Goal: Transaction & Acquisition: Purchase product/service

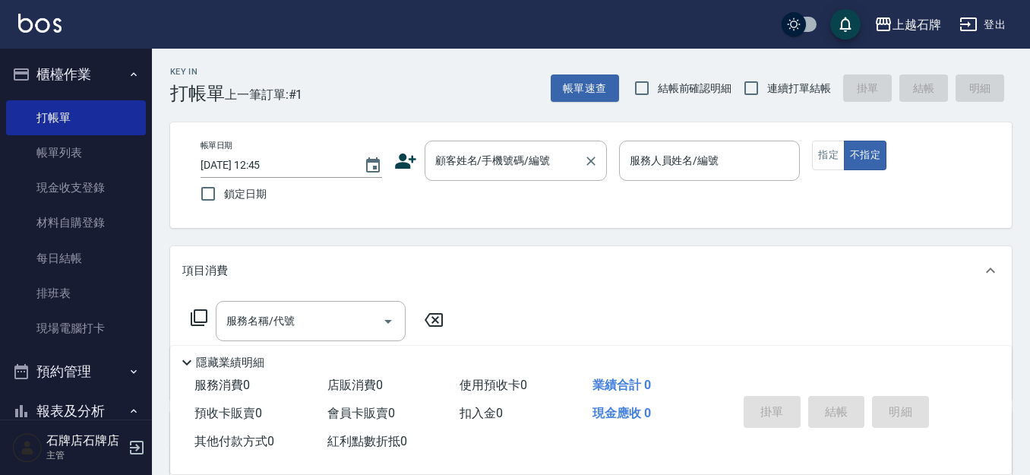
click at [513, 163] on input "顧客姓名/手機號碼/編號" at bounding box center [504, 160] width 146 height 27
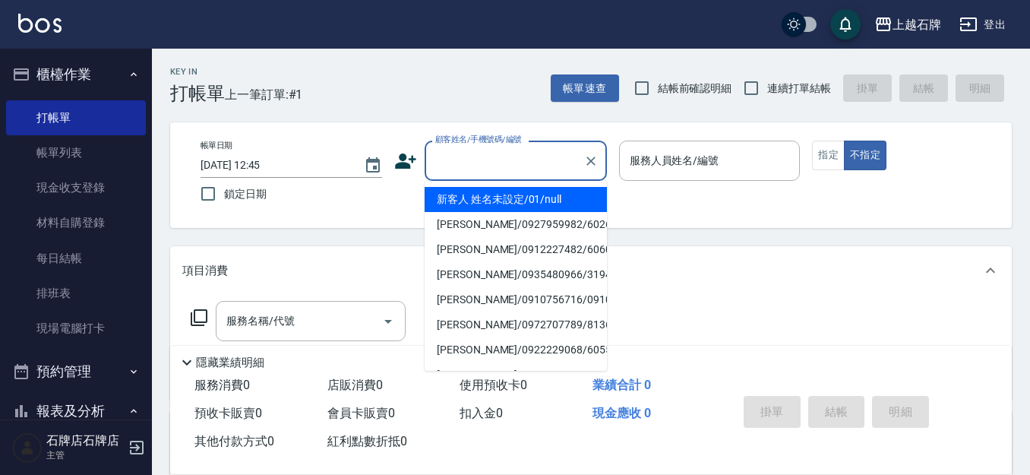
drag, startPoint x: 520, startPoint y: 196, endPoint x: 707, endPoint y: 185, distance: 187.1
click at [521, 197] on li "新客人 姓名未設定/01/null" at bounding box center [515, 199] width 182 height 25
type input "新客人 姓名未設定/01/null"
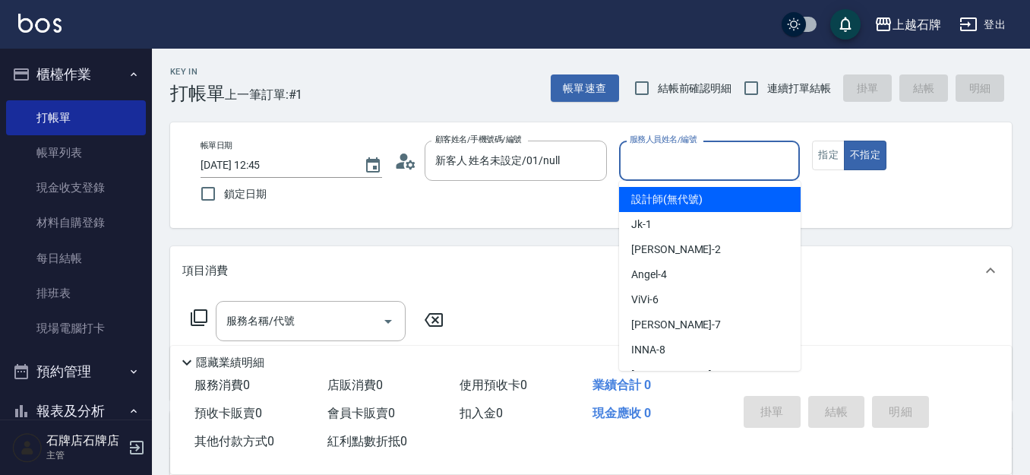
drag, startPoint x: 718, startPoint y: 167, endPoint x: 695, endPoint y: 302, distance: 137.2
click at [718, 168] on input "服務人員姓名/編號" at bounding box center [710, 160] width 168 height 27
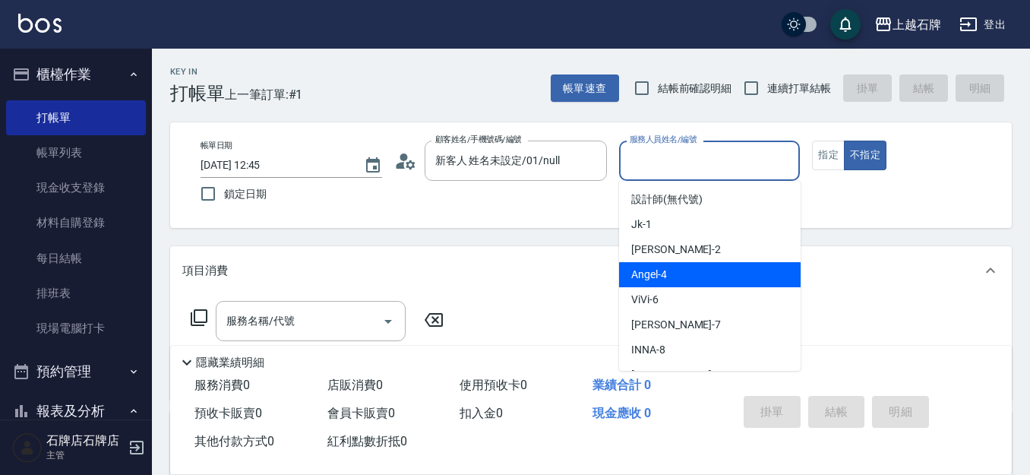
click at [695, 273] on div "[PERSON_NAME] -4" at bounding box center [709, 274] width 181 height 25
type input "[PERSON_NAME]-4"
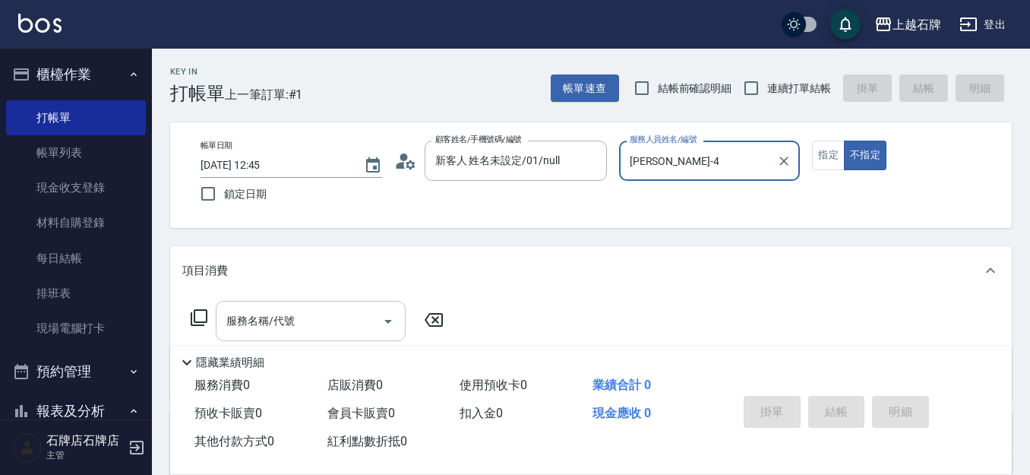
click at [336, 320] on input "服務名稱/代號" at bounding box center [298, 321] width 153 height 27
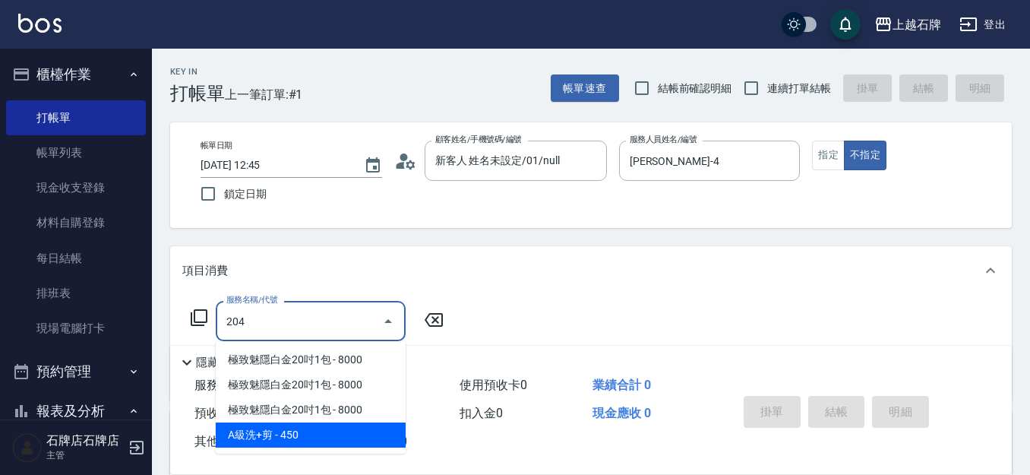
click at [320, 432] on span "A級洗+剪 - 450" at bounding box center [311, 434] width 190 height 25
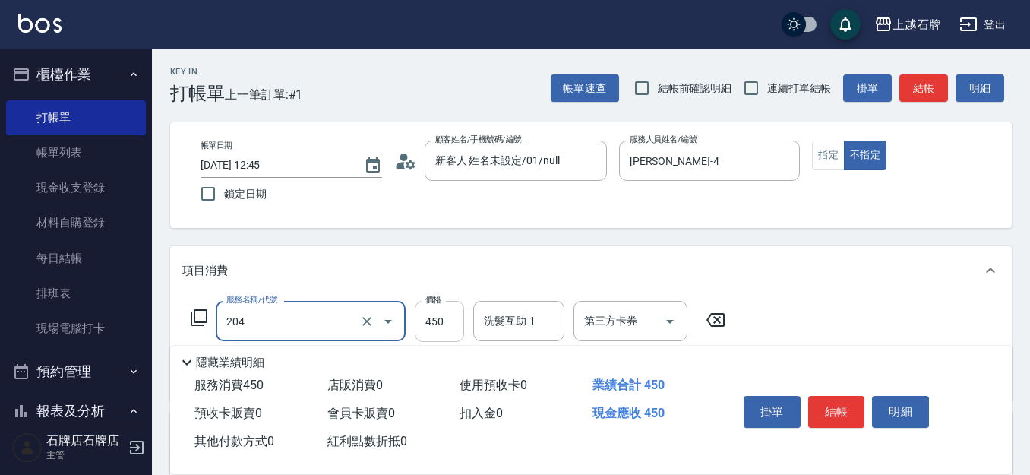
type input "A級洗+剪(204)"
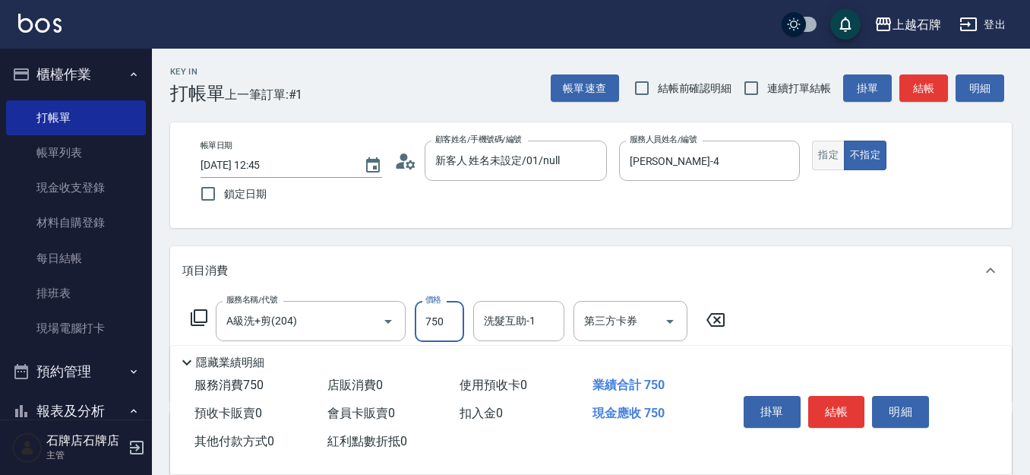
type input "750"
click at [830, 149] on button "指定" at bounding box center [828, 155] width 33 height 30
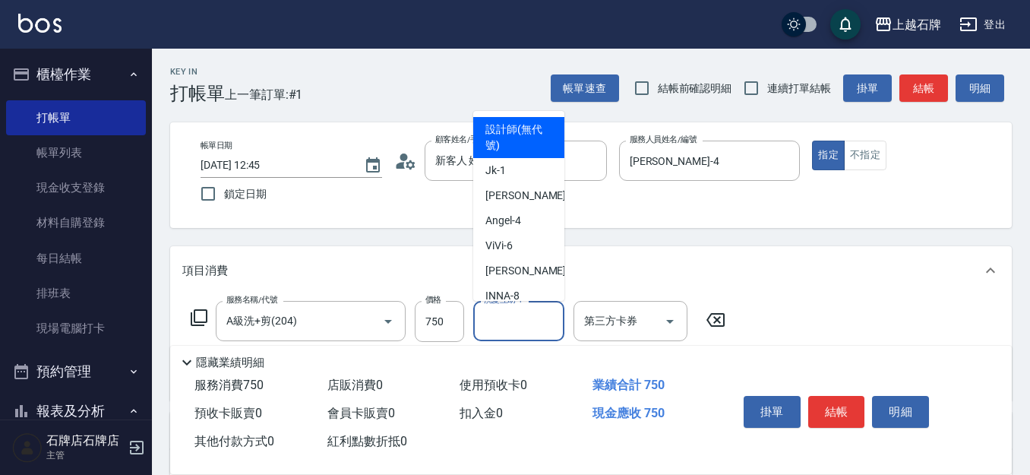
click at [506, 323] on input "洗髮互助-1" at bounding box center [518, 321] width 77 height 27
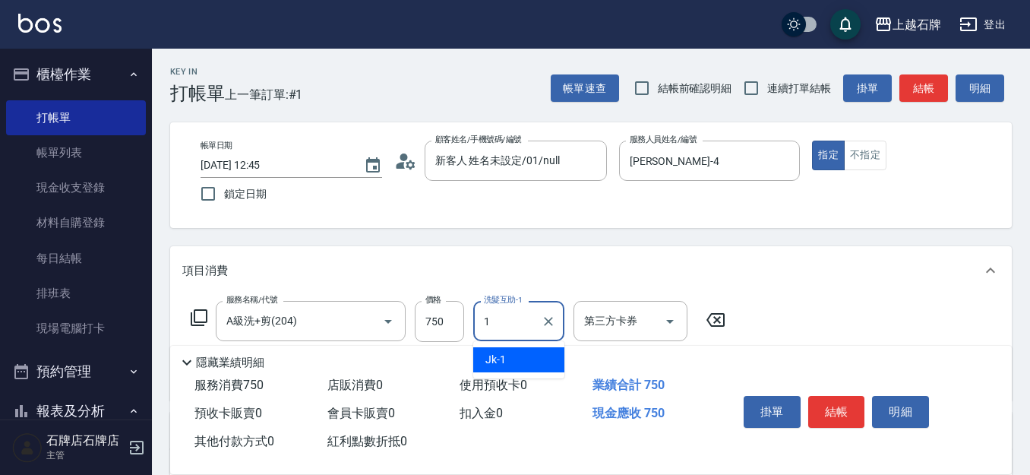
click at [518, 359] on div "Jk -1" at bounding box center [518, 359] width 91 height 25
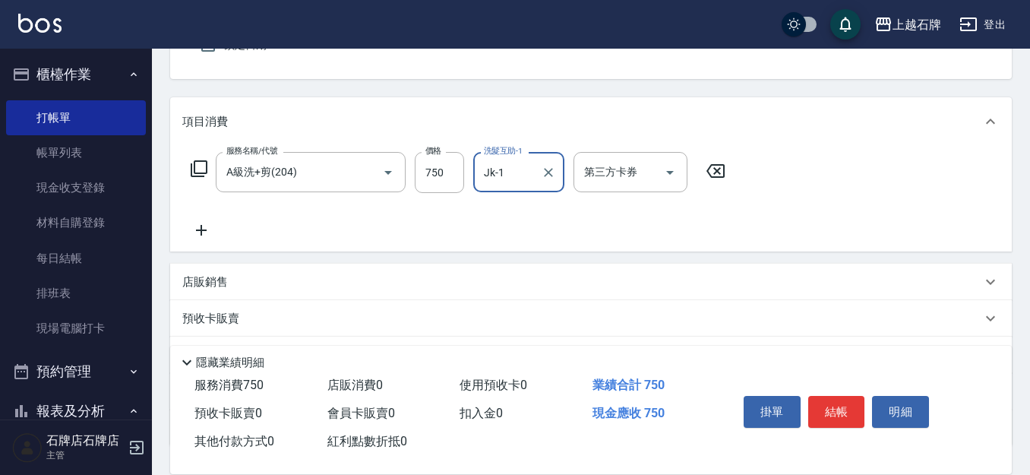
scroll to position [152, 0]
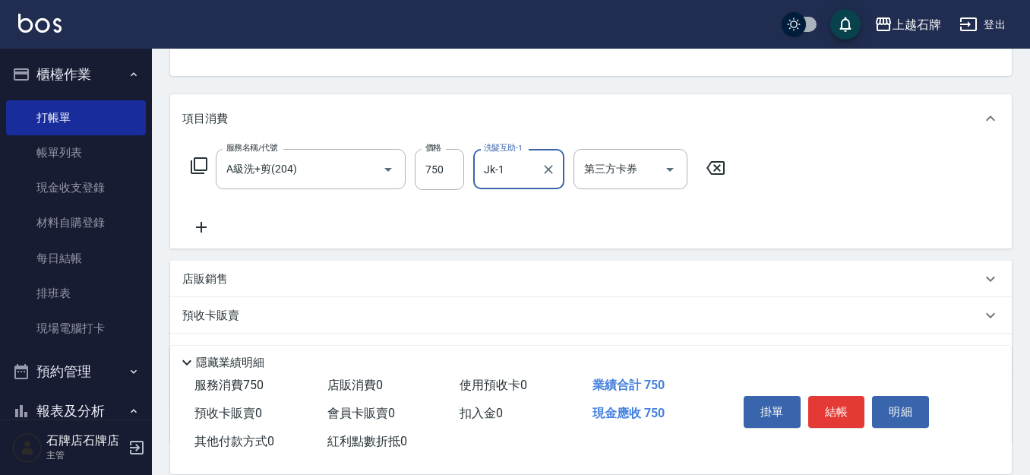
type input "Jk-1"
click at [194, 226] on icon at bounding box center [201, 227] width 38 height 18
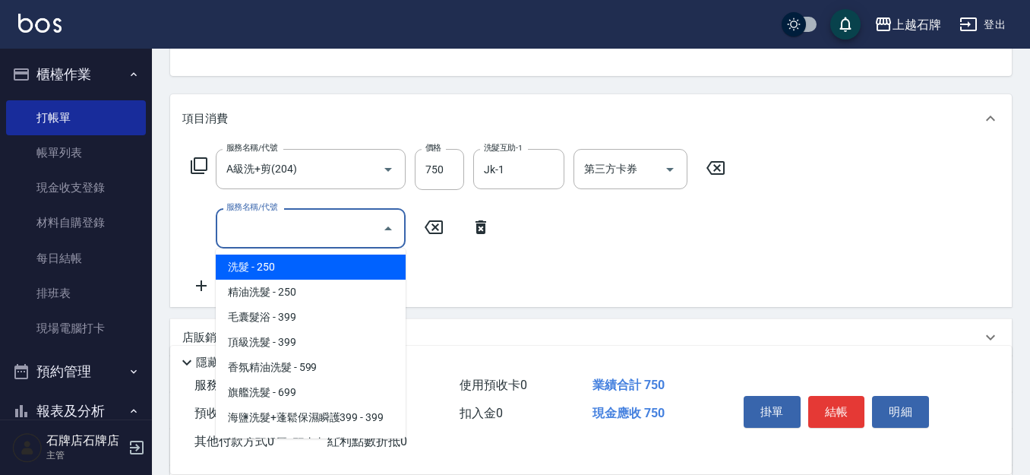
click at [304, 231] on input "服務名稱/代號" at bounding box center [298, 228] width 153 height 27
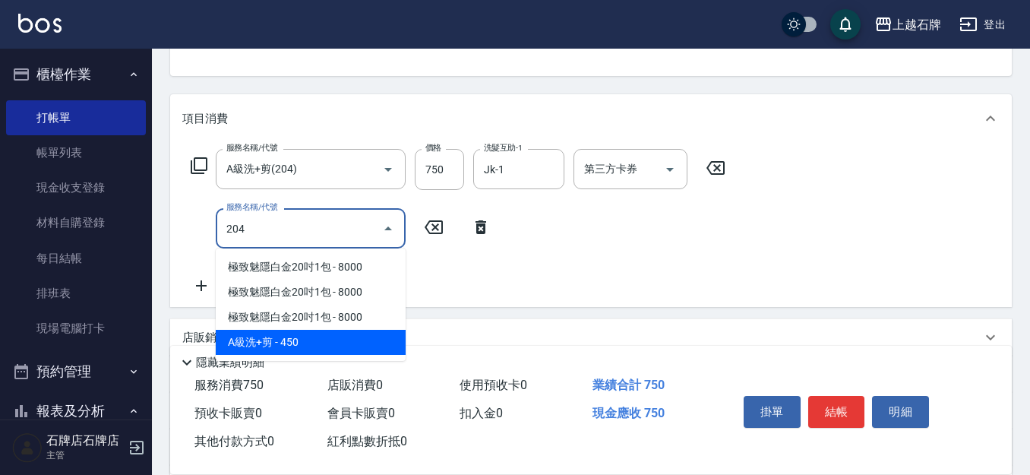
click at [371, 336] on span "A級洗+剪 - 450" at bounding box center [311, 342] width 190 height 25
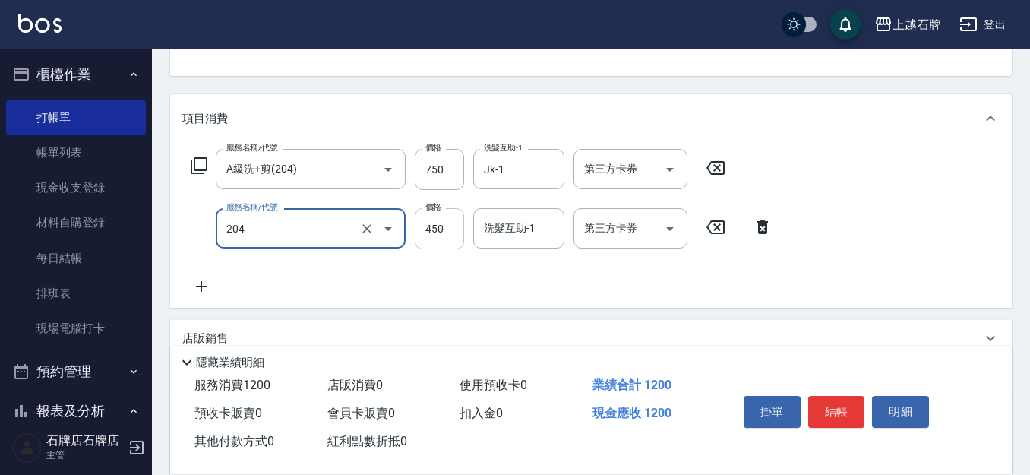
type input "A級洗+剪(204)"
click at [443, 236] on input "450" at bounding box center [439, 228] width 49 height 41
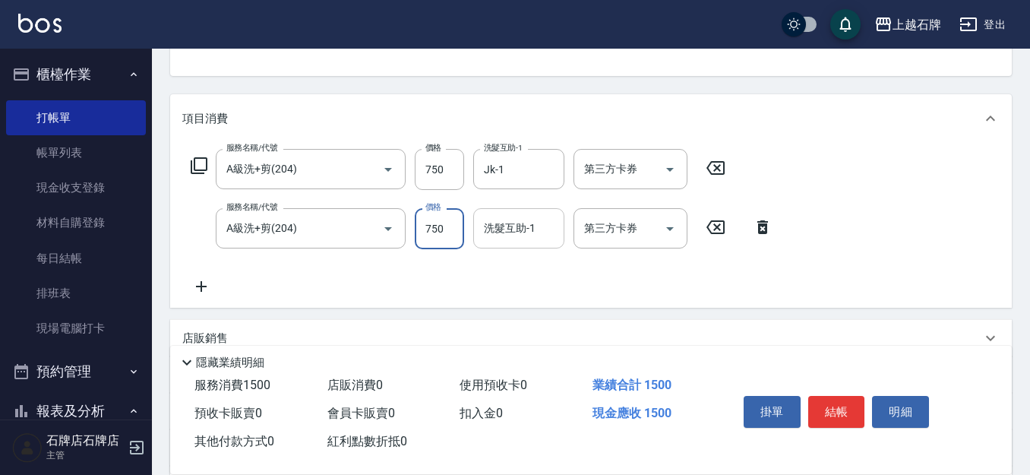
type input "750"
click at [510, 237] on input "洗髮互助-1" at bounding box center [518, 228] width 77 height 27
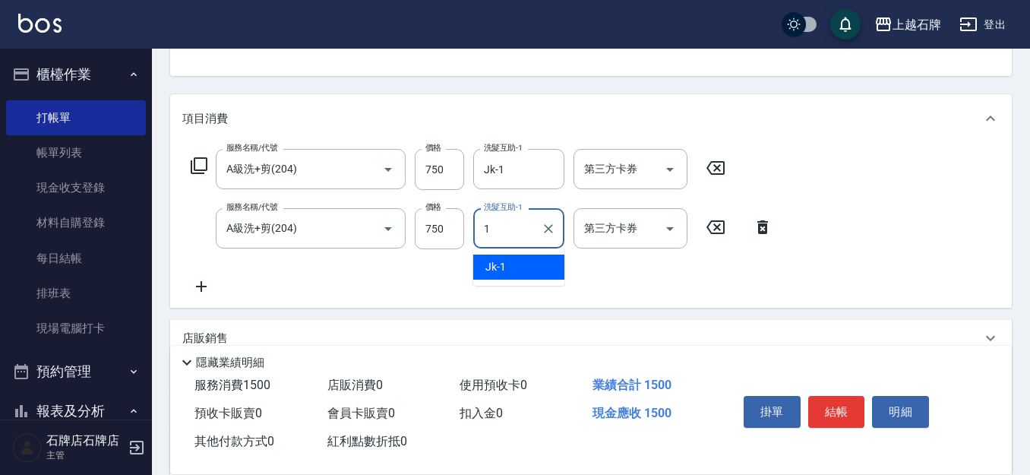
click at [551, 268] on div "Jk -1" at bounding box center [518, 266] width 91 height 25
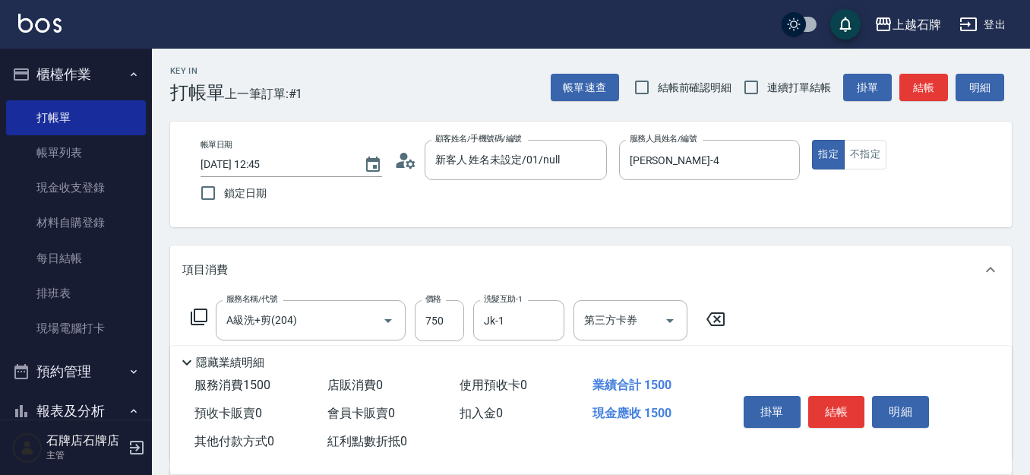
scroll to position [0, 0]
type input "Jk-1"
click at [834, 400] on button "結帳" at bounding box center [836, 412] width 57 height 32
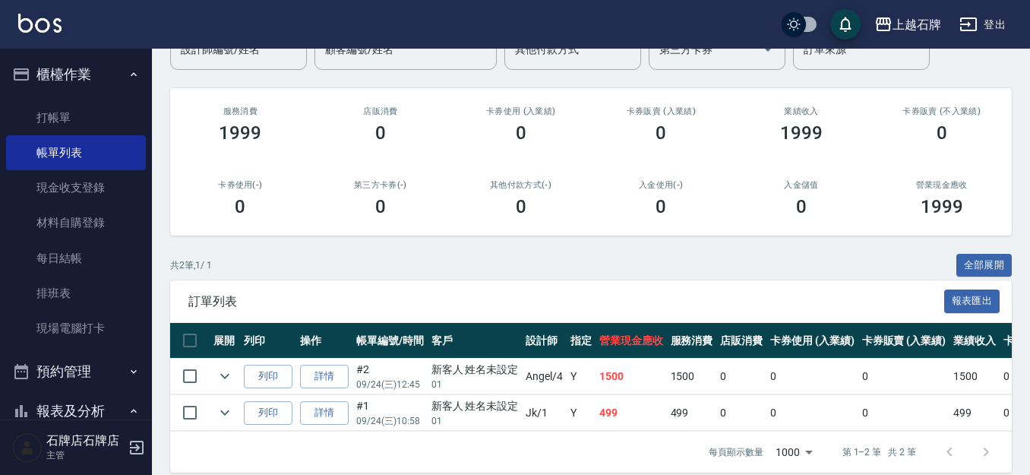
scroll to position [152, 0]
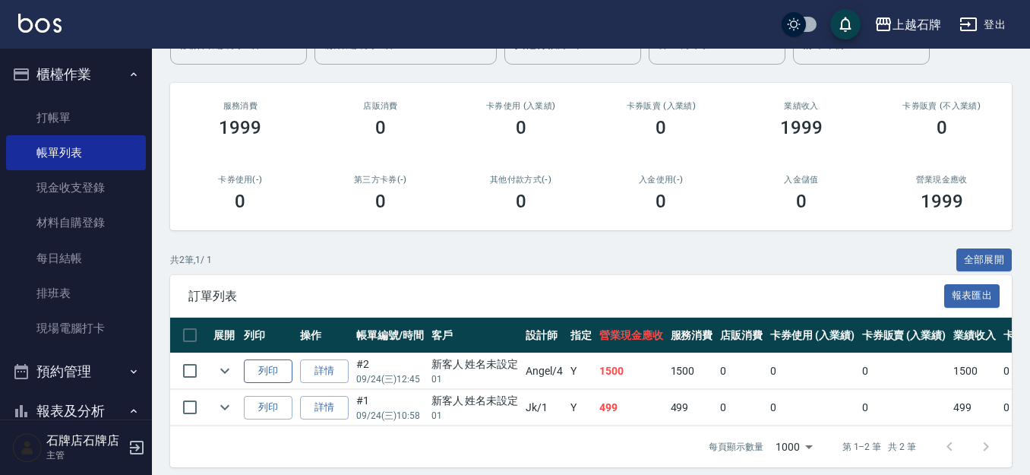
click at [277, 368] on button "列印" at bounding box center [268, 371] width 49 height 24
click at [80, 115] on link "打帳單" at bounding box center [76, 117] width 140 height 35
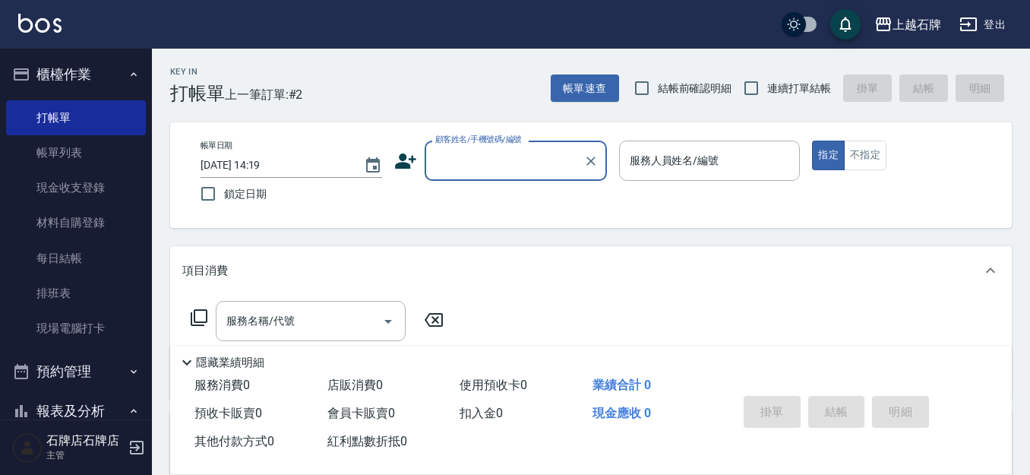
click at [519, 169] on input "顧客姓名/手機號碼/編號" at bounding box center [504, 160] width 146 height 27
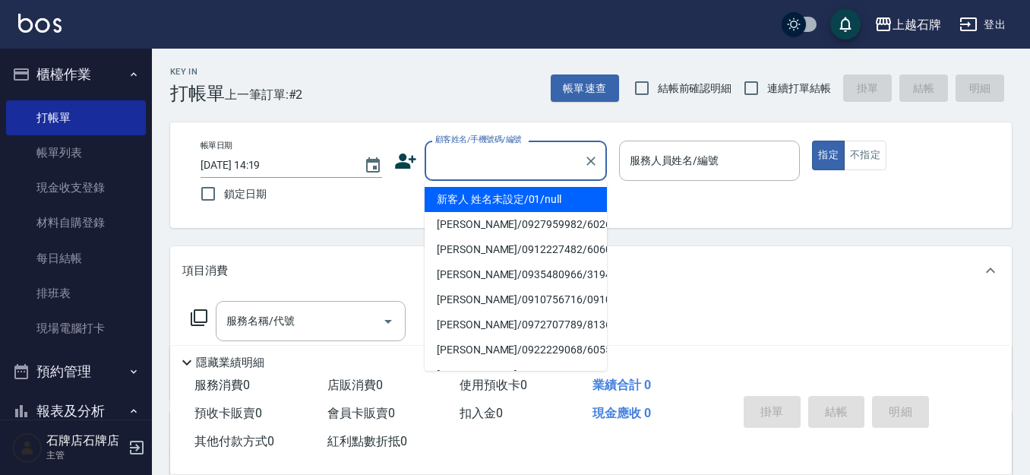
click at [506, 199] on li "新客人 姓名未設定/01/null" at bounding box center [515, 199] width 182 height 25
type input "新客人 姓名未設定/01/null"
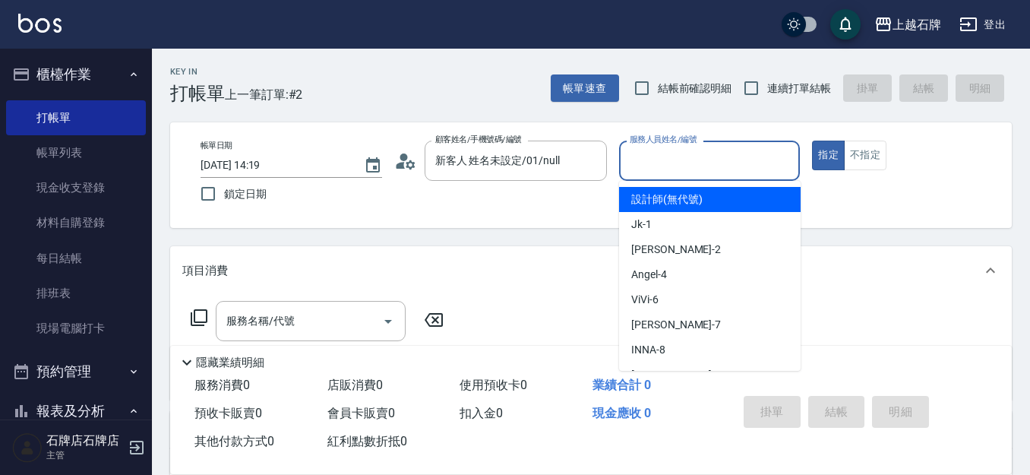
drag, startPoint x: 667, startPoint y: 166, endPoint x: 658, endPoint y: 229, distance: 63.8
click at [667, 167] on input "服務人員姓名/編號" at bounding box center [710, 160] width 168 height 27
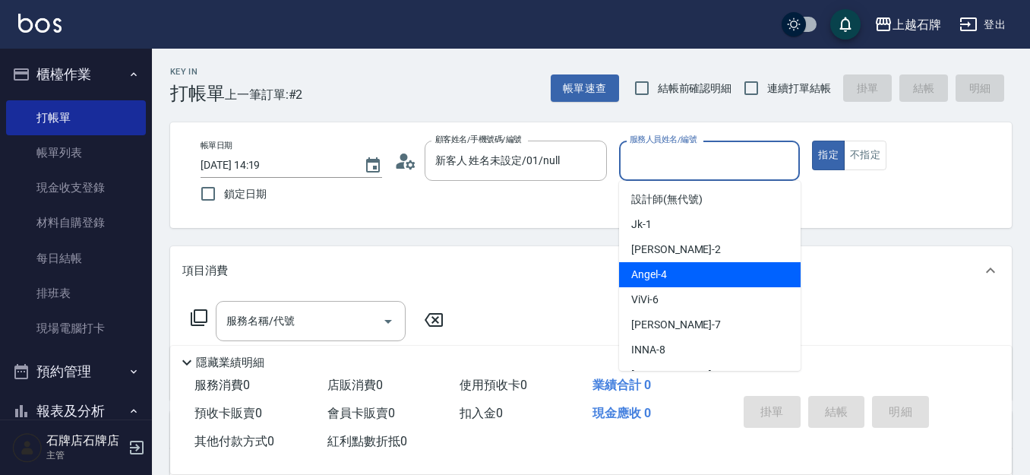
click at [693, 274] on div "[PERSON_NAME] -4" at bounding box center [709, 274] width 181 height 25
type input "[PERSON_NAME]-4"
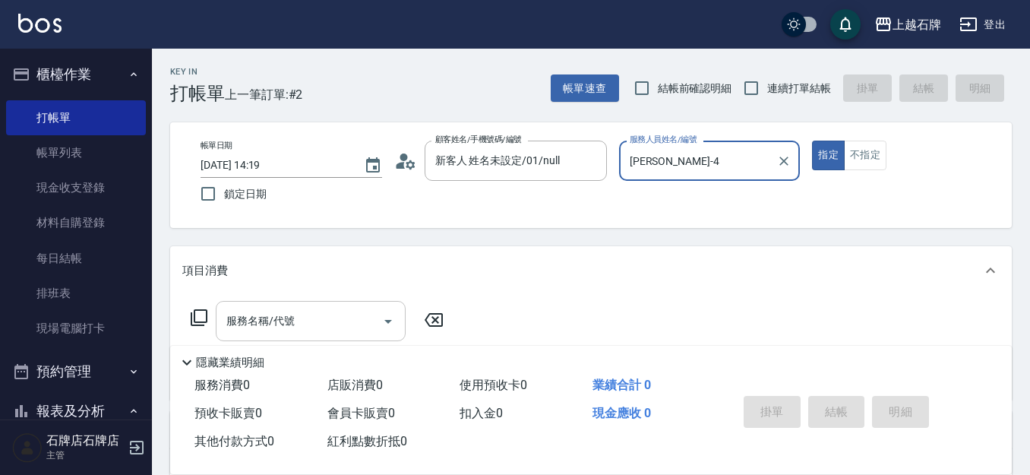
click at [336, 322] on input "服務名稱/代號" at bounding box center [298, 321] width 153 height 27
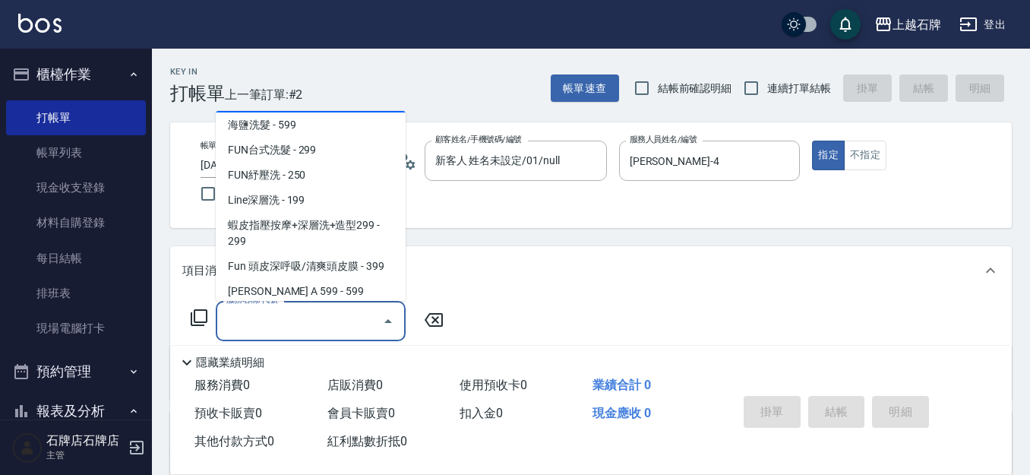
scroll to position [304, 0]
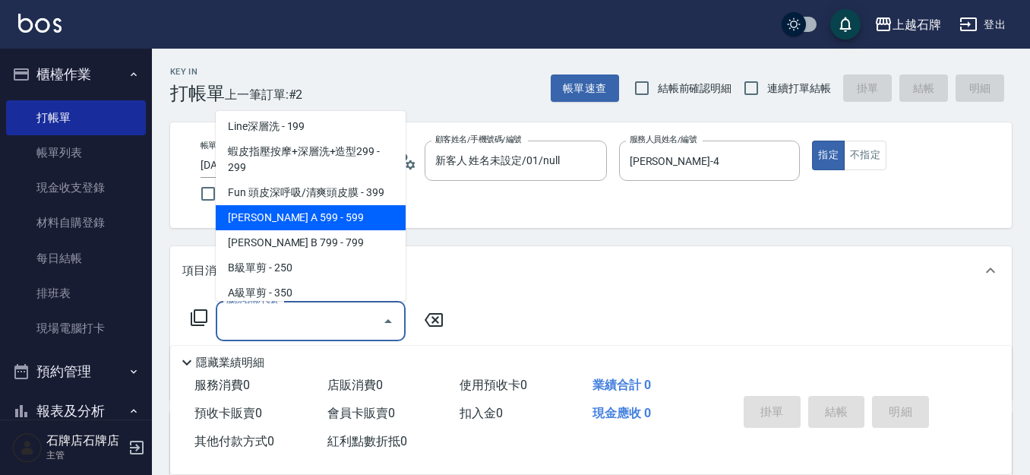
click at [333, 220] on span "[PERSON_NAME] A 599 - 599" at bounding box center [311, 217] width 190 height 25
type input "[PERSON_NAME] A 599(118)"
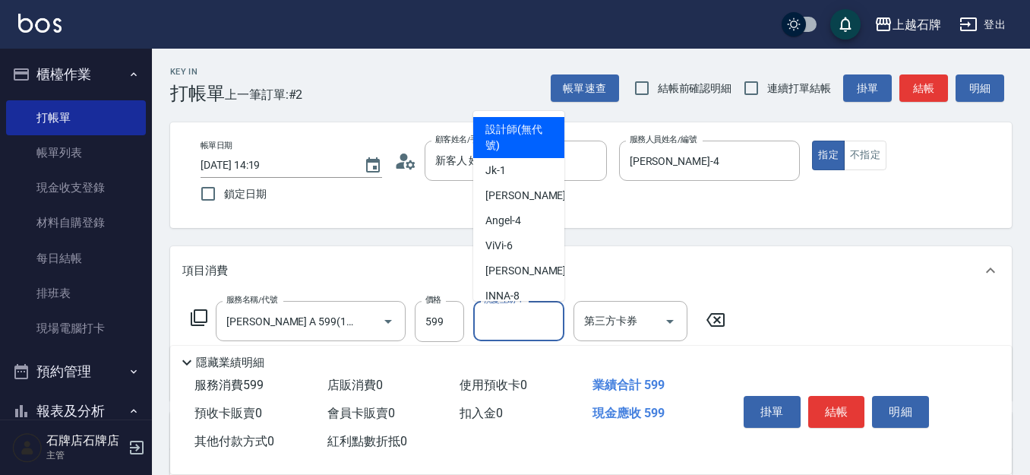
click at [518, 326] on input "洗髮互助-1" at bounding box center [518, 321] width 77 height 27
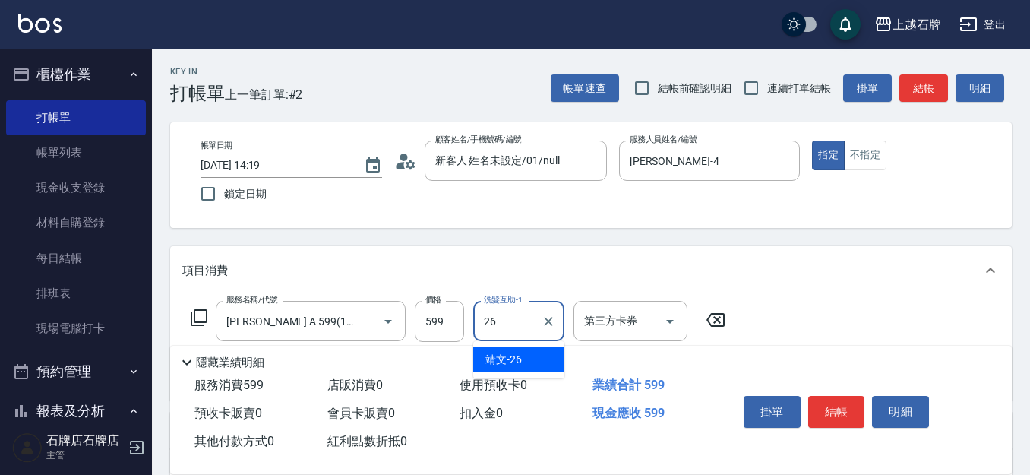
drag, startPoint x: 535, startPoint y: 354, endPoint x: 822, endPoint y: 173, distance: 339.2
click at [535, 353] on div "靖文 -26" at bounding box center [518, 359] width 91 height 25
type input "靖文-26"
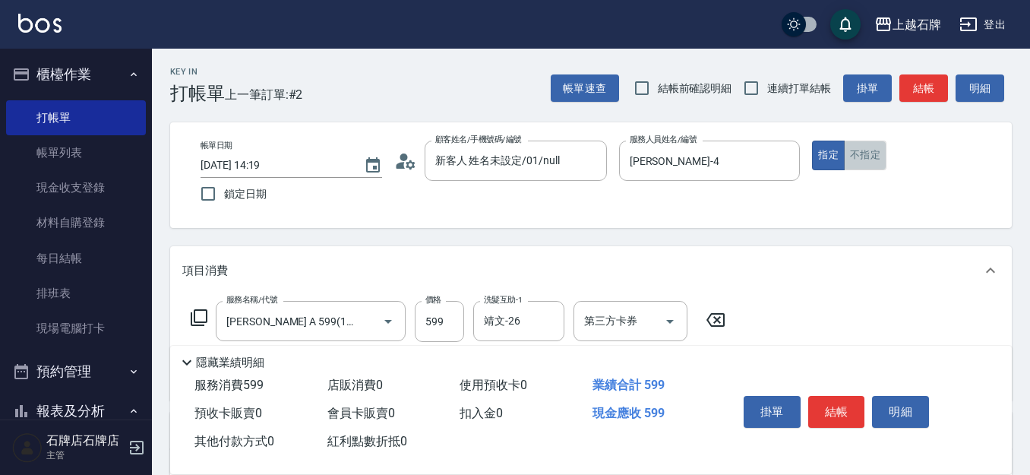
click at [873, 157] on button "不指定" at bounding box center [865, 155] width 43 height 30
click at [831, 399] on button "結帳" at bounding box center [836, 412] width 57 height 32
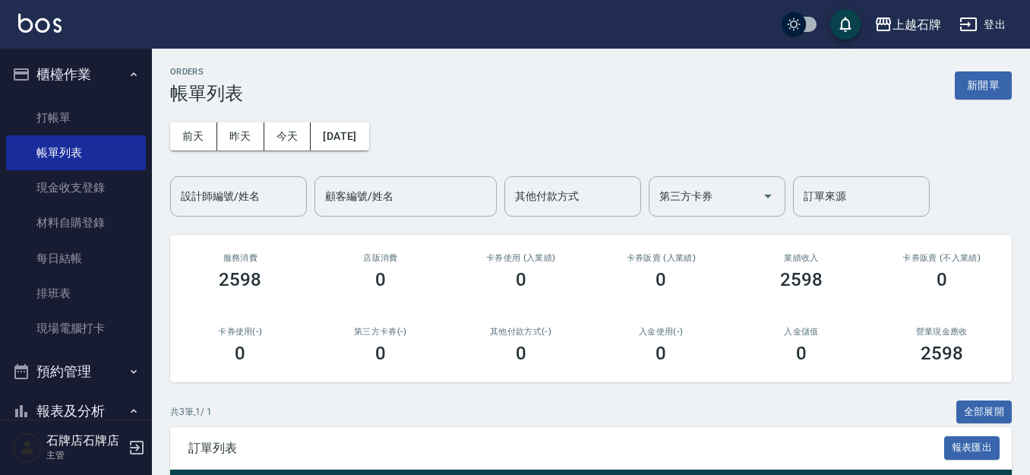
scroll to position [152, 0]
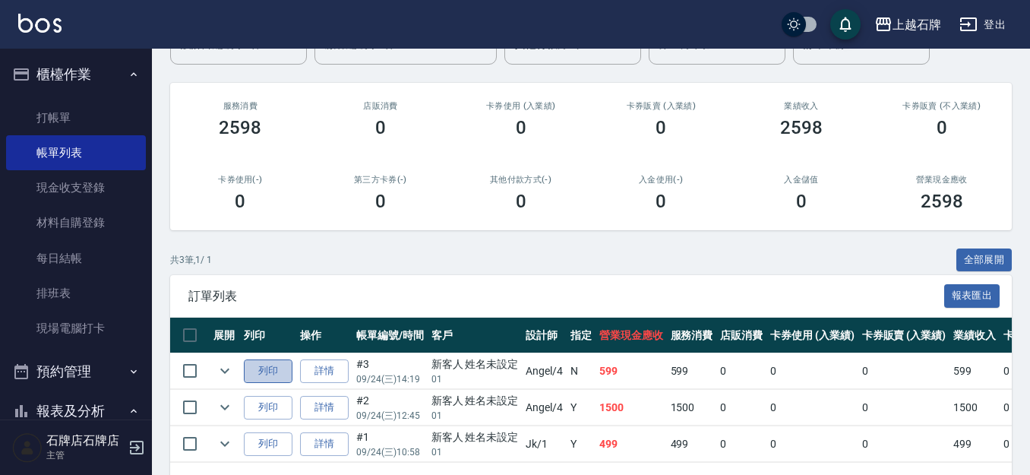
click at [264, 365] on button "列印" at bounding box center [268, 371] width 49 height 24
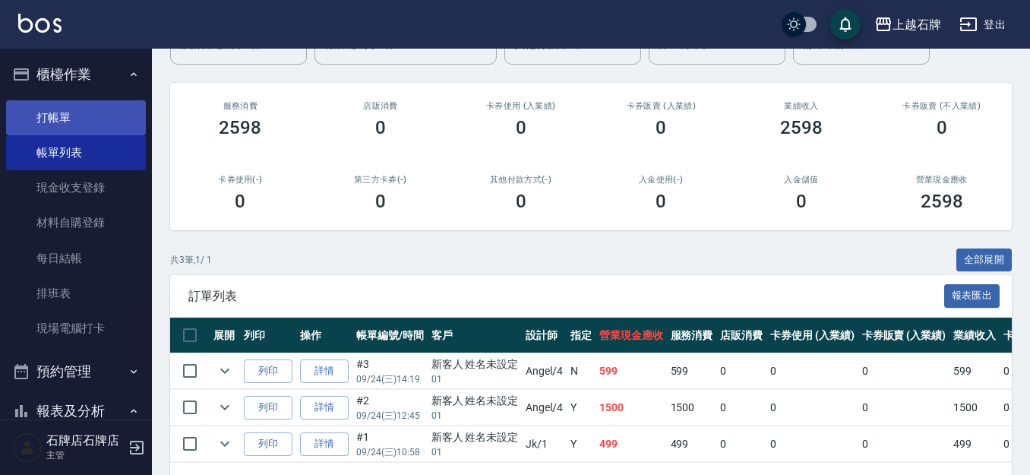
click at [77, 106] on link "打帳單" at bounding box center [76, 117] width 140 height 35
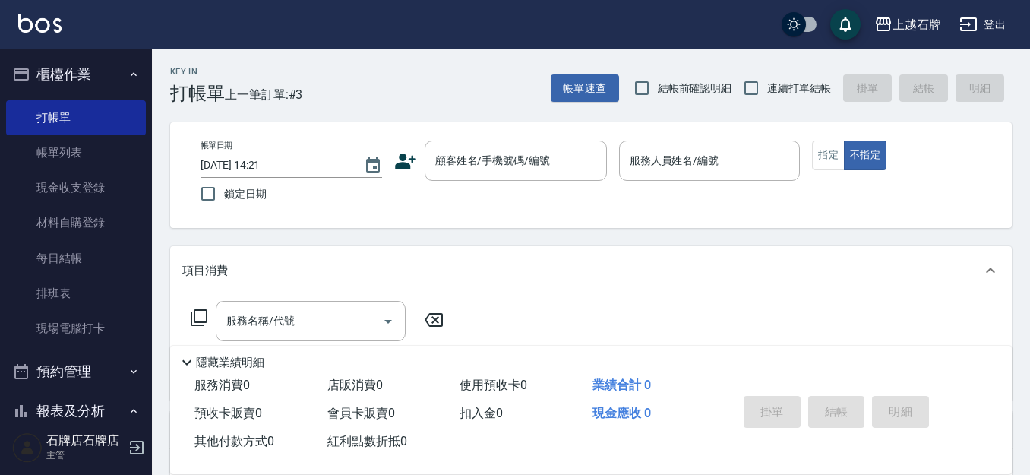
click at [405, 162] on icon at bounding box center [405, 160] width 21 height 15
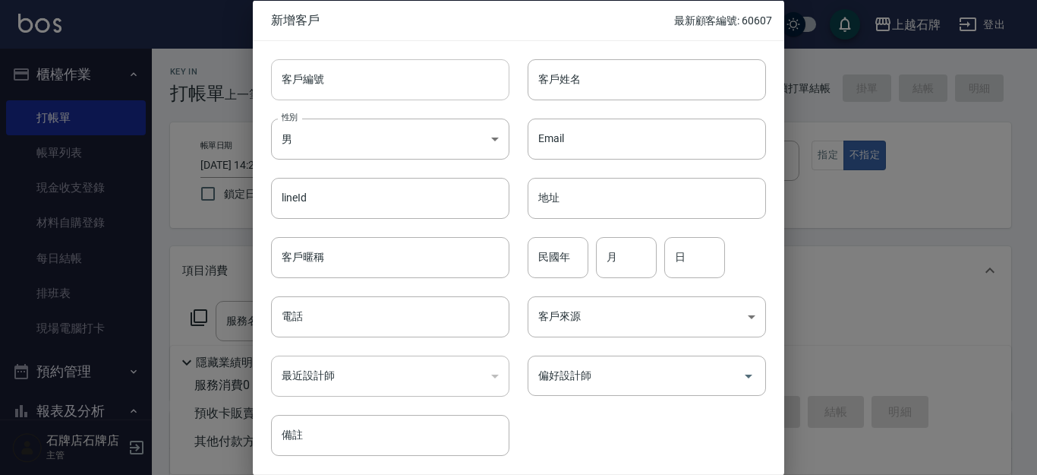
click at [355, 84] on input "客戶編號" at bounding box center [390, 78] width 238 height 41
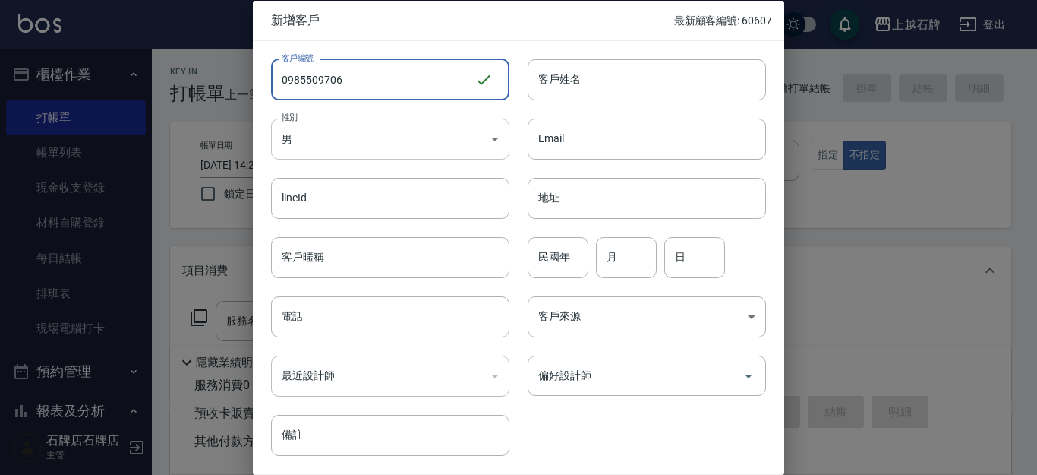
type input "0985509706"
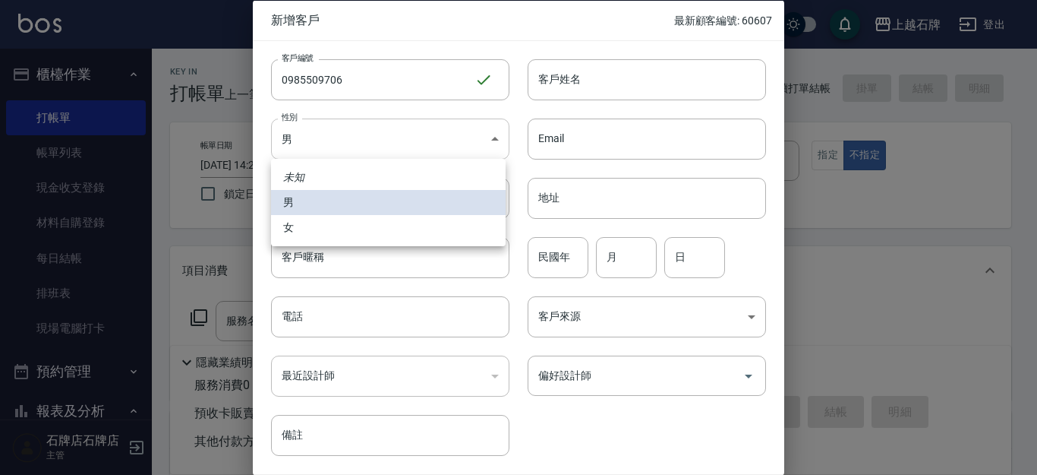
click at [359, 140] on body "上越石牌 登出 櫃檯作業 打帳單 帳單列表 現金收支登錄 材料自購登錄 每日結帳 排班表 現場電腦打卡 預約管理 預約管理 單日預約紀錄 單週預約紀錄 報表及…" at bounding box center [518, 370] width 1037 height 740
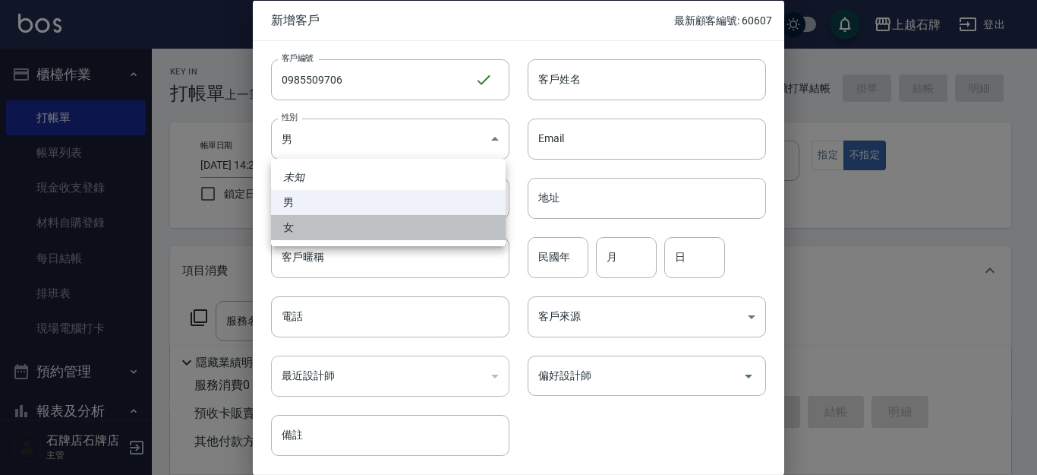
click at [346, 232] on li "女" at bounding box center [388, 227] width 235 height 25
type input "[DEMOGRAPHIC_DATA]"
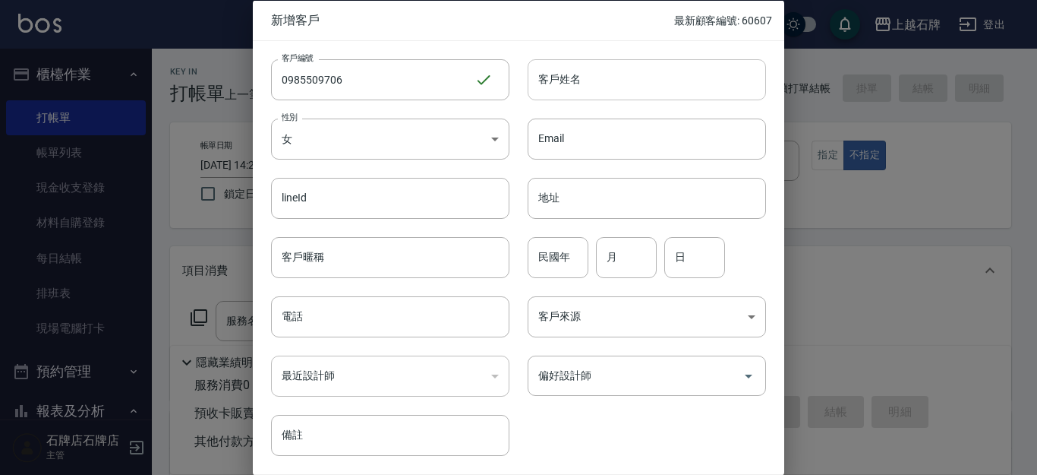
click at [613, 76] on input "客戶姓名" at bounding box center [647, 78] width 238 height 41
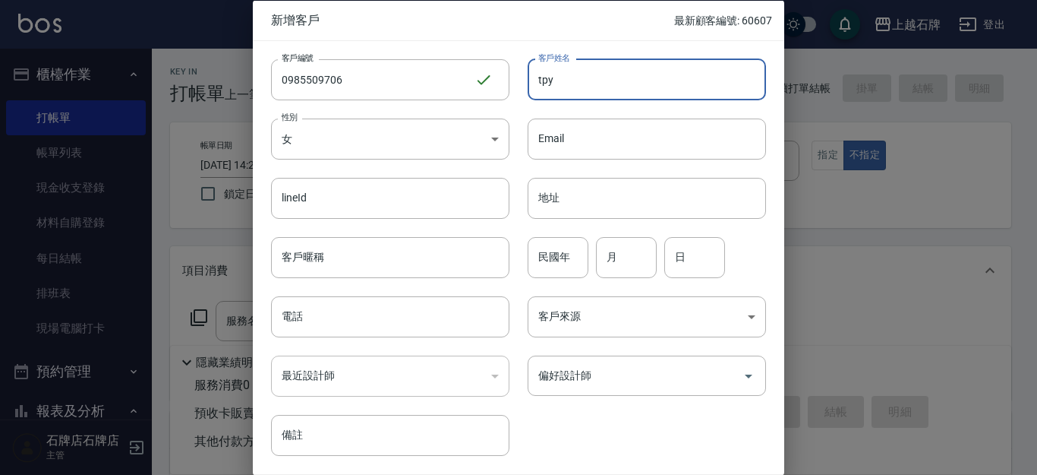
click at [572, 88] on input "tpy" at bounding box center [647, 78] width 238 height 41
type input "tpy"
click at [327, 316] on input "電話" at bounding box center [390, 316] width 238 height 41
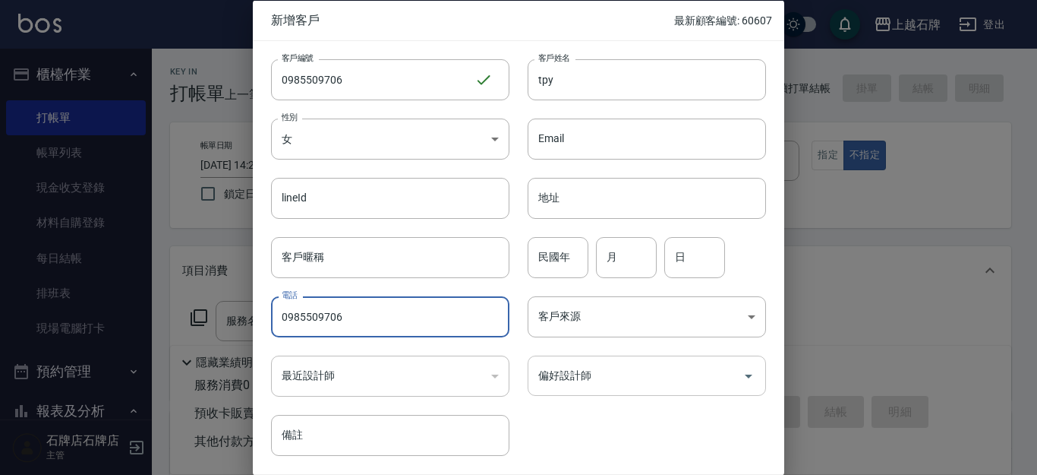
type input "0985509706"
click at [651, 385] on input "偏好設計師" at bounding box center [636, 375] width 202 height 27
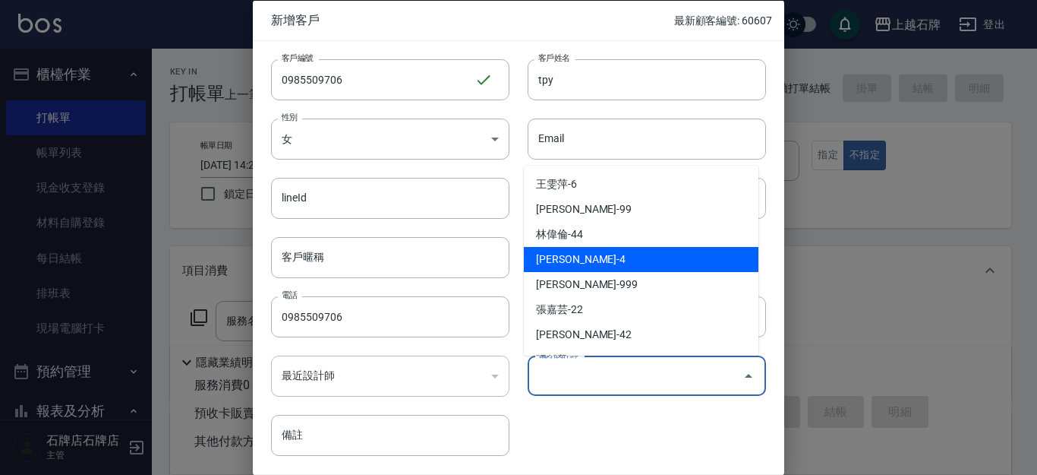
click at [618, 261] on li "[PERSON_NAME]-4" at bounding box center [641, 259] width 235 height 25
type input "[PERSON_NAME]"
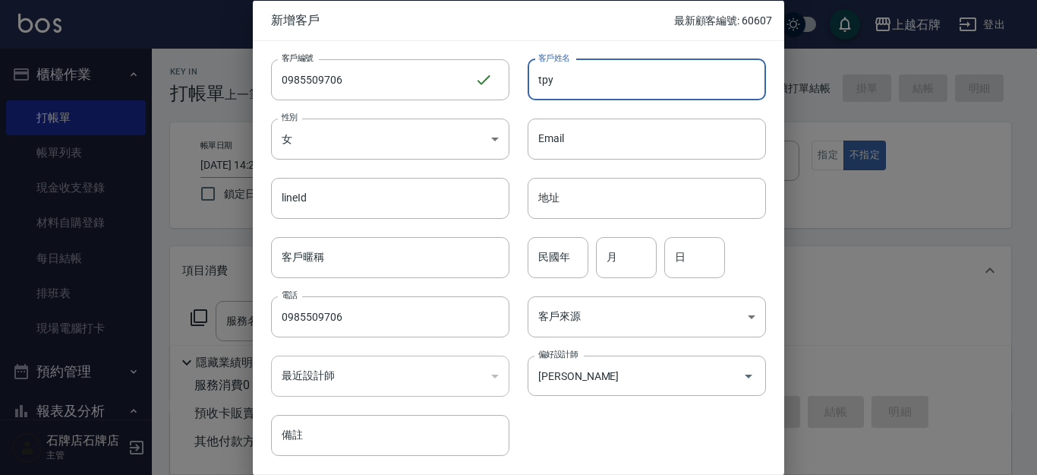
click at [595, 80] on input "tpy" at bounding box center [647, 78] width 238 height 41
click at [592, 79] on input "tpy" at bounding box center [647, 78] width 238 height 41
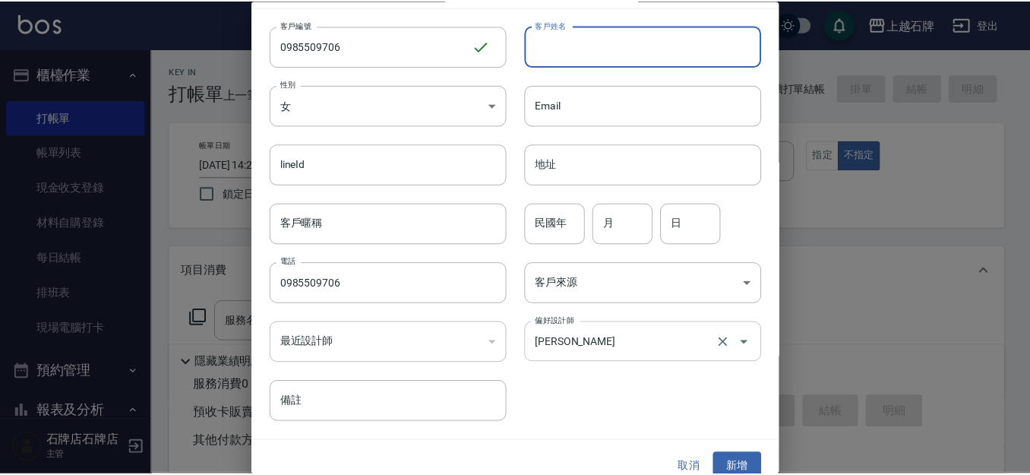
scroll to position [52, 0]
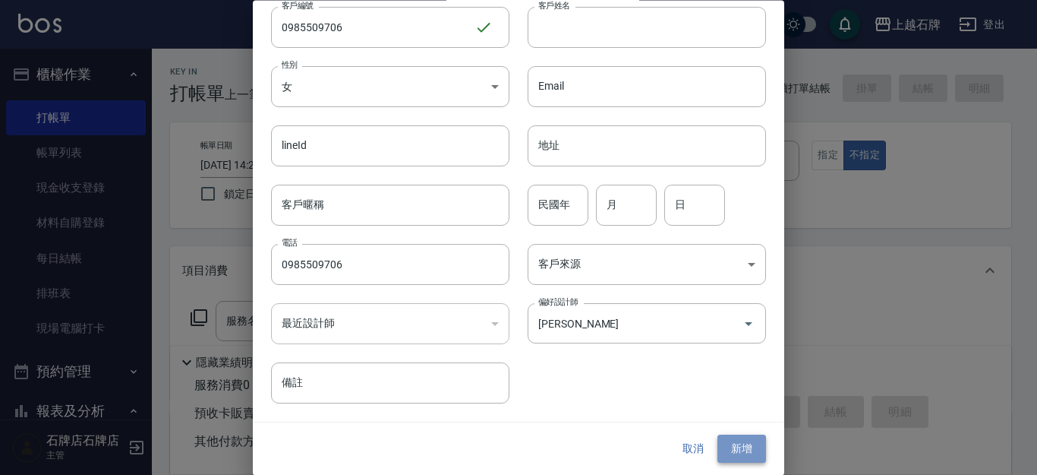
click at [734, 446] on button "新增" at bounding box center [742, 449] width 49 height 28
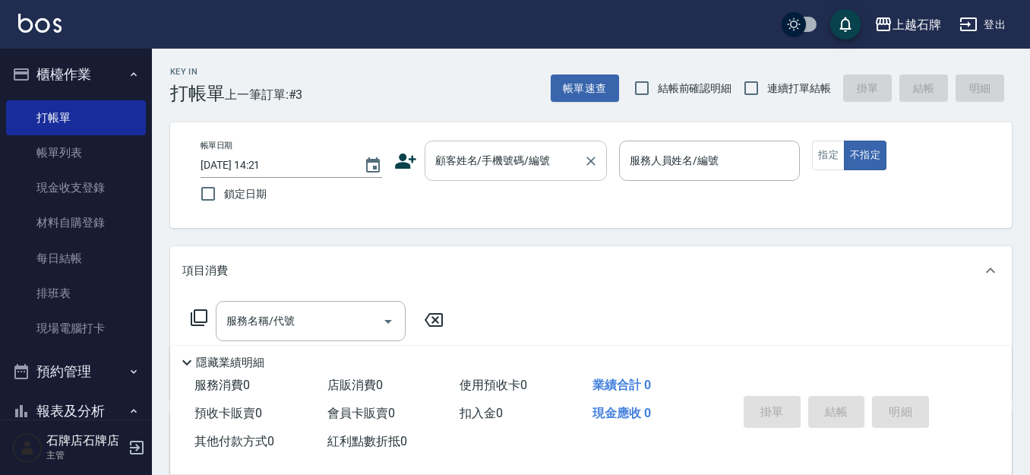
click at [489, 169] on input "顧客姓名/手機號碼/編號" at bounding box center [504, 160] width 146 height 27
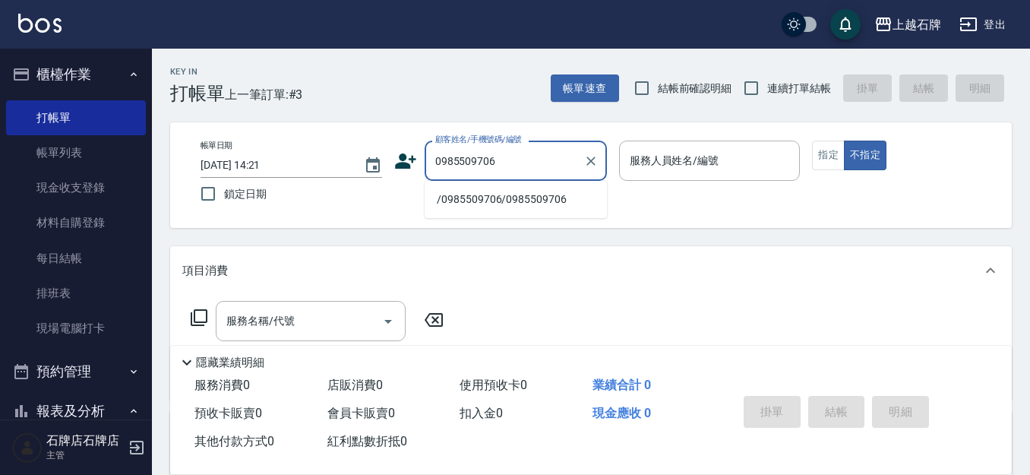
click at [556, 203] on li "/0985509706/0985509706" at bounding box center [515, 199] width 182 height 25
type input "/0985509706/0985509706"
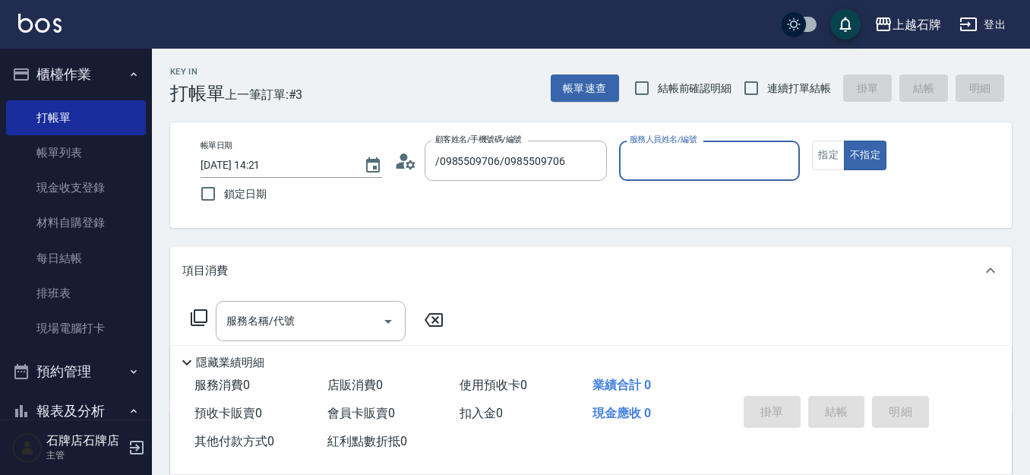
type input "[PERSON_NAME]-4"
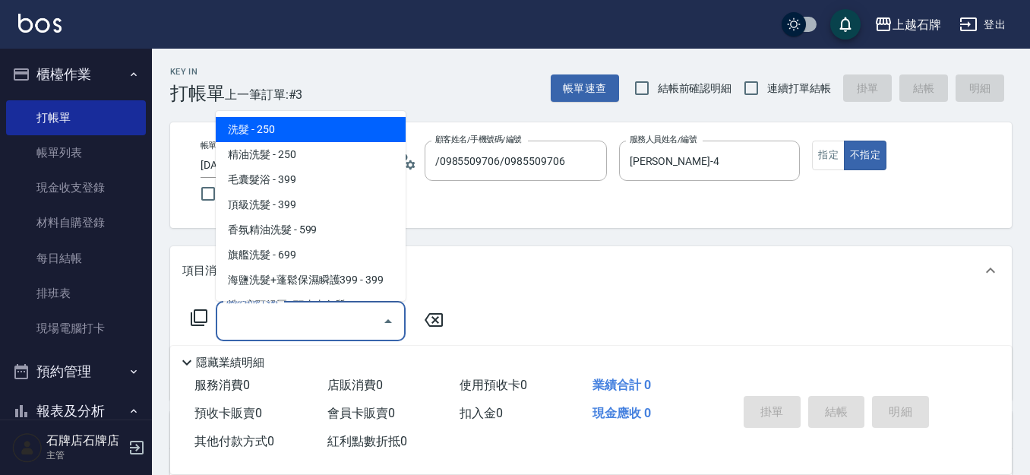
click at [311, 327] on input "服務名稱/代號" at bounding box center [298, 321] width 153 height 27
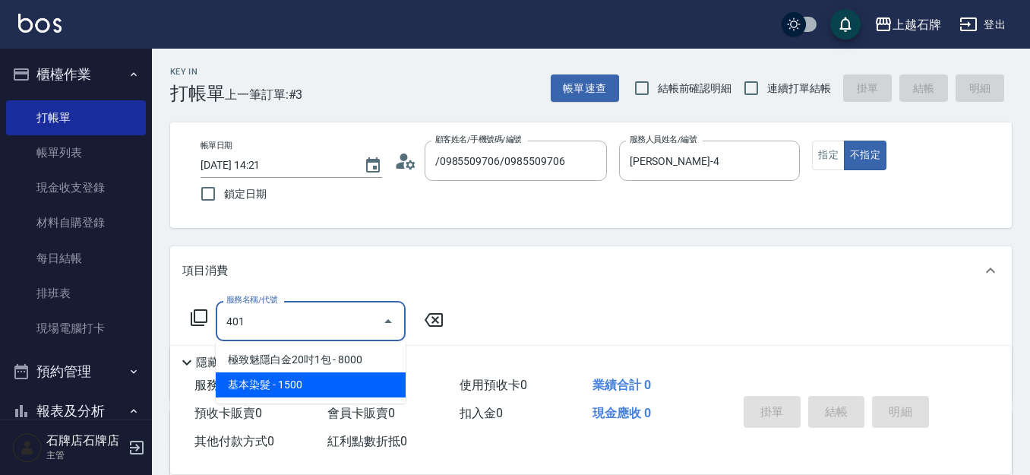
click at [318, 396] on span "基本染髮 - 1500" at bounding box center [311, 384] width 190 height 25
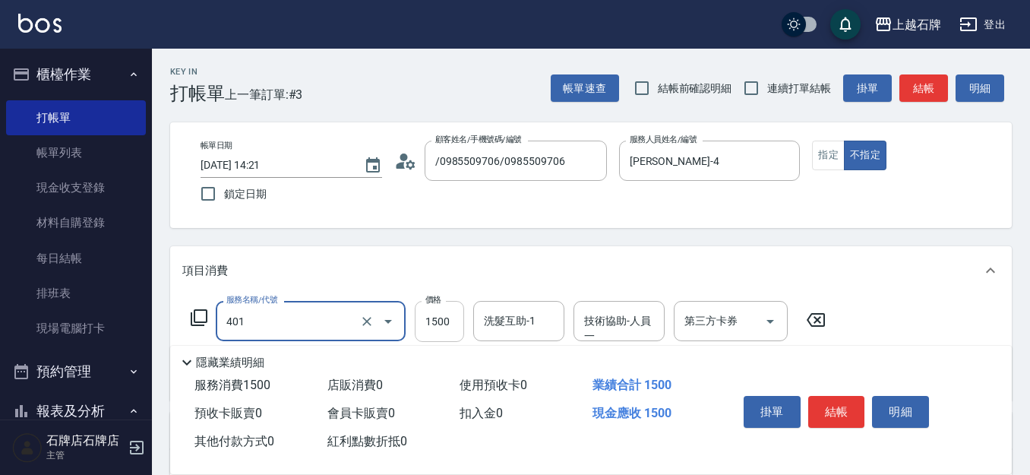
type input "基本染髮(401)"
click at [448, 324] on input "1500" at bounding box center [439, 321] width 49 height 41
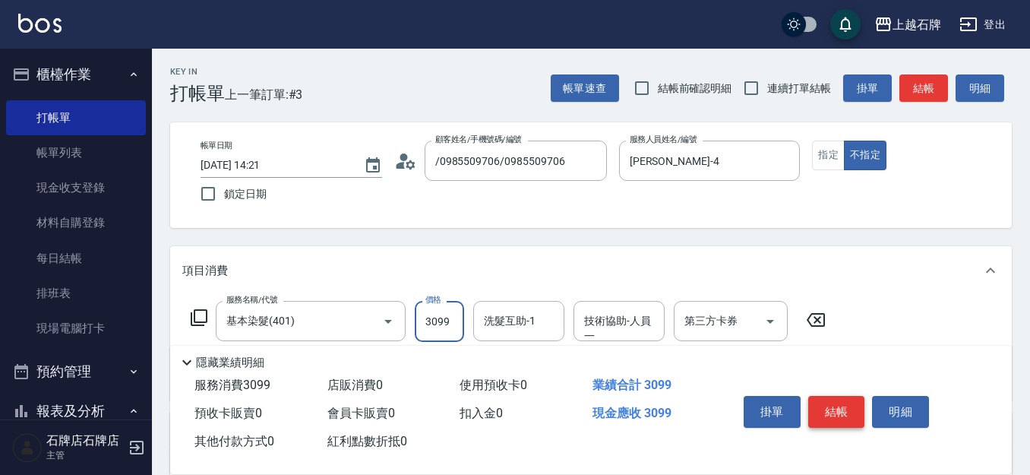
type input "3099"
click at [860, 400] on button "結帳" at bounding box center [836, 412] width 57 height 32
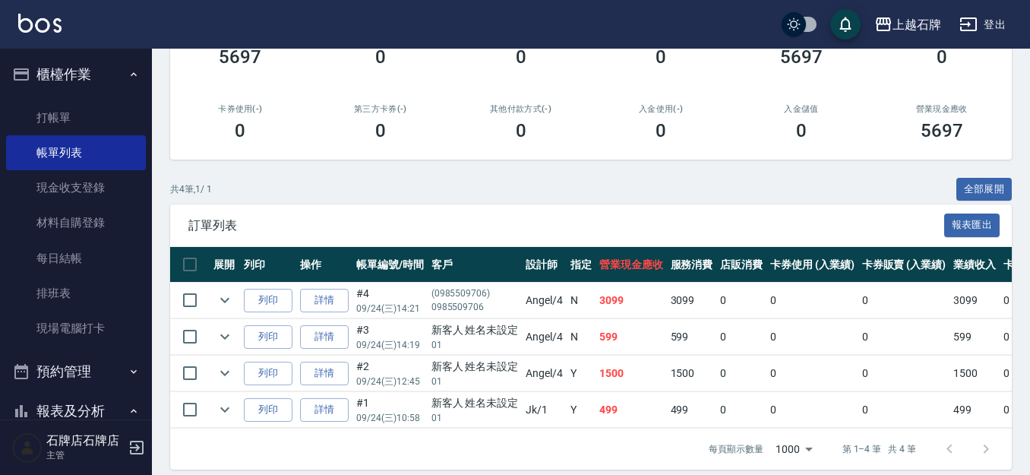
scroll to position [228, 0]
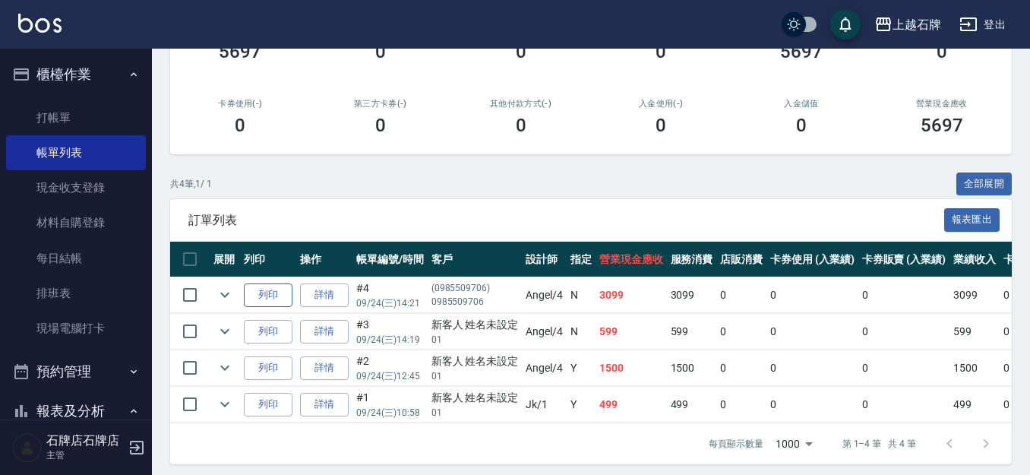
click at [270, 293] on button "列印" at bounding box center [268, 295] width 49 height 24
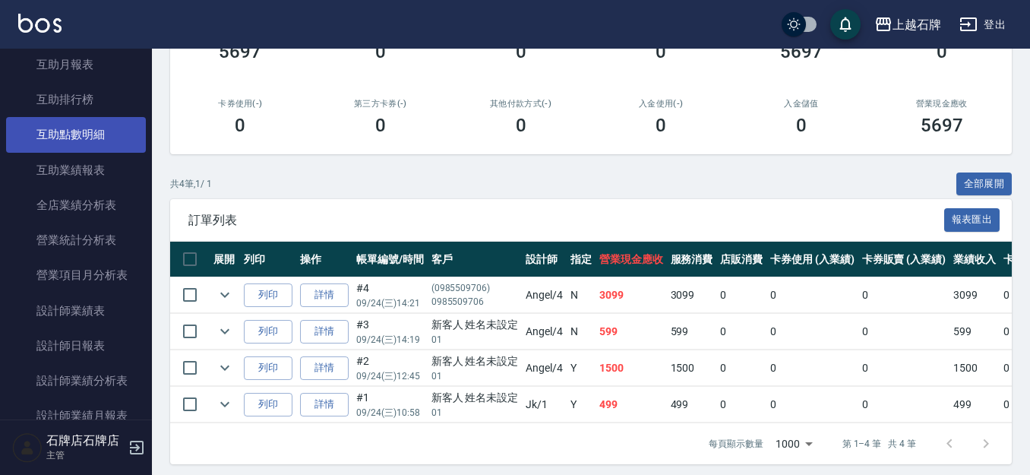
scroll to position [607, 0]
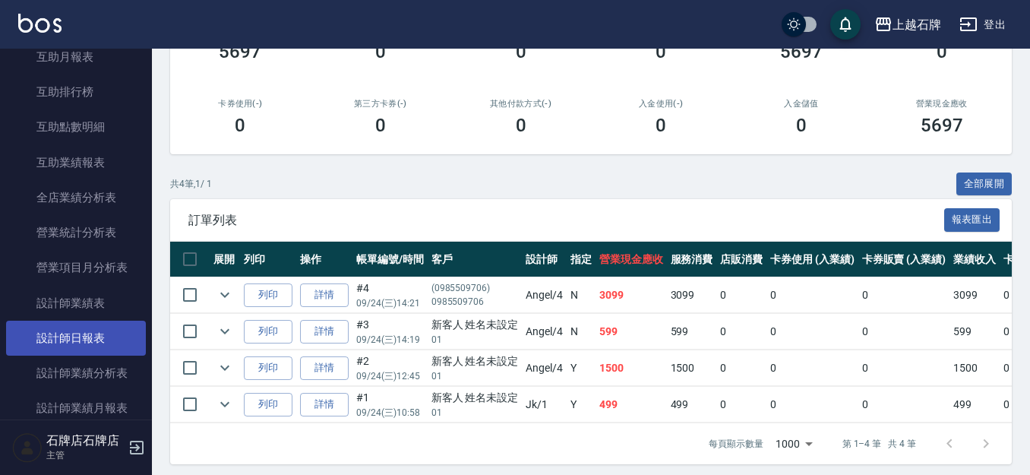
click at [101, 334] on link "設計師日報表" at bounding box center [76, 337] width 140 height 35
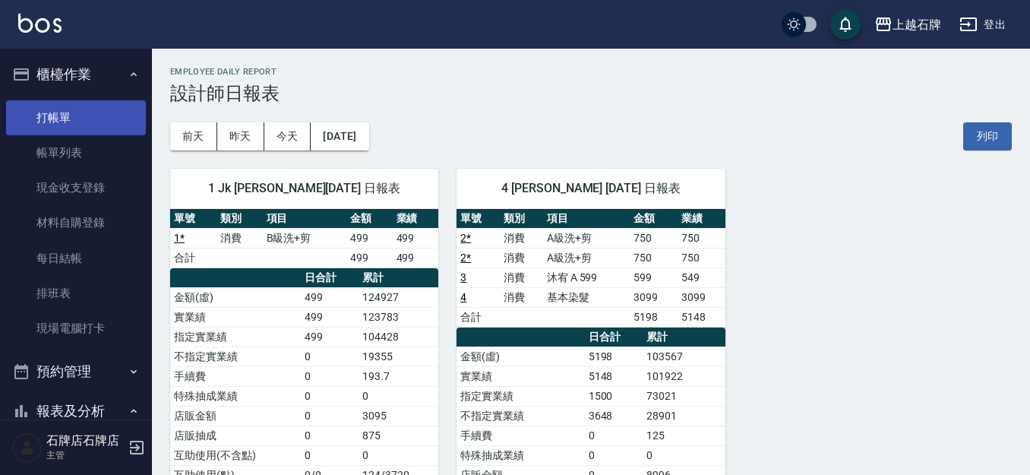
click at [87, 112] on link "打帳單" at bounding box center [76, 117] width 140 height 35
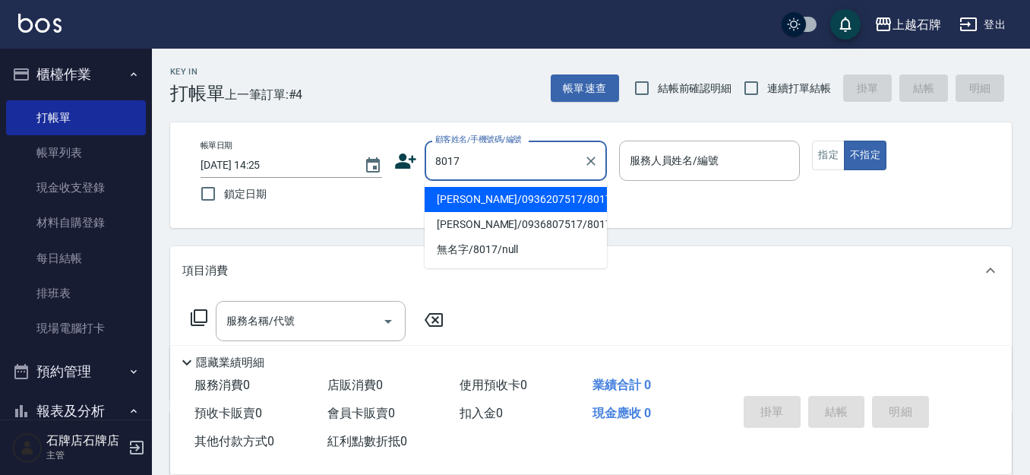
click at [564, 200] on li "[PERSON_NAME]/0936207517/8017" at bounding box center [515, 199] width 182 height 25
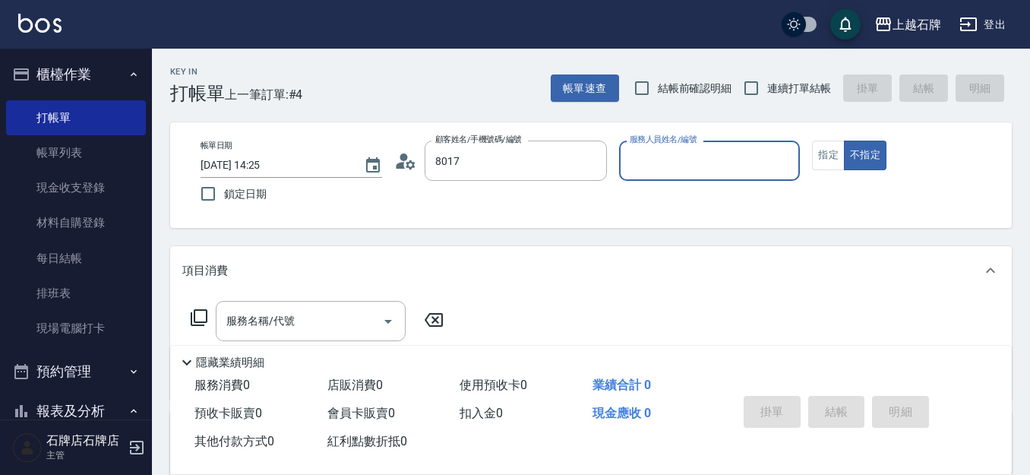
type input "[PERSON_NAME]/0936207517/8017"
type input "Jk-1"
click at [833, 144] on button "指定" at bounding box center [828, 155] width 33 height 30
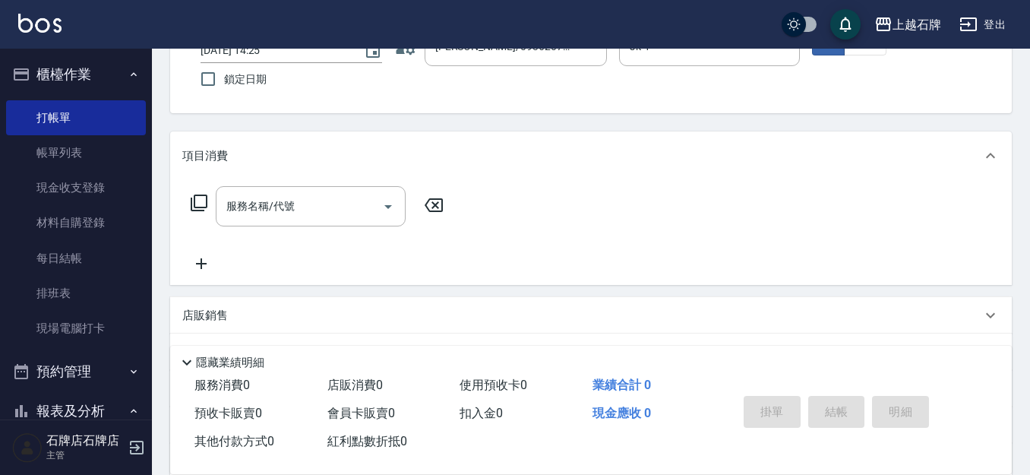
scroll to position [228, 0]
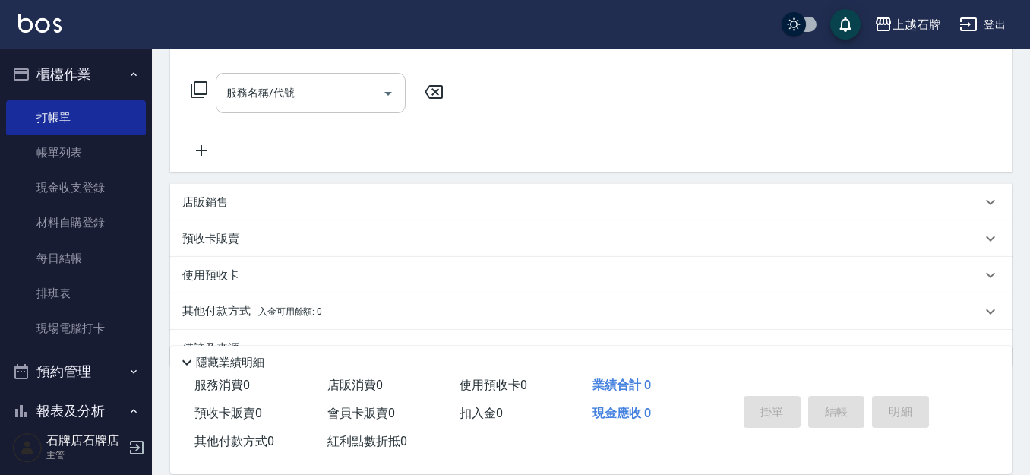
click at [341, 104] on input "服務名稱/代號" at bounding box center [298, 93] width 153 height 27
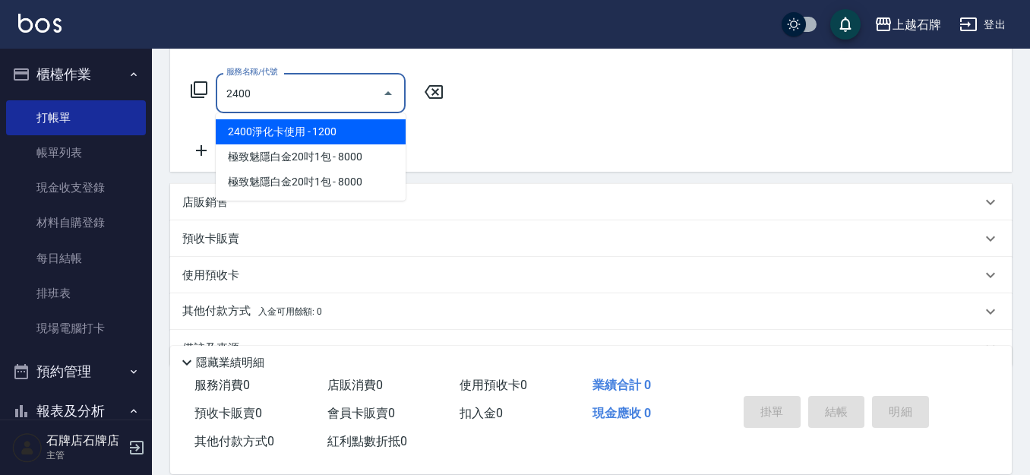
click at [327, 136] on span "2400淨化卡使用 - 1200" at bounding box center [311, 131] width 190 height 25
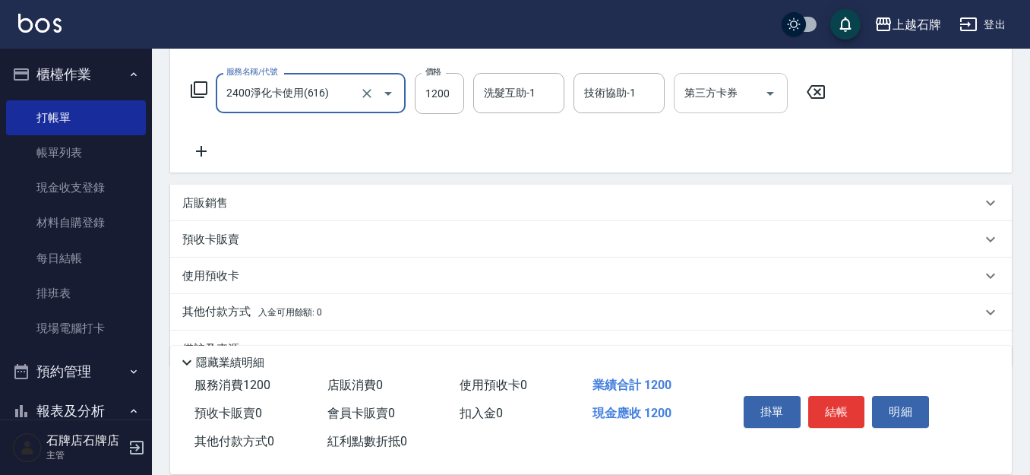
type input "2400淨化卡使用(616)"
click at [722, 102] on input "第三方卡券" at bounding box center [718, 93] width 77 height 27
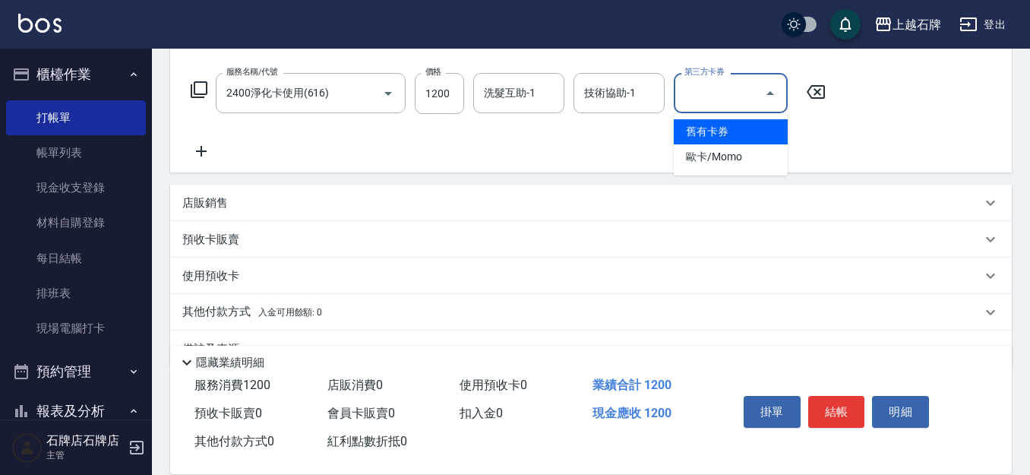
click at [730, 128] on span "舊有卡券" at bounding box center [731, 131] width 114 height 25
type input "舊有卡券"
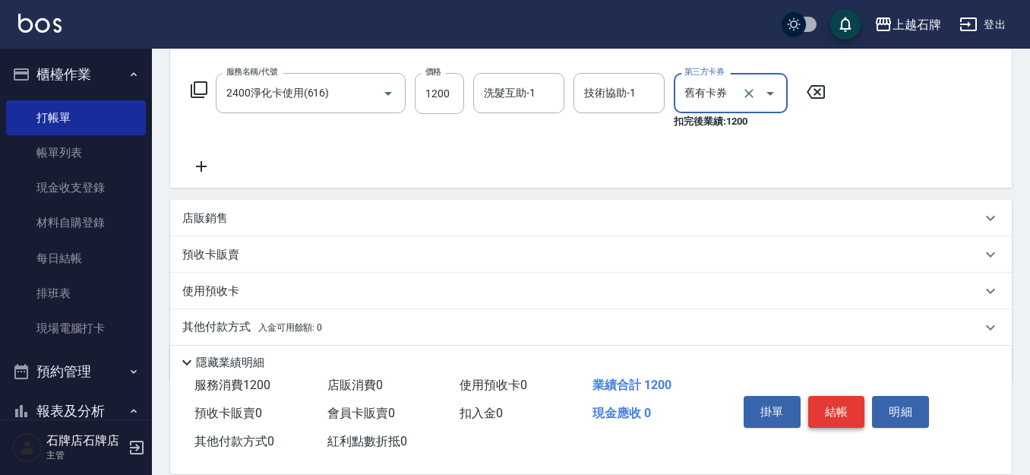
click at [850, 405] on button "結帳" at bounding box center [836, 412] width 57 height 32
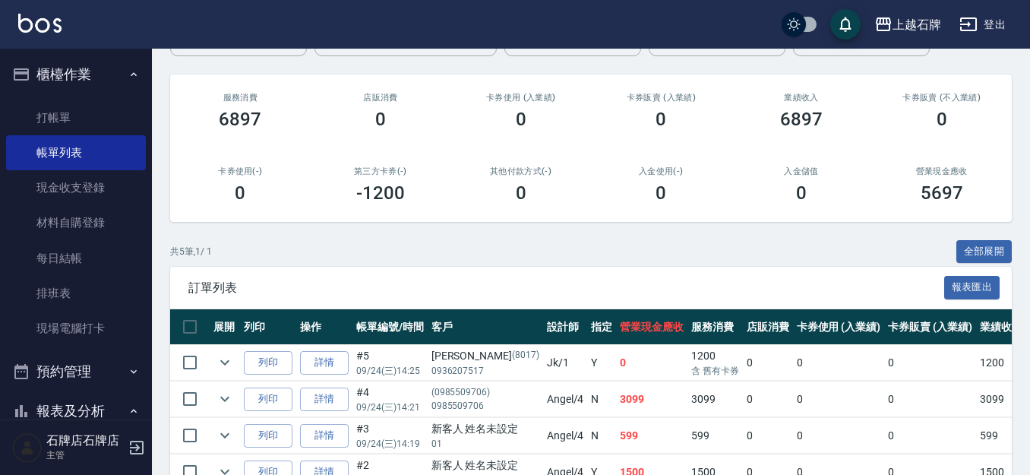
scroll to position [228, 0]
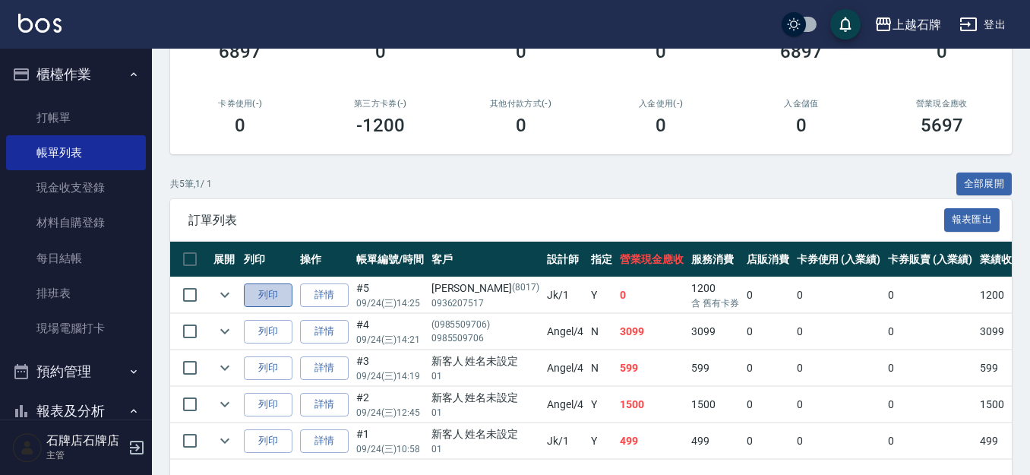
drag, startPoint x: 257, startPoint y: 295, endPoint x: 265, endPoint y: 282, distance: 14.3
click at [257, 294] on button "列印" at bounding box center [268, 295] width 49 height 24
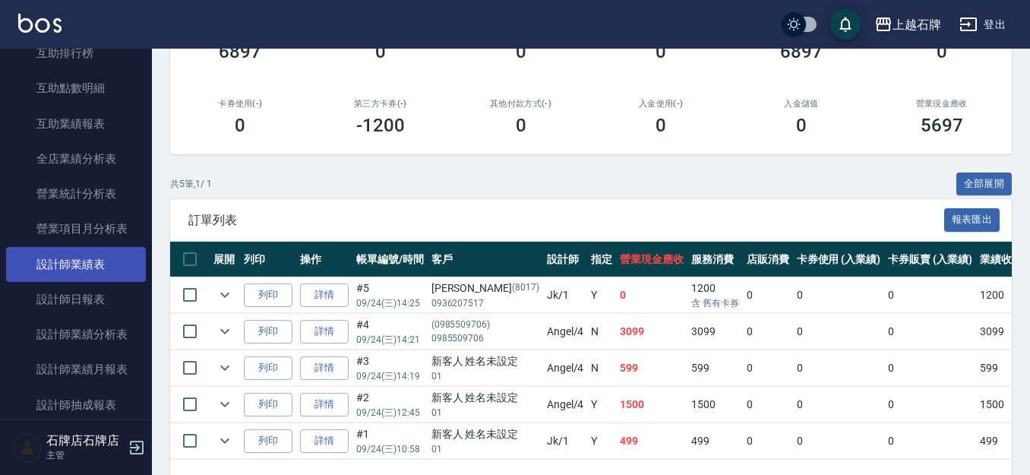
scroll to position [683, 0]
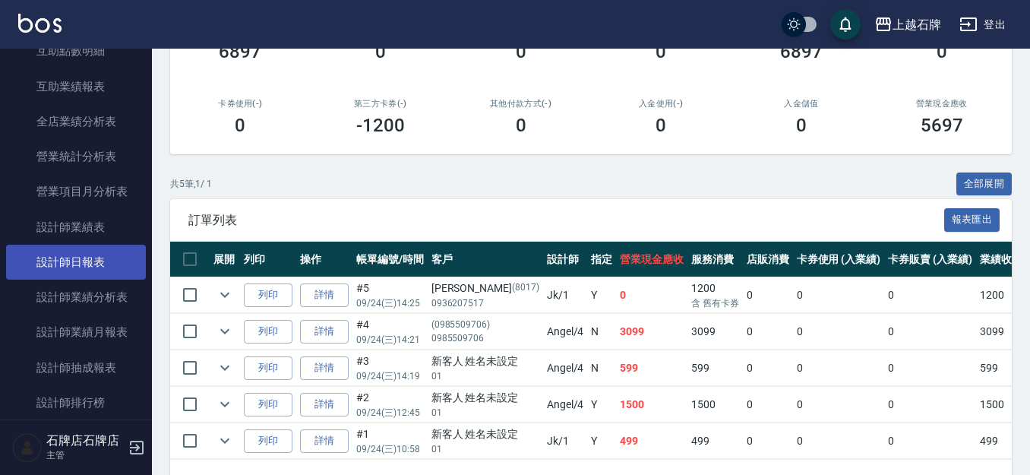
click at [36, 267] on link "設計師日報表" at bounding box center [76, 262] width 140 height 35
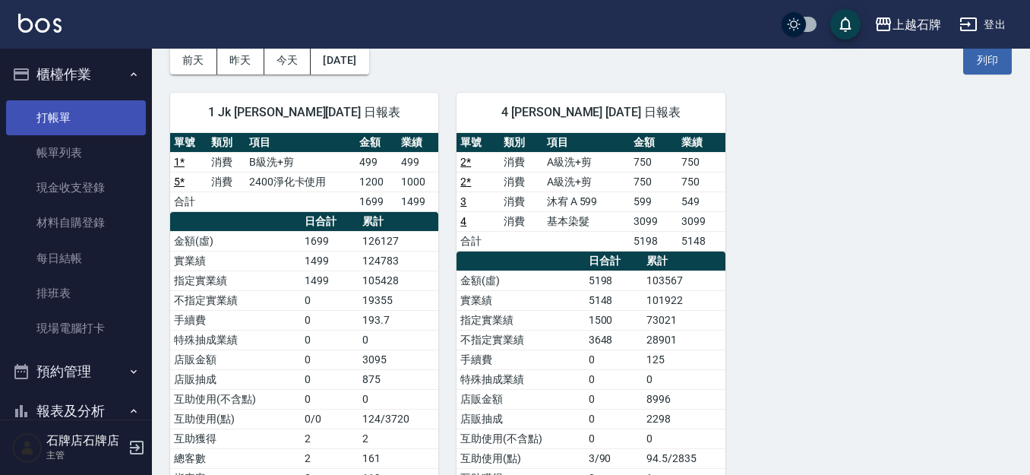
click at [62, 121] on link "打帳單" at bounding box center [76, 117] width 140 height 35
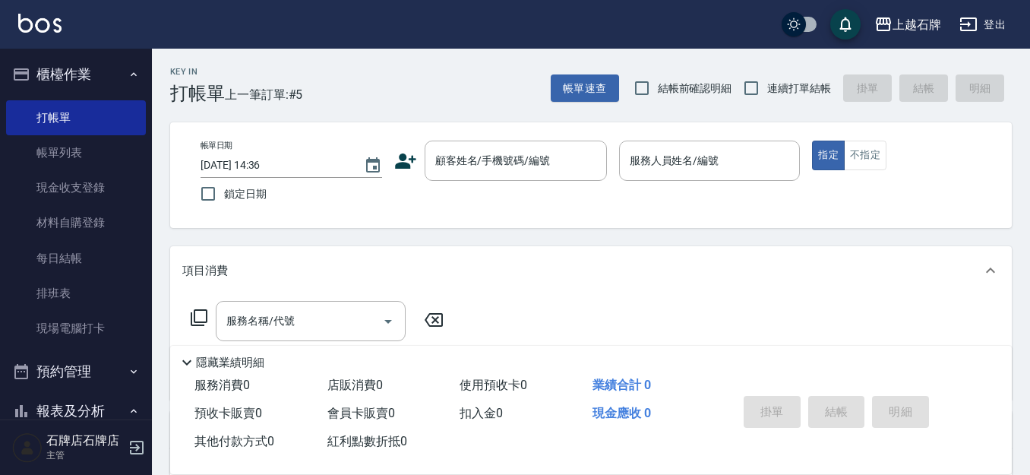
click at [848, 174] on div "帳單日期 [DATE] 14:36 鎖定日期 顧客姓名/手機號碼/編號 顧客姓名/手機號碼/編號 服務人員姓名/編號 服務人員姓名/編號 指定 不指定" at bounding box center [590, 174] width 805 height 69
click at [849, 164] on button "不指定" at bounding box center [865, 155] width 43 height 30
click at [437, 91] on div "Key In 打帳單 上一筆訂單:#5 帳單速查 結帳前確認明細 連續打單結帳 掛單 結帳 明細" at bounding box center [582, 76] width 860 height 55
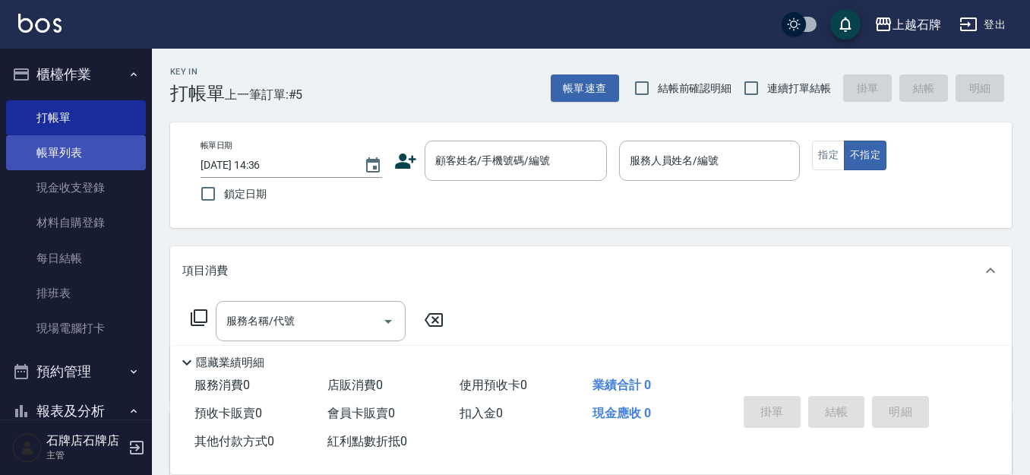
click at [87, 152] on link "帳單列表" at bounding box center [76, 152] width 140 height 35
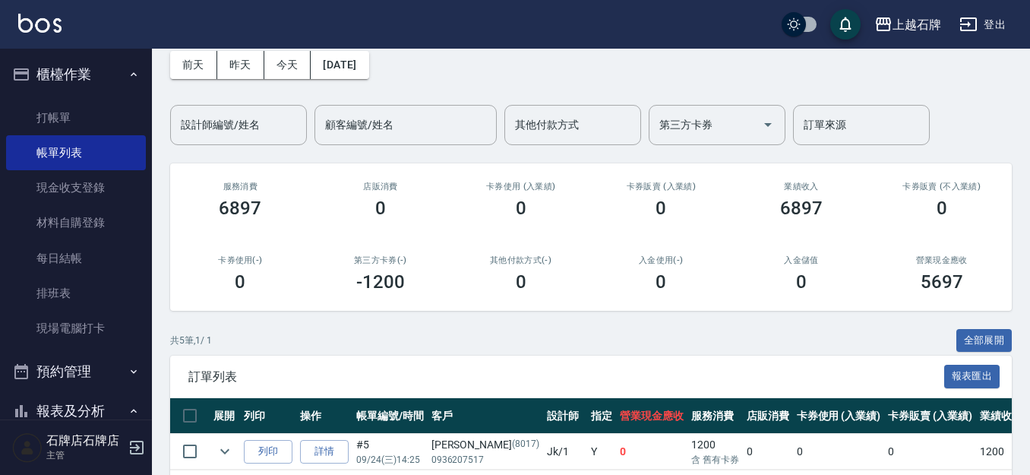
scroll to position [228, 0]
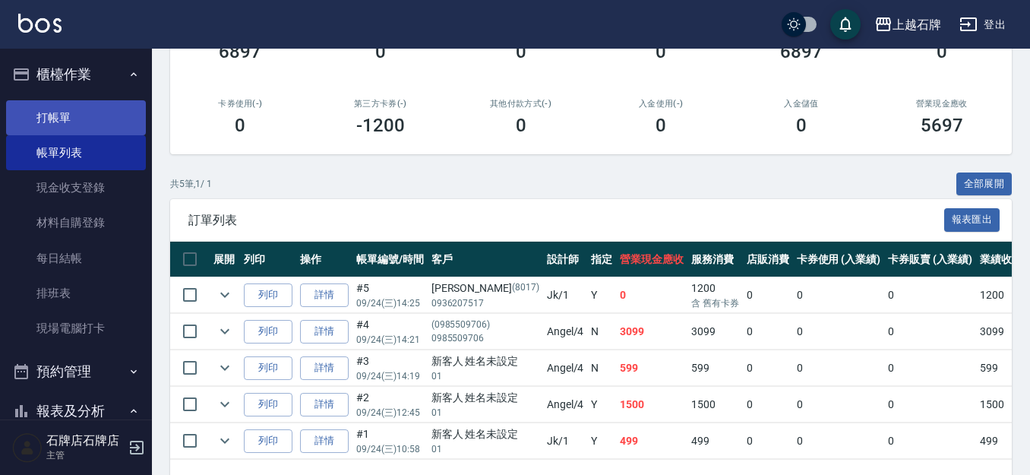
click at [87, 120] on link "打帳單" at bounding box center [76, 117] width 140 height 35
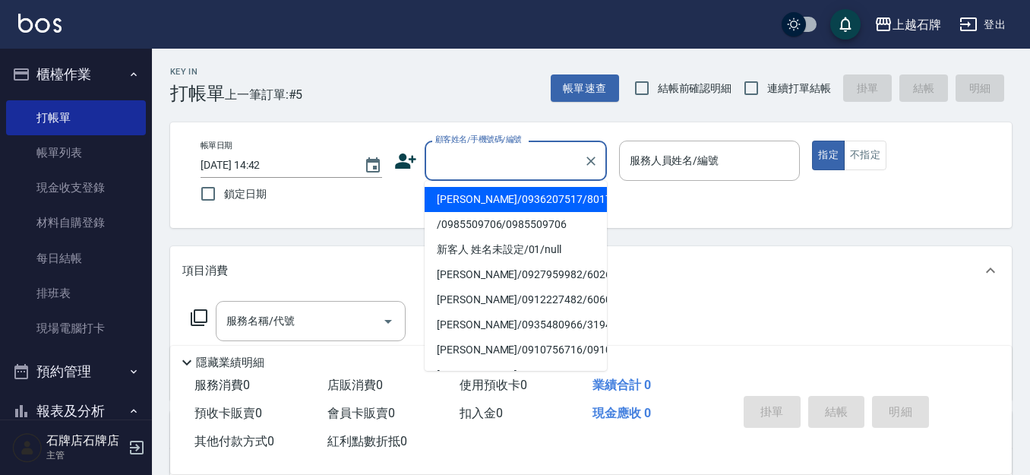
click at [557, 162] on input "顧客姓名/手機號碼/編號" at bounding box center [504, 160] width 146 height 27
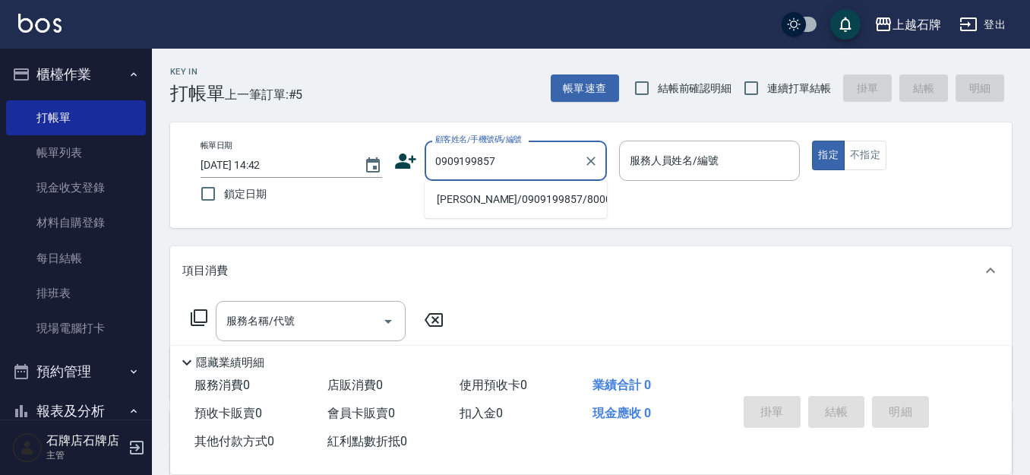
click at [453, 194] on li "[PERSON_NAME]/0909199857/8000220" at bounding box center [515, 199] width 182 height 25
type input "[PERSON_NAME]/0909199857/8000220"
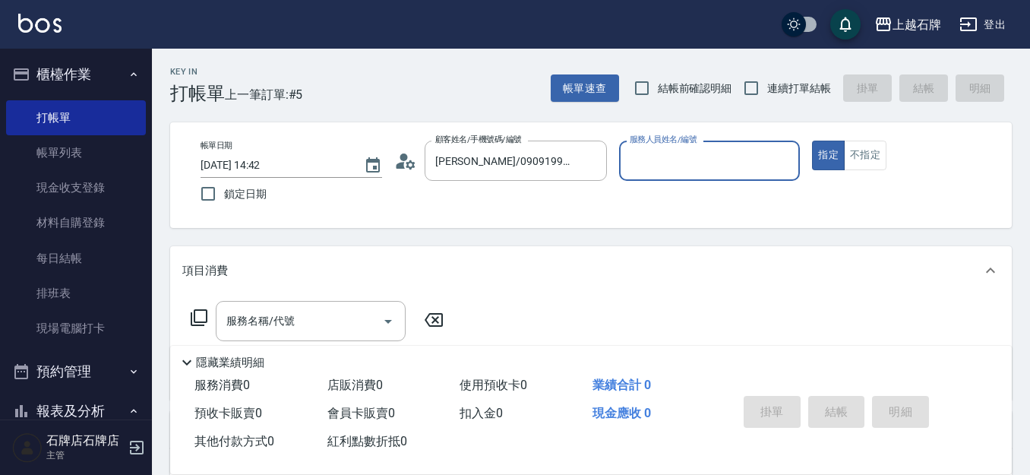
type input "INNA-8"
click at [588, 162] on icon "Clear" at bounding box center [590, 160] width 15 height 15
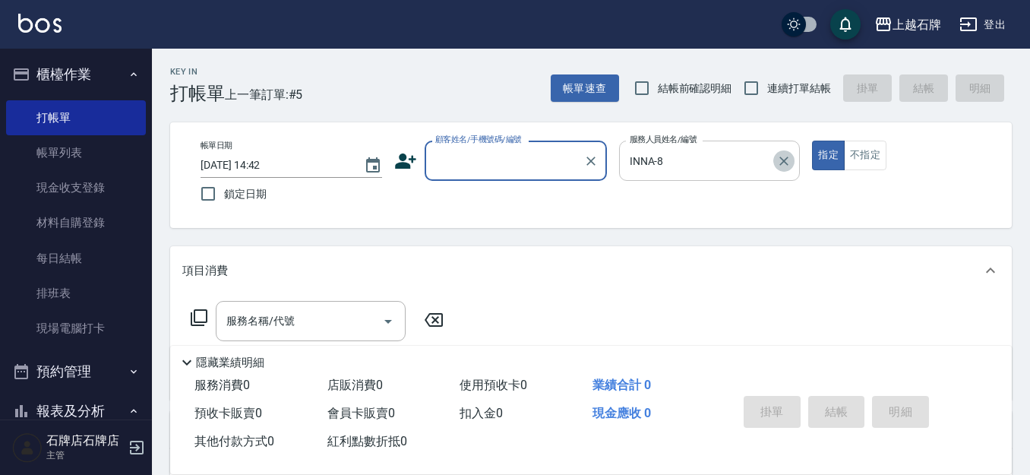
click at [784, 161] on icon "Clear" at bounding box center [784, 160] width 9 height 9
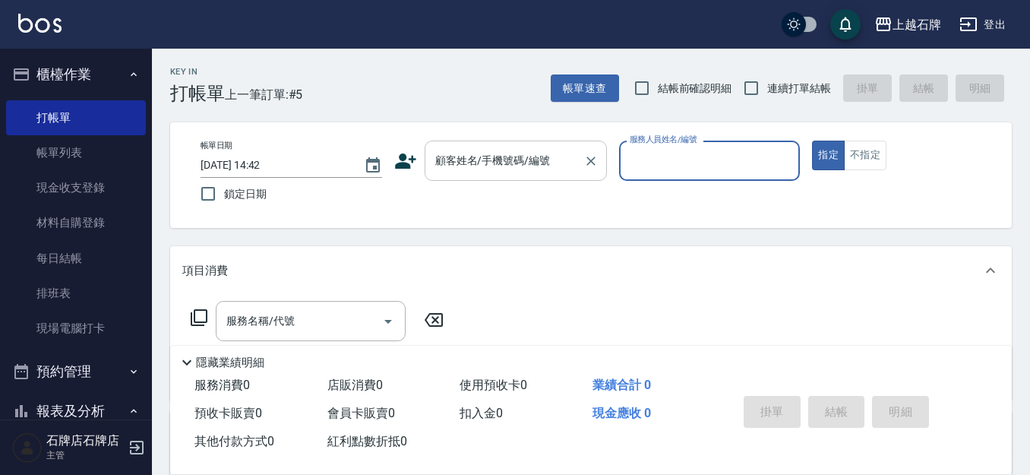
click at [478, 157] on input "顧客姓名/手機號碼/編號" at bounding box center [504, 160] width 146 height 27
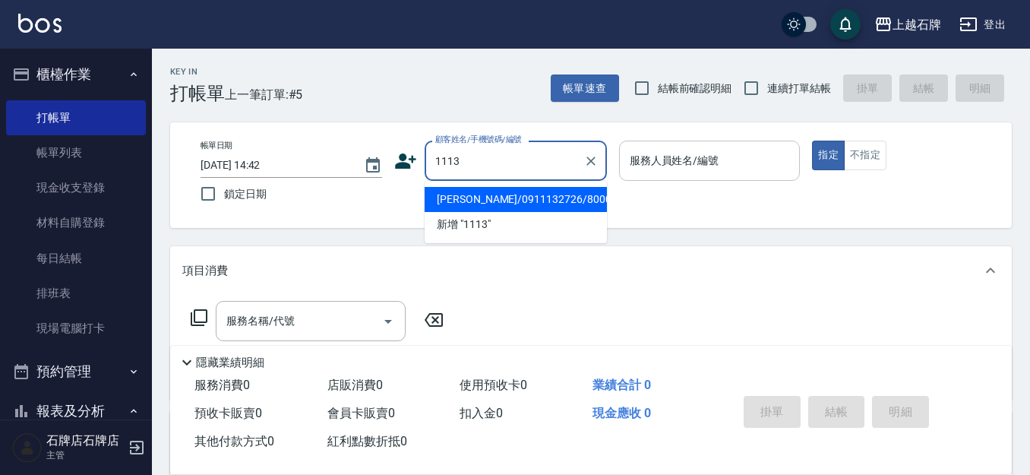
type input "11139"
click at [509, 146] on div "11139 顧客姓名/手機號碼/編號" at bounding box center [515, 160] width 182 height 40
click at [510, 149] on input "11139" at bounding box center [504, 160] width 146 height 27
click at [592, 162] on icon "Clear" at bounding box center [590, 160] width 9 height 9
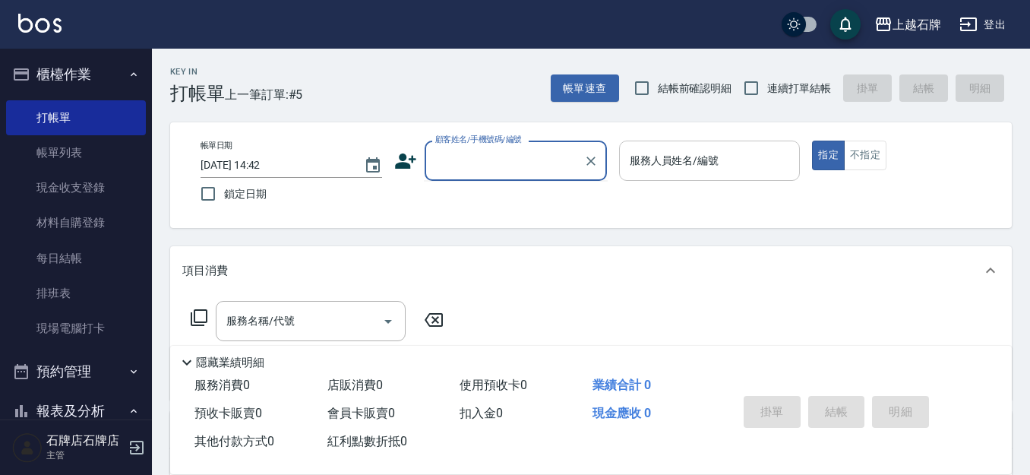
click at [494, 166] on input "顧客姓名/手機號碼/編號" at bounding box center [504, 160] width 146 height 27
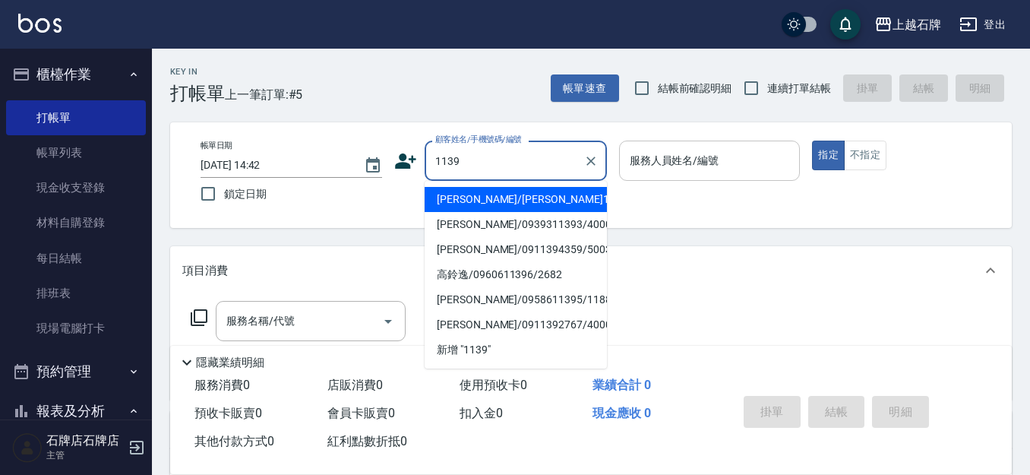
click at [568, 199] on li "[PERSON_NAME]/[PERSON_NAME]1139/1139" at bounding box center [515, 199] width 182 height 25
type input "[PERSON_NAME]/[PERSON_NAME]1139/1139"
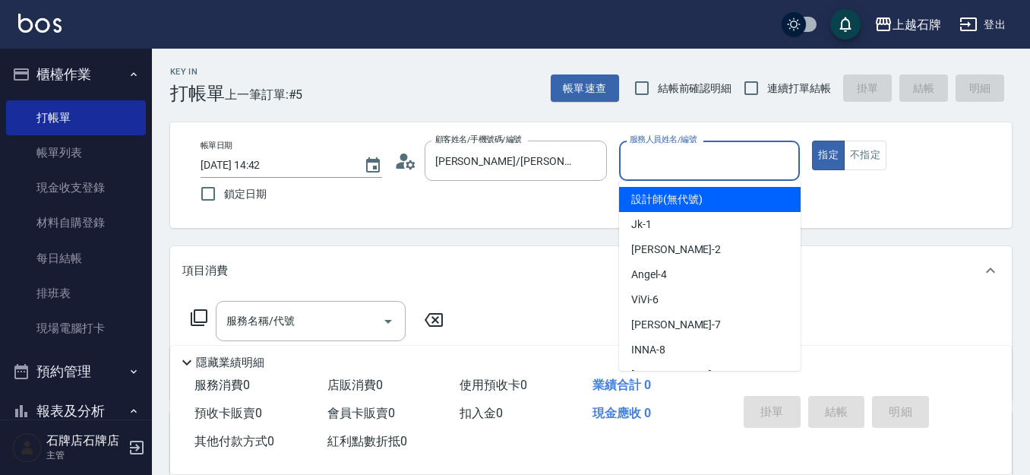
click at [695, 166] on input "服務人員姓名/編號" at bounding box center [710, 160] width 168 height 27
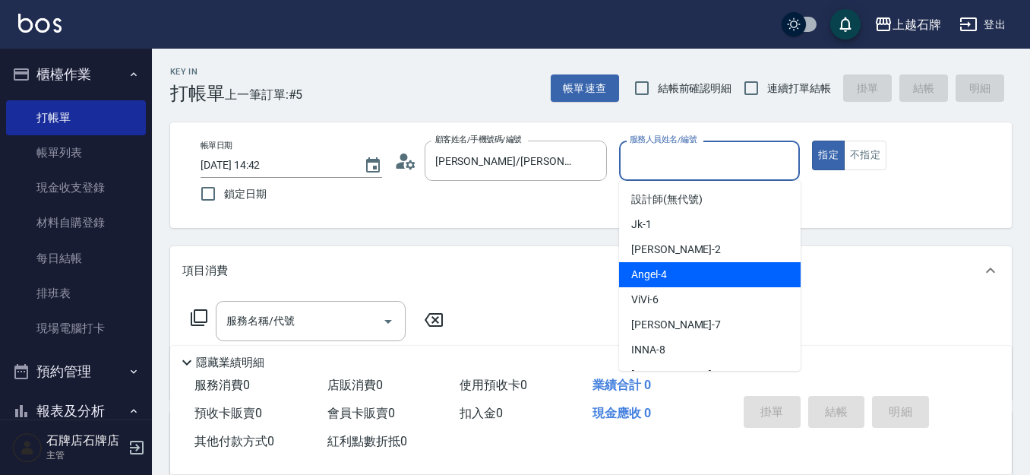
click at [702, 271] on div "[PERSON_NAME] -4" at bounding box center [709, 274] width 181 height 25
type input "[PERSON_NAME]-4"
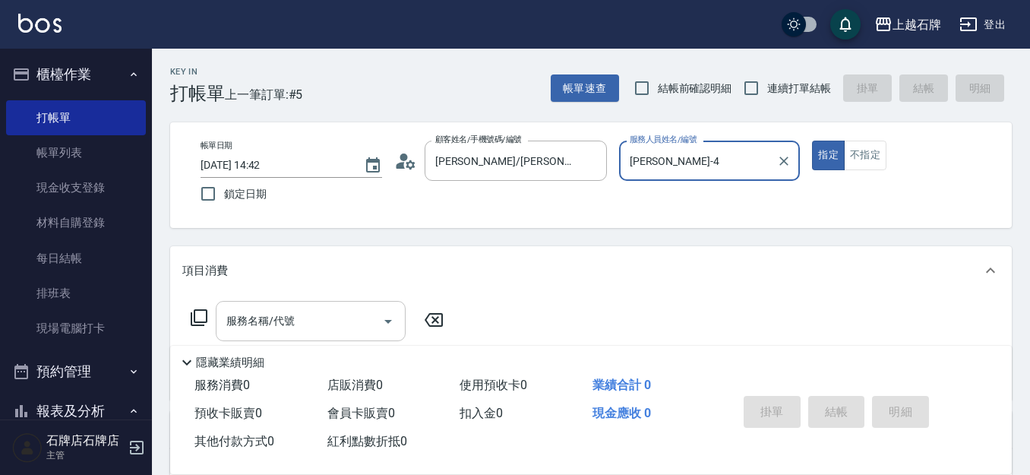
scroll to position [76, 0]
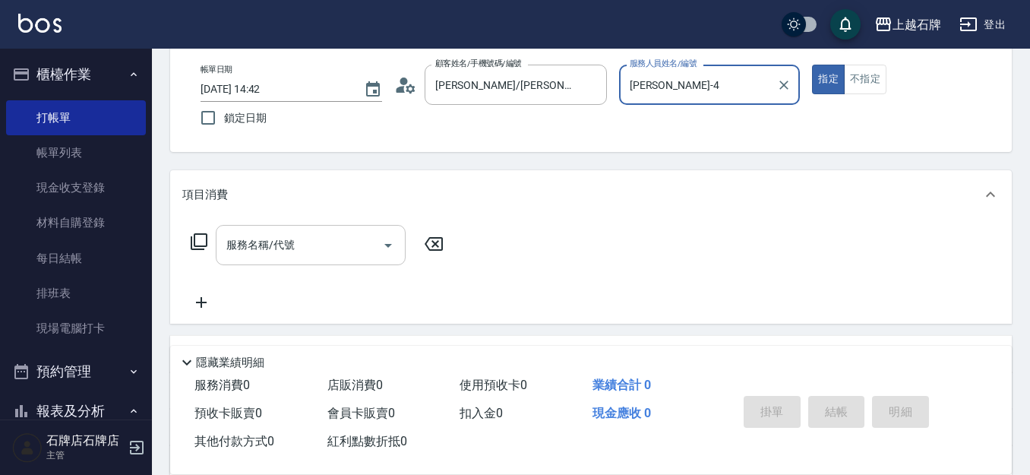
click at [336, 248] on input "服務名稱/代號" at bounding box center [298, 245] width 153 height 27
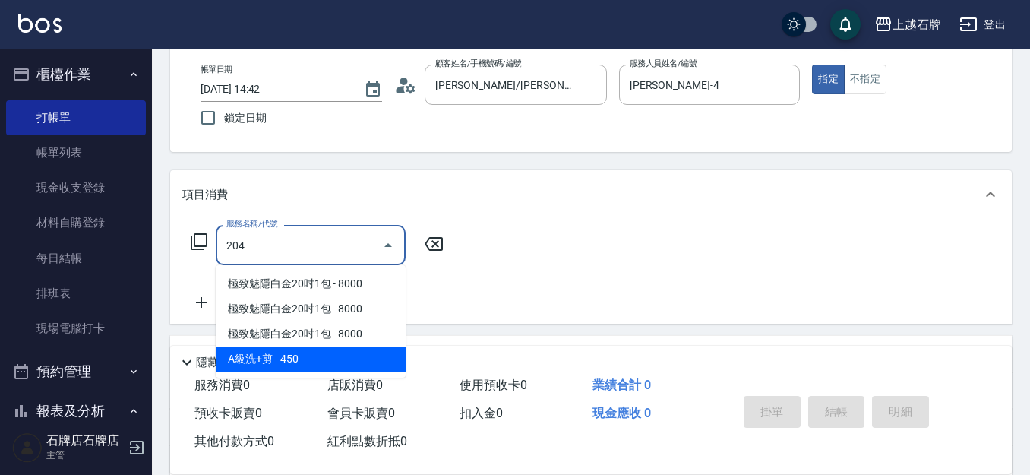
click at [394, 354] on span "A級洗+剪 - 450" at bounding box center [311, 358] width 190 height 25
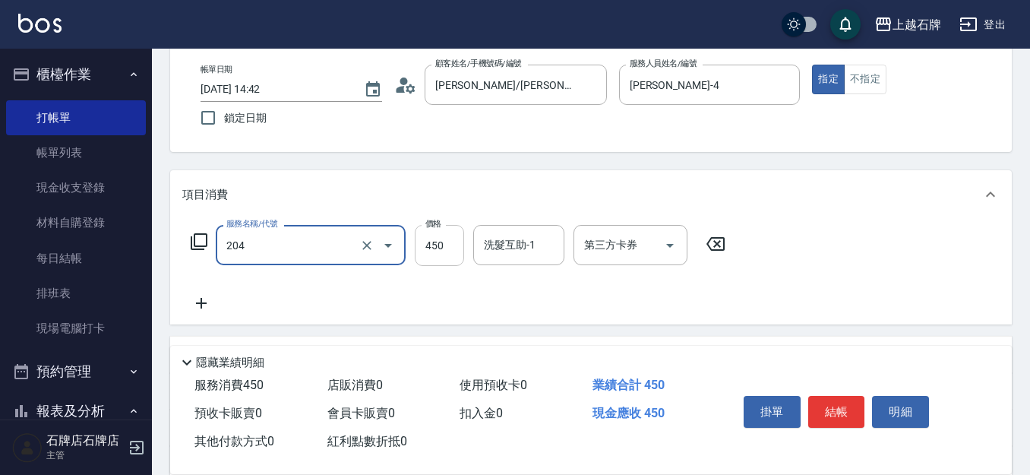
type input "A級洗+剪(204)"
click at [453, 249] on input "450" at bounding box center [439, 245] width 49 height 41
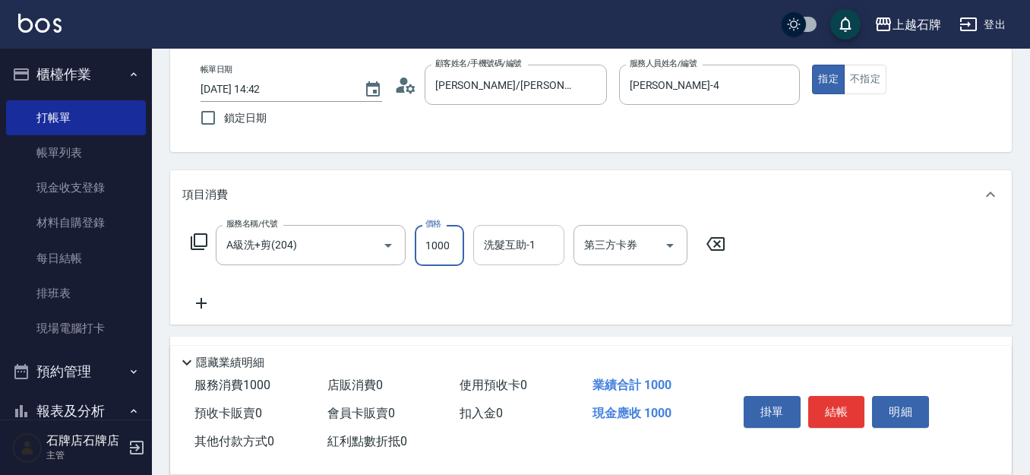
type input "1000"
click at [501, 251] on input "洗髮互助-1" at bounding box center [518, 245] width 77 height 27
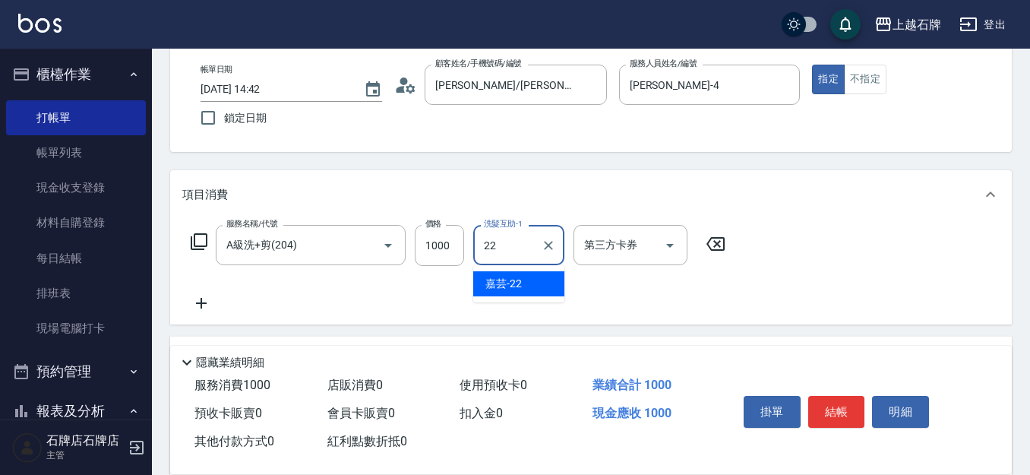
click at [512, 290] on span "嘉芸 -22" at bounding box center [503, 284] width 36 height 16
type input "嘉芸-22"
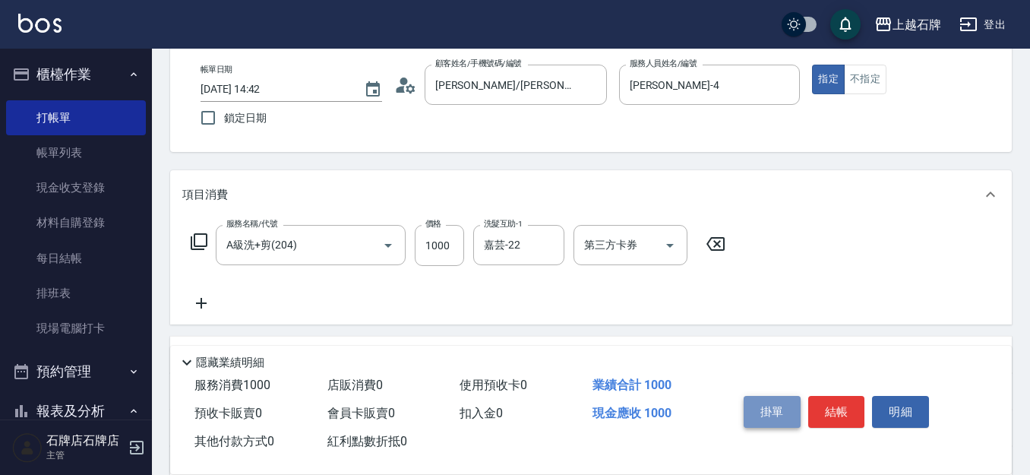
click at [794, 399] on button "掛單" at bounding box center [771, 412] width 57 height 32
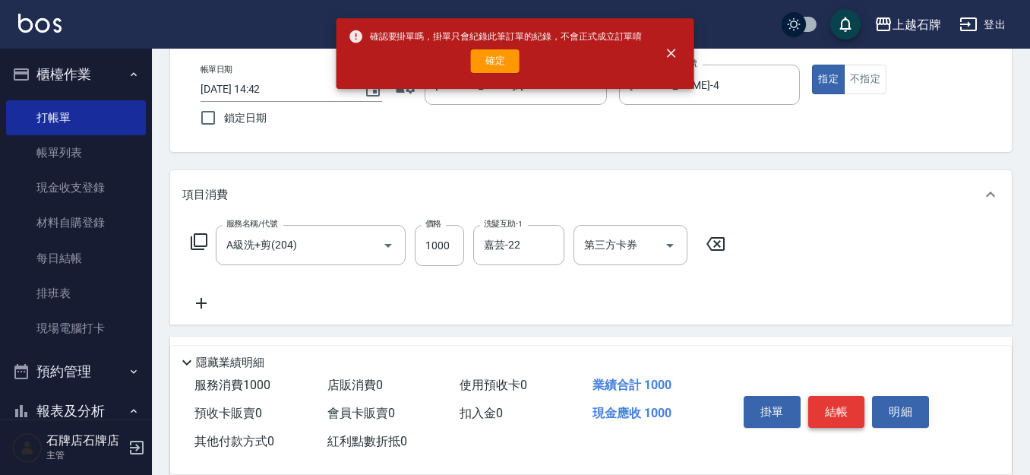
click at [850, 403] on button "結帳" at bounding box center [836, 412] width 57 height 32
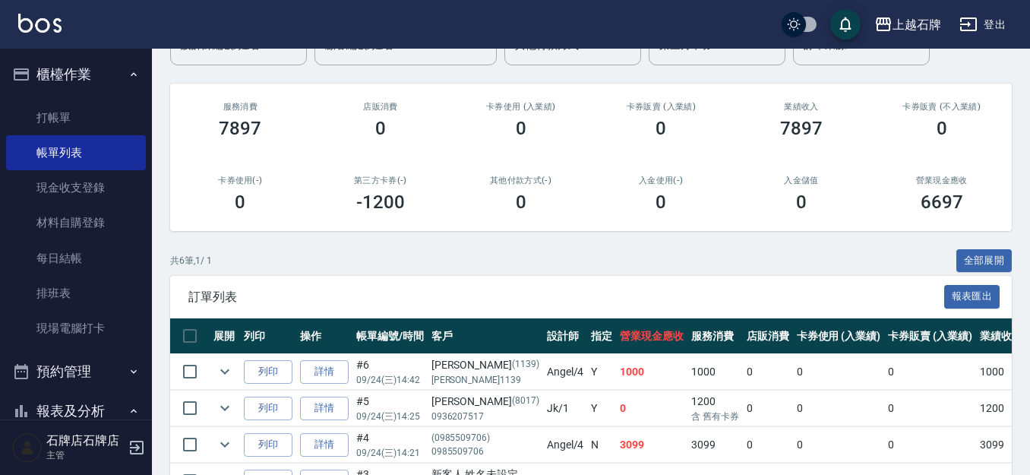
scroll to position [152, 0]
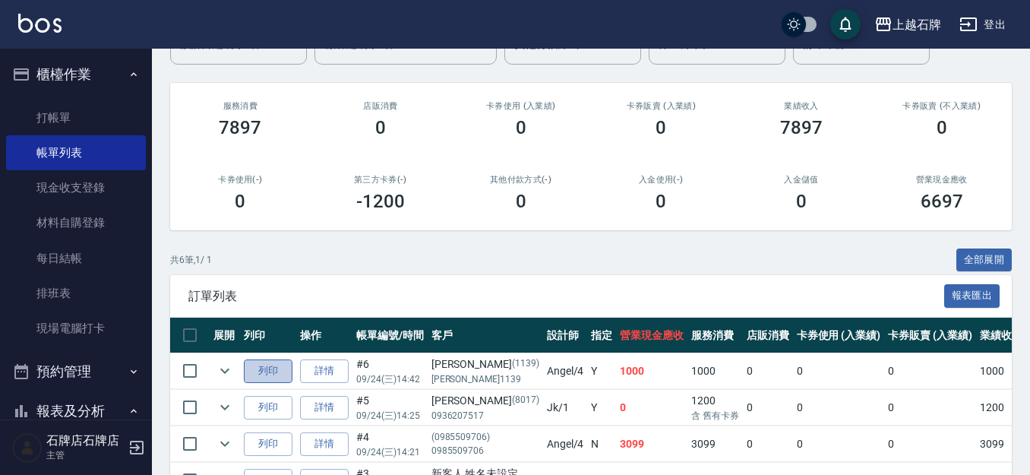
click at [261, 374] on button "列印" at bounding box center [268, 371] width 49 height 24
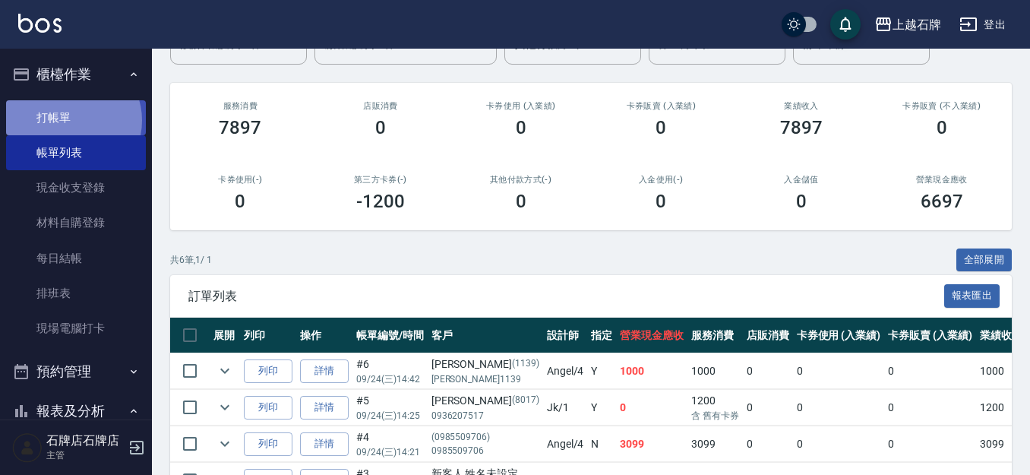
click at [72, 120] on link "打帳單" at bounding box center [76, 117] width 140 height 35
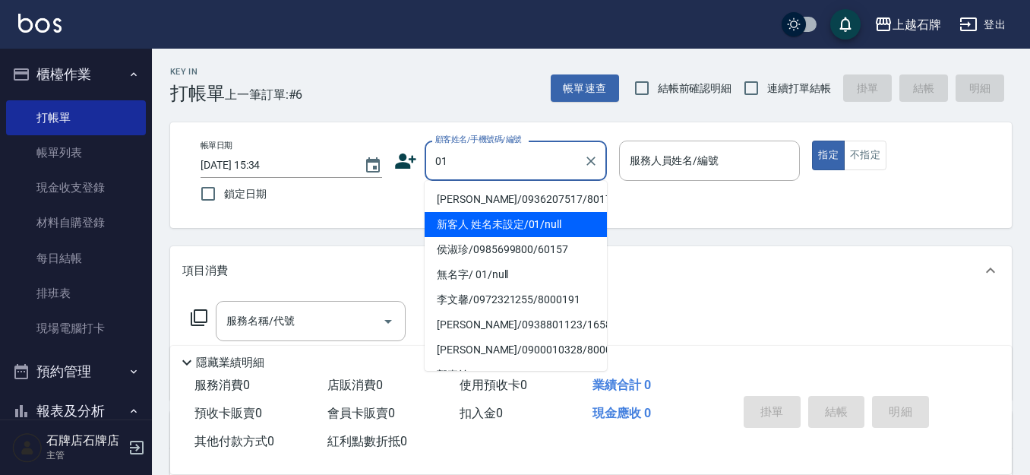
click at [560, 214] on li "新客人 姓名未設定/01/null" at bounding box center [515, 224] width 182 height 25
type input "新客人 姓名未設定/01/null"
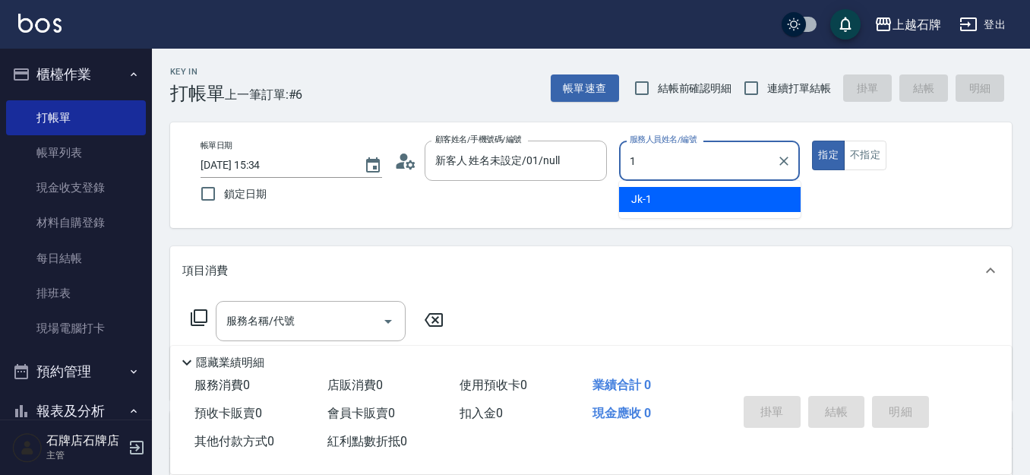
drag, startPoint x: 744, startPoint y: 197, endPoint x: 793, endPoint y: 183, distance: 50.5
click at [745, 197] on div "Jk -1" at bounding box center [709, 199] width 181 height 25
type input "Jk-1"
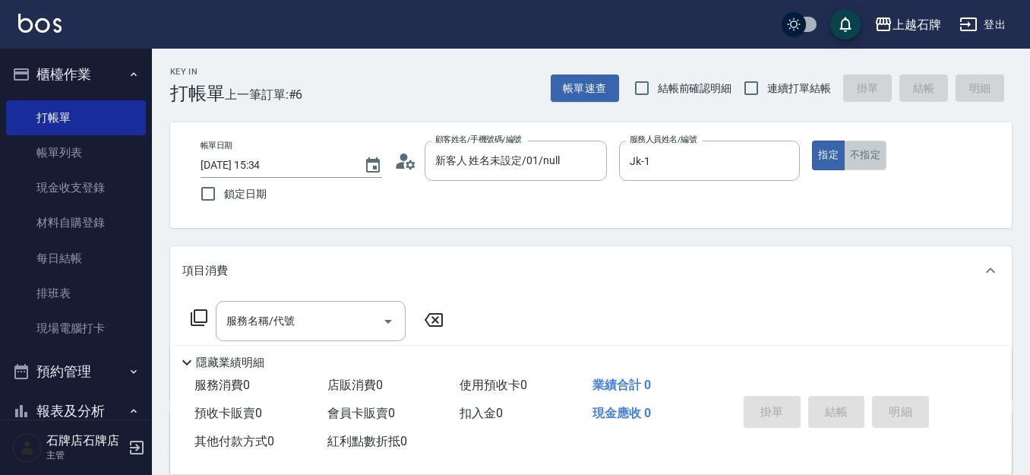
drag, startPoint x: 872, startPoint y: 169, endPoint x: 872, endPoint y: 153, distance: 15.9
click at [872, 169] on button "不指定" at bounding box center [865, 155] width 43 height 30
click at [366, 323] on input "服務名稱/代號" at bounding box center [298, 321] width 153 height 27
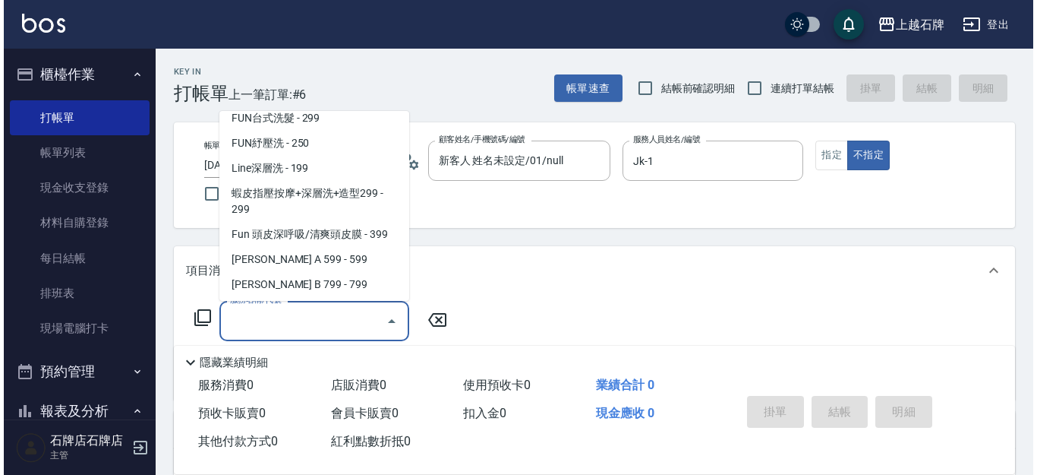
scroll to position [380, 0]
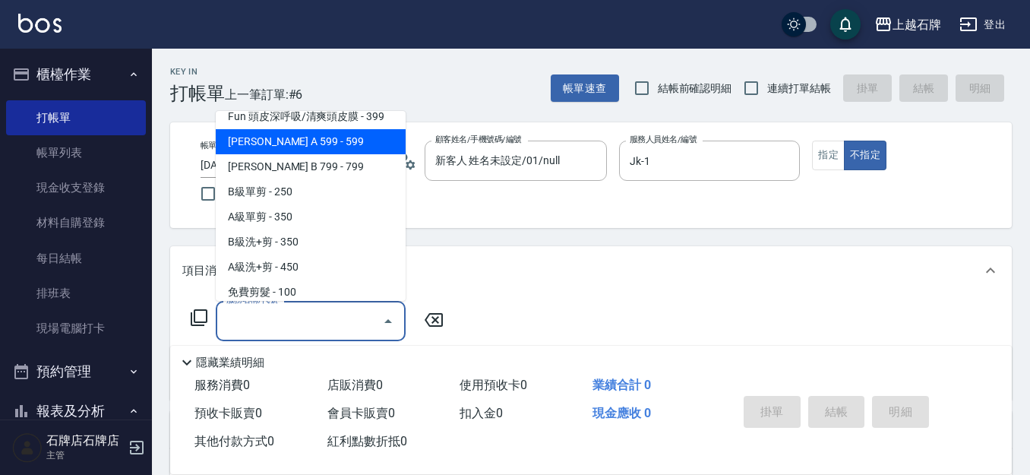
drag, startPoint x: 369, startPoint y: 140, endPoint x: 434, endPoint y: 191, distance: 83.2
click at [371, 140] on span "[PERSON_NAME] A 599 - 599" at bounding box center [311, 141] width 190 height 25
type input "[PERSON_NAME] A 599(118)"
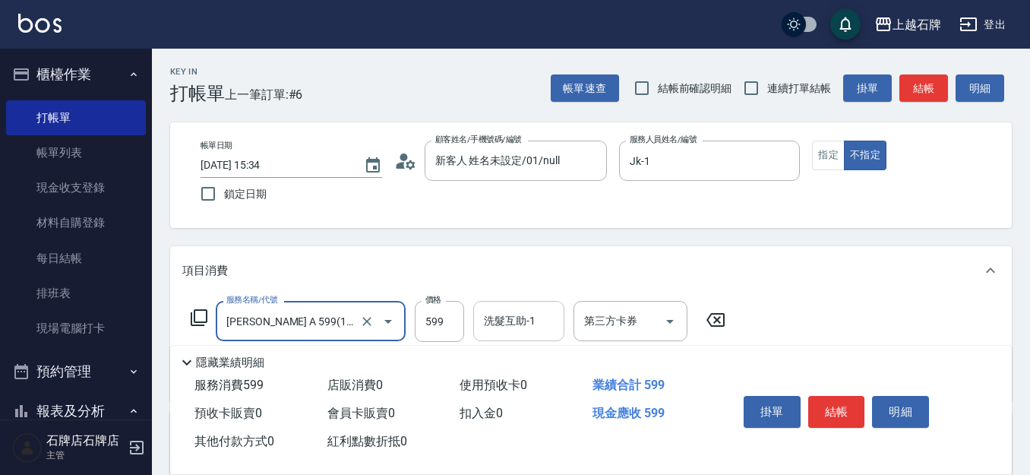
click at [538, 305] on div "洗髮互助-1" at bounding box center [518, 321] width 91 height 40
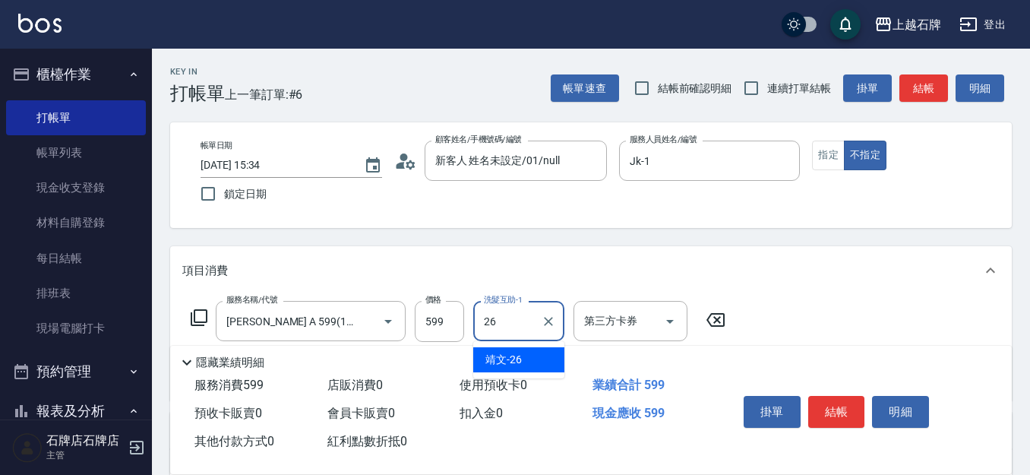
click at [539, 355] on div "靖文 -26" at bounding box center [518, 359] width 91 height 25
type input "靖文-26"
click at [841, 402] on button "結帳" at bounding box center [836, 412] width 57 height 32
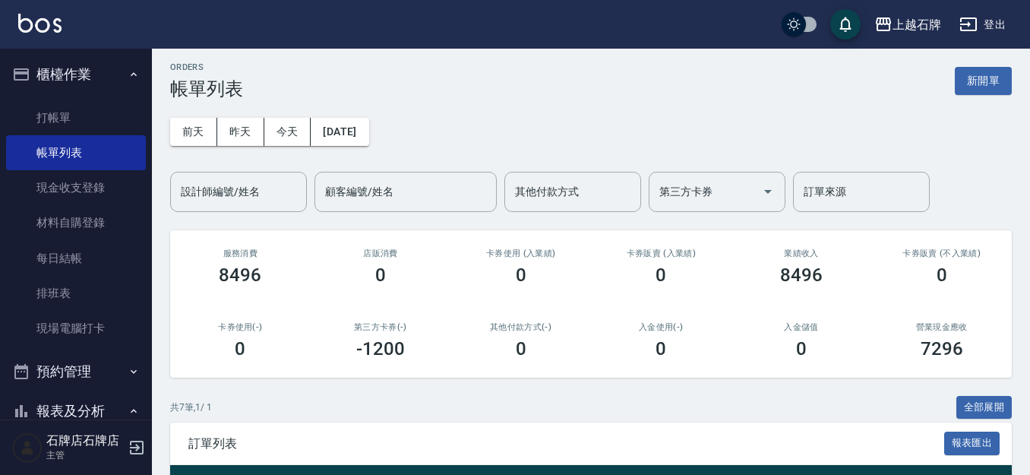
scroll to position [228, 0]
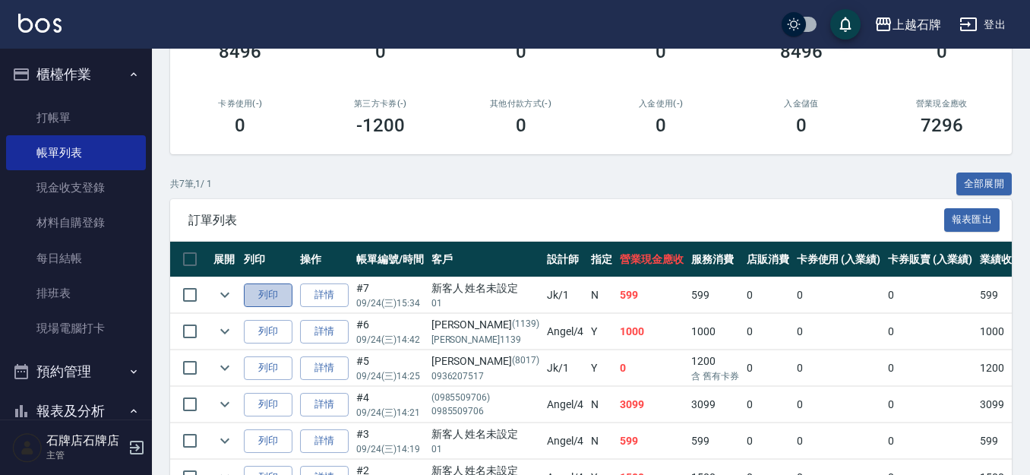
click at [273, 293] on button "列印" at bounding box center [268, 295] width 49 height 24
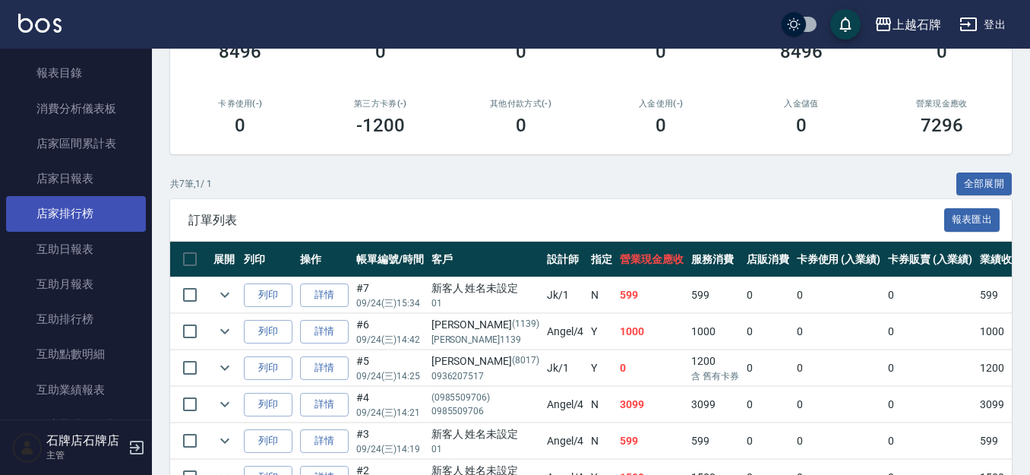
scroll to position [607, 0]
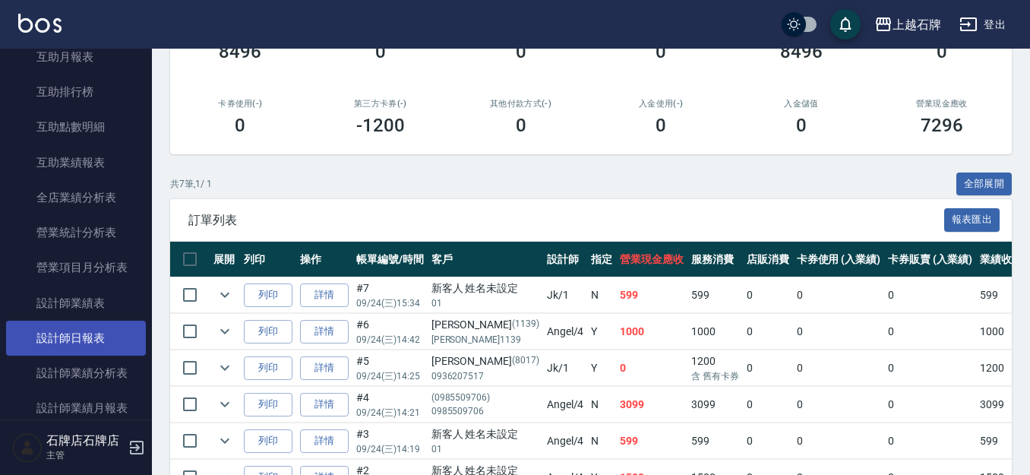
click at [109, 343] on link "設計師日報表" at bounding box center [76, 337] width 140 height 35
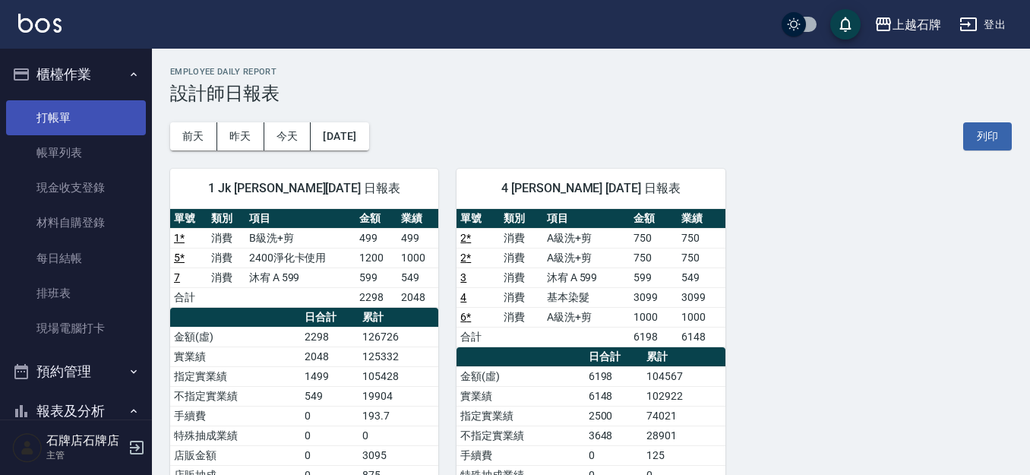
click at [70, 121] on link "打帳單" at bounding box center [76, 117] width 140 height 35
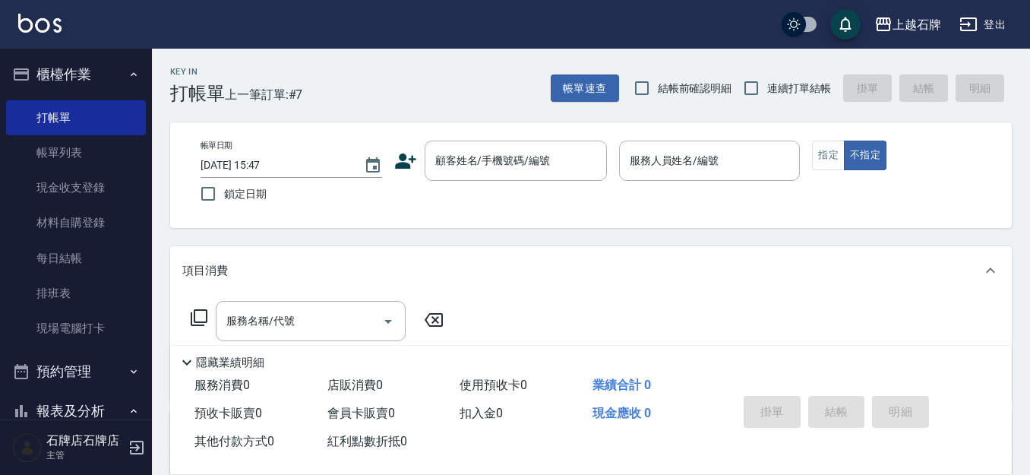
click at [446, 98] on div "Key In 打帳單 上一筆訂單:#7 帳單速查 結帳前確認明細 連續打單結帳 掛單 結帳 明細" at bounding box center [582, 76] width 860 height 55
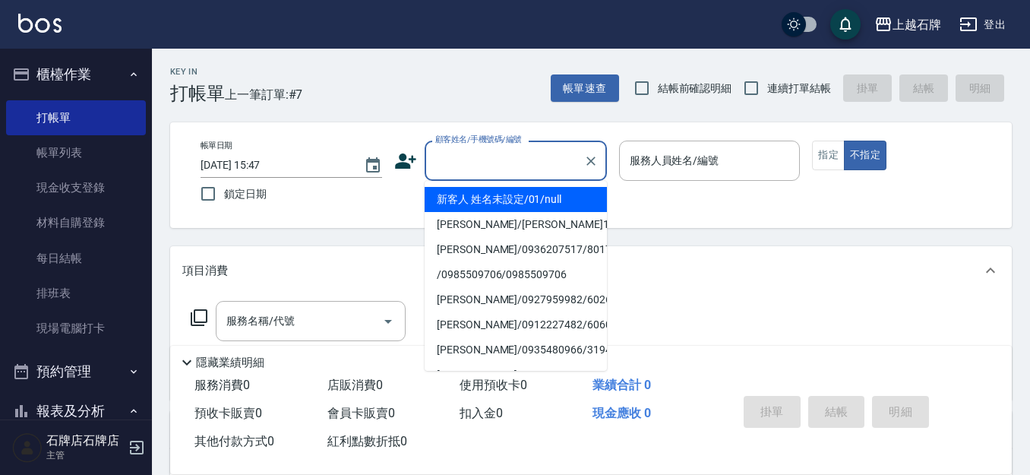
click at [482, 167] on input "顧客姓名/手機號碼/編號" at bounding box center [504, 160] width 146 height 27
click at [505, 203] on li "新客人 姓名未設定/01/null" at bounding box center [515, 199] width 182 height 25
type input "新客人 姓名未設定/01/null"
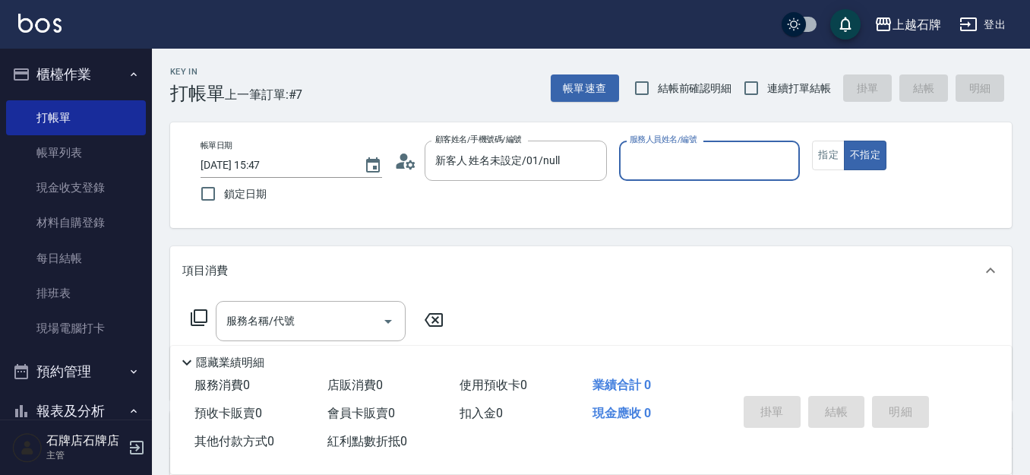
drag, startPoint x: 702, startPoint y: 158, endPoint x: 701, endPoint y: 177, distance: 19.0
click at [702, 163] on input "服務人員姓名/編號" at bounding box center [710, 160] width 168 height 27
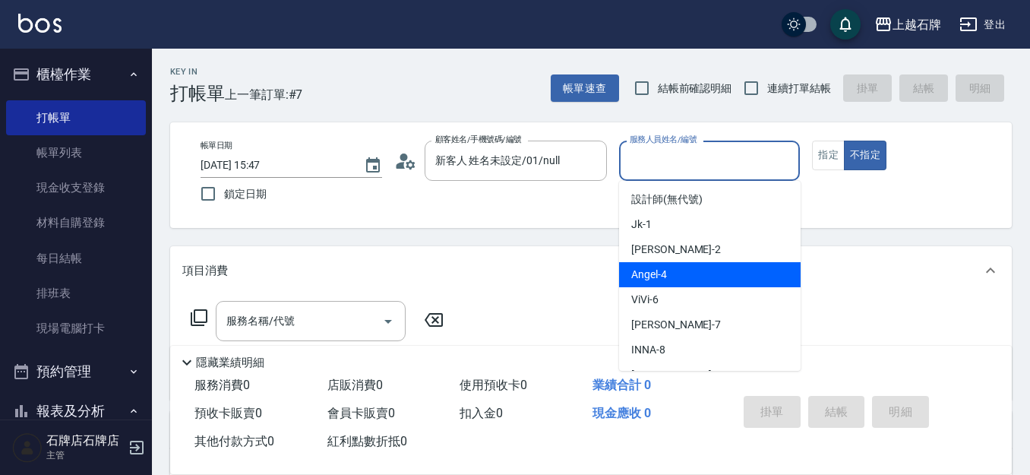
drag, startPoint x: 679, startPoint y: 263, endPoint x: 390, endPoint y: 311, distance: 293.2
click at [677, 264] on div "[PERSON_NAME] -4" at bounding box center [709, 274] width 181 height 25
type input "[PERSON_NAME]-4"
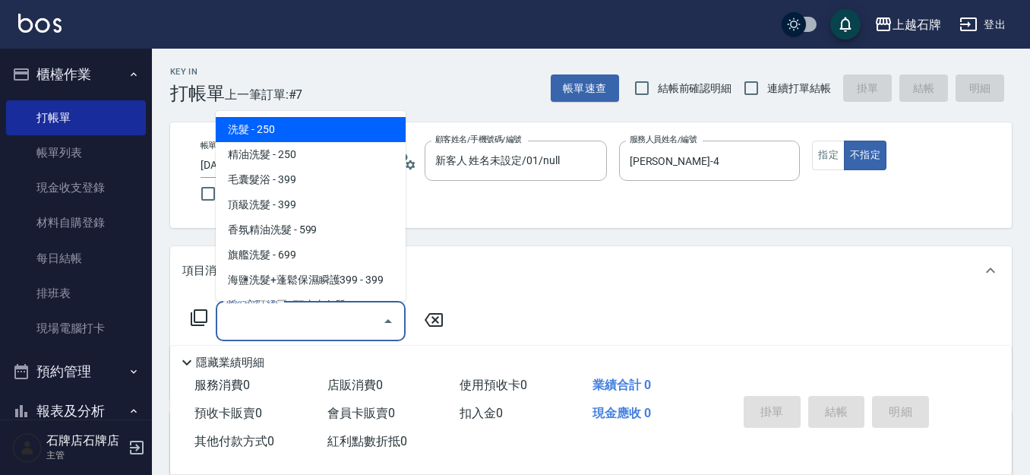
click at [323, 326] on input "服務名稱/代號" at bounding box center [298, 321] width 153 height 27
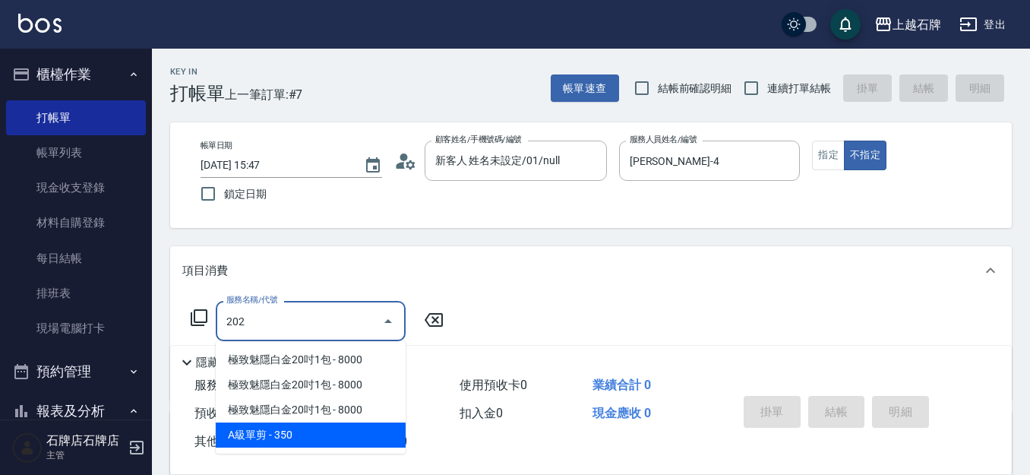
click at [381, 439] on span "A級單剪 - 350" at bounding box center [311, 434] width 190 height 25
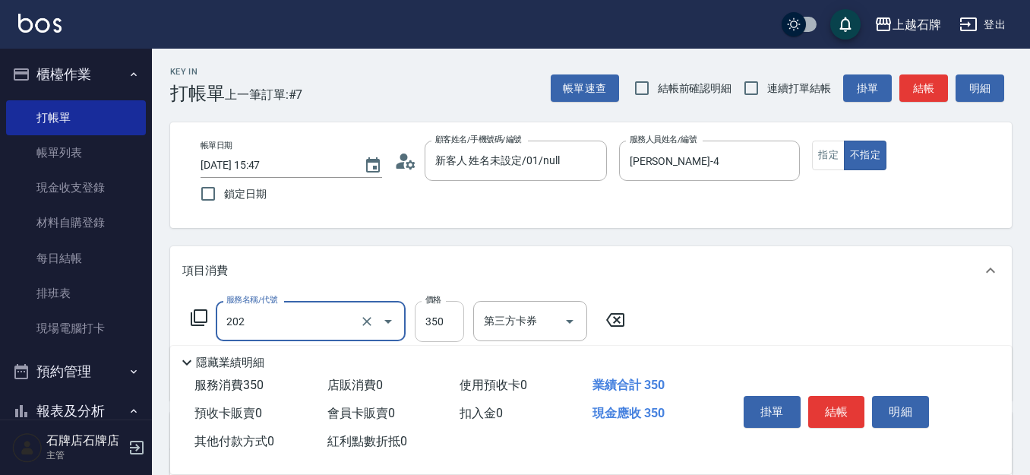
type input "A級單剪(202)"
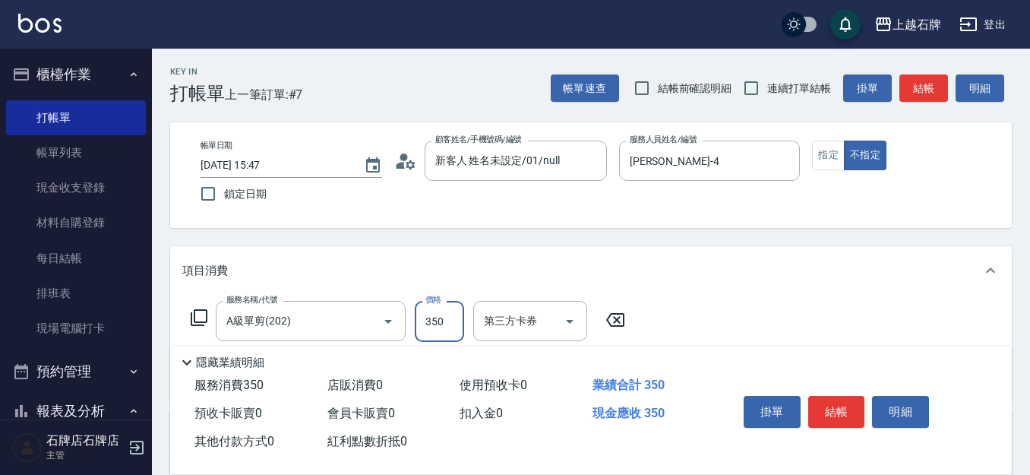
click at [431, 329] on input "350" at bounding box center [439, 321] width 49 height 41
type input "450"
click at [833, 155] on button "指定" at bounding box center [828, 155] width 33 height 30
drag, startPoint x: 824, startPoint y: 402, endPoint x: 836, endPoint y: 399, distance: 12.5
click at [825, 402] on button "結帳" at bounding box center [836, 412] width 57 height 32
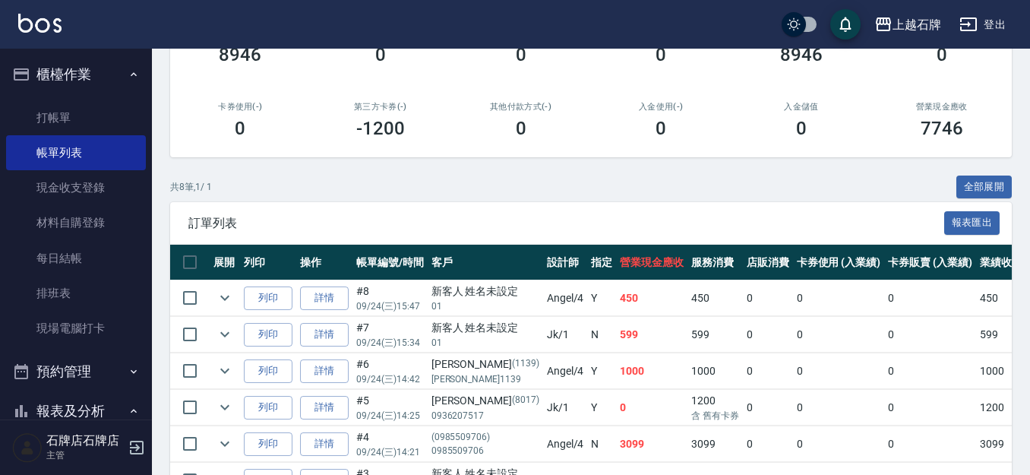
scroll to position [228, 0]
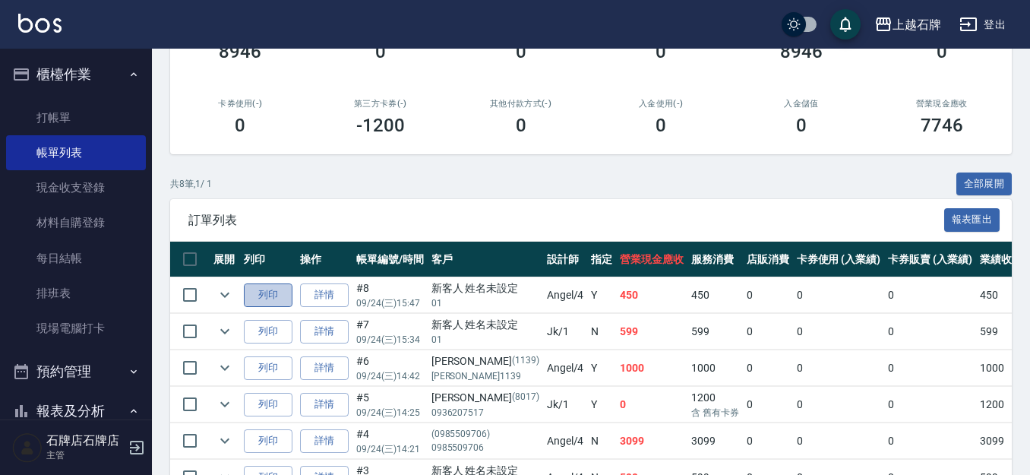
click at [275, 296] on button "列印" at bounding box center [268, 295] width 49 height 24
click at [682, 197] on div "共 8 筆, 1 / 1 全部展開 訂單列表 報表匯出 展開 列印 操作 帳單編號/時間 客戶 設計師 指定 營業現金應收 服務消費 店販消費 卡券使用 (入…" at bounding box center [590, 391] width 841 height 438
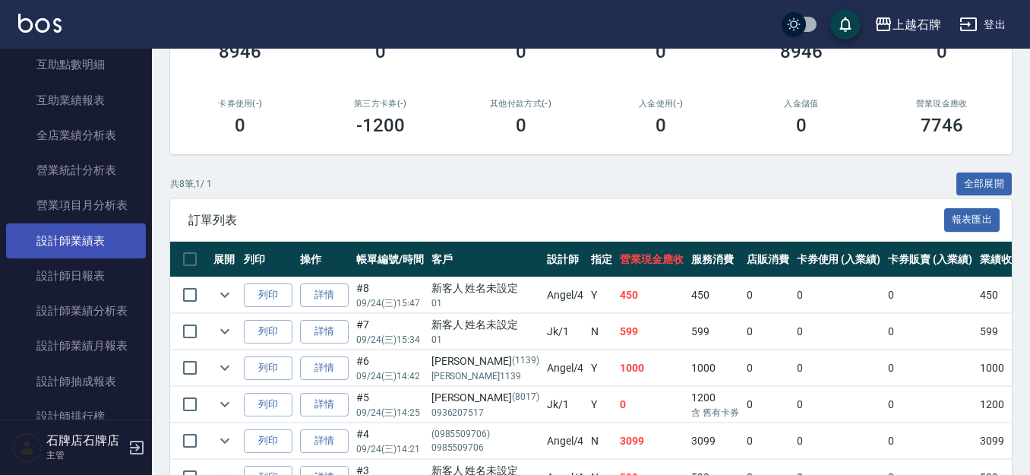
scroll to position [683, 0]
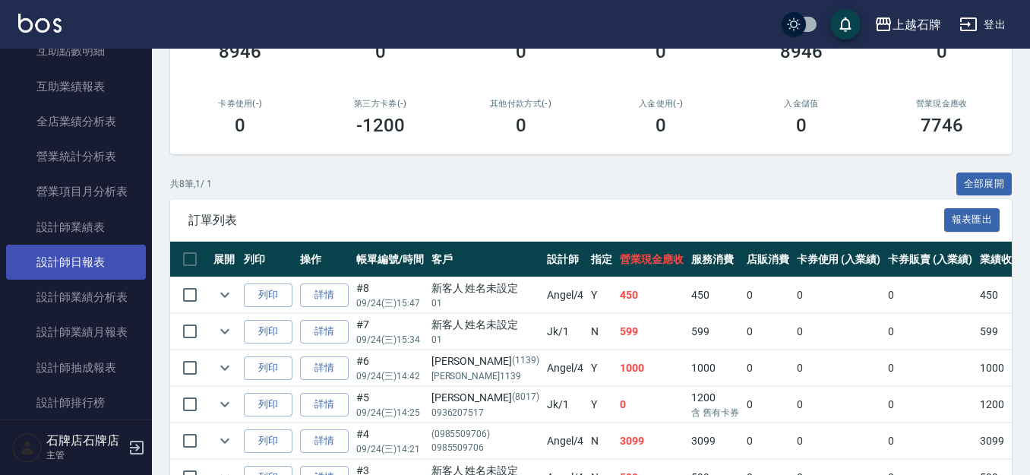
click at [112, 248] on link "設計師日報表" at bounding box center [76, 262] width 140 height 35
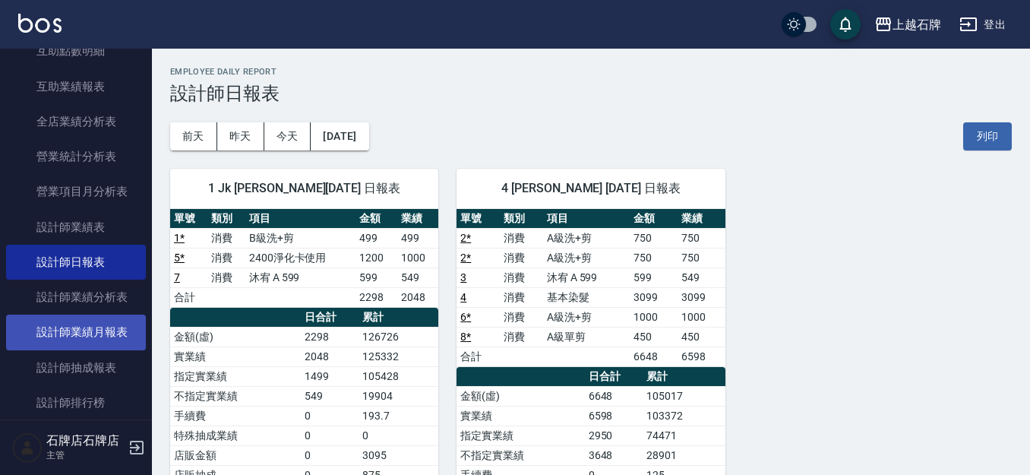
click at [109, 320] on link "設計師業績月報表" at bounding box center [76, 331] width 140 height 35
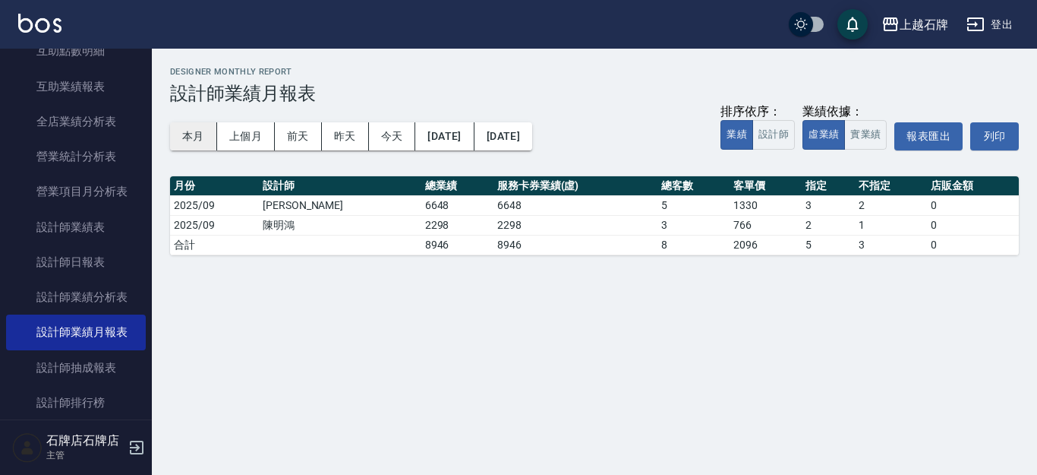
click at [170, 128] on button "本月" at bounding box center [193, 136] width 47 height 28
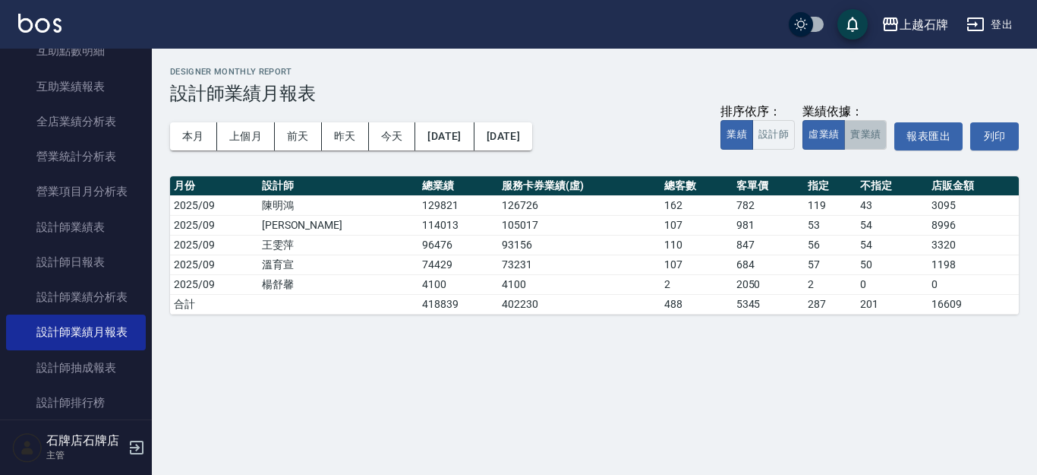
click at [861, 133] on button "實業績" at bounding box center [865, 135] width 43 height 30
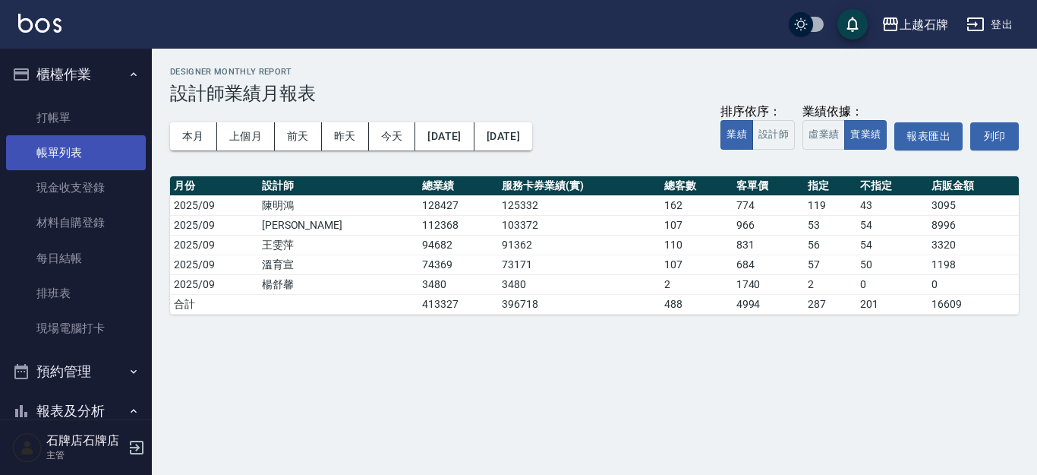
click at [109, 142] on link "帳單列表" at bounding box center [76, 152] width 140 height 35
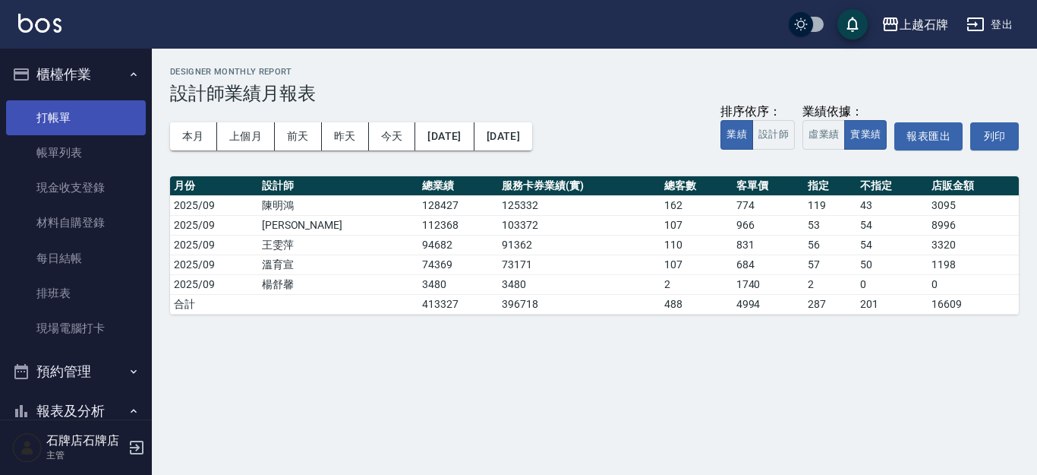
click at [106, 121] on link "打帳單" at bounding box center [76, 117] width 140 height 35
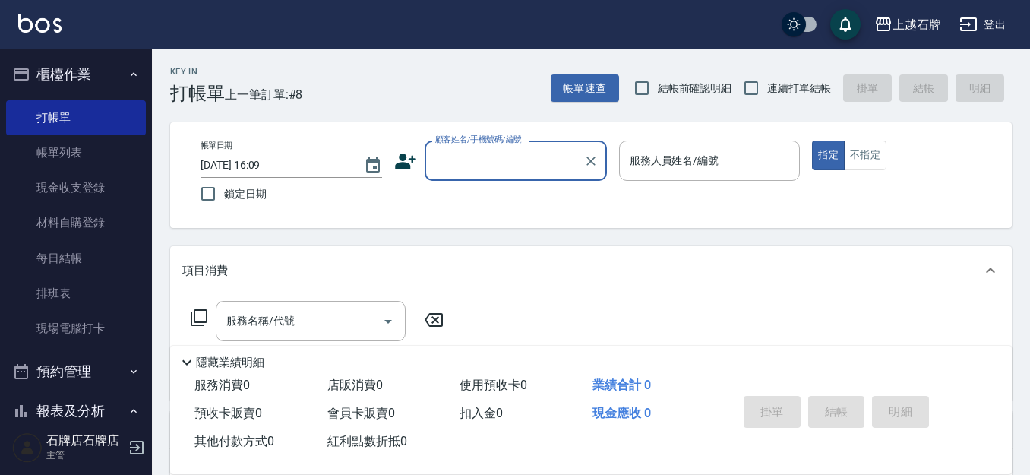
click at [425, 106] on div "Key In 打帳單 上一筆訂單:#8 帳單速查 結帳前確認明細 連續打單結帳 掛單 結帳 明細 帳單日期 [DATE] 16:09 鎖定日期 顧客姓名/手機…" at bounding box center [591, 394] width 878 height 691
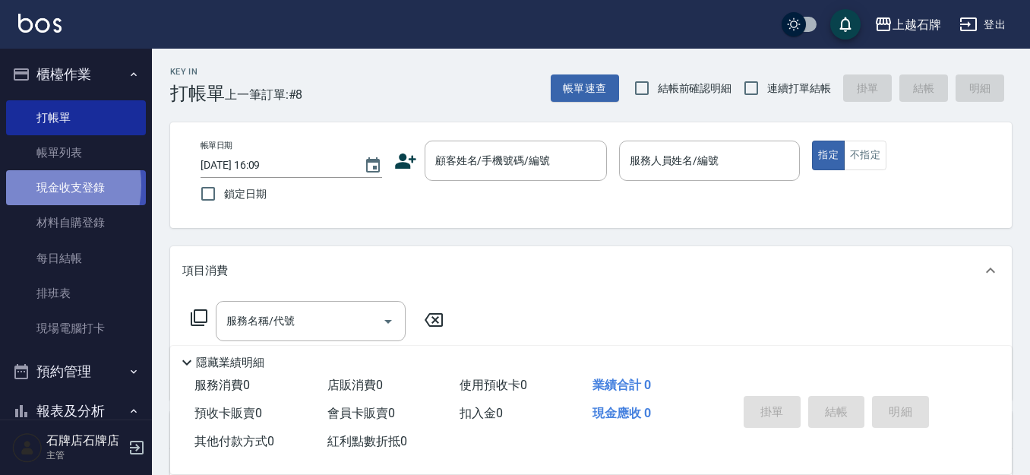
click at [36, 185] on link "現金收支登錄" at bounding box center [76, 187] width 140 height 35
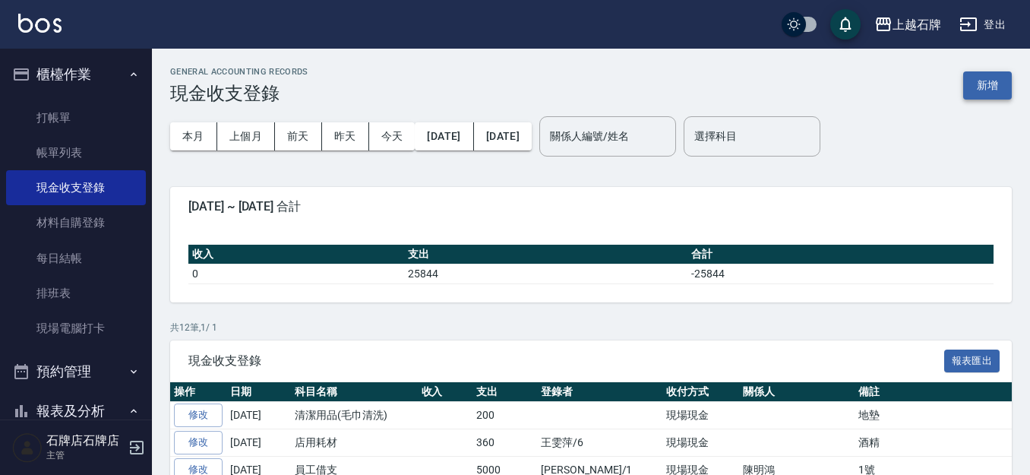
click at [989, 82] on button "新增" at bounding box center [987, 85] width 49 height 28
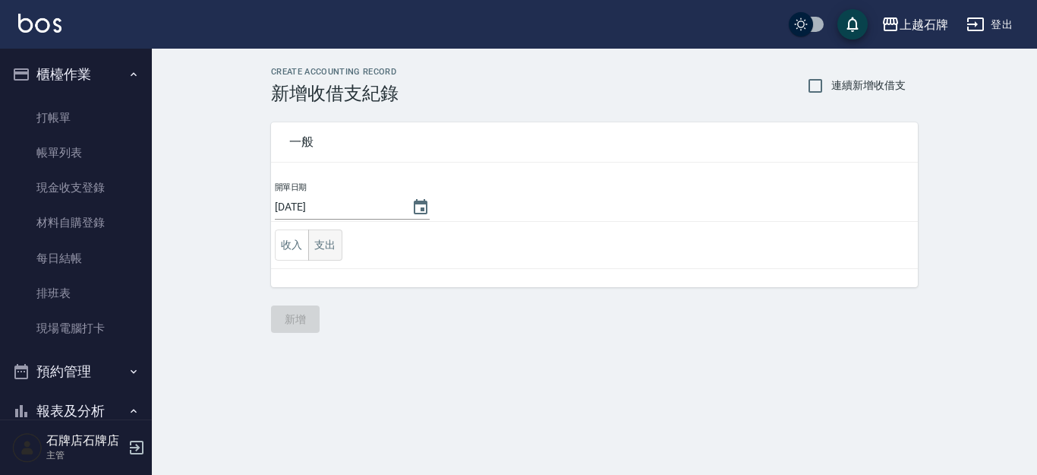
click at [333, 248] on button "支出" at bounding box center [325, 244] width 34 height 31
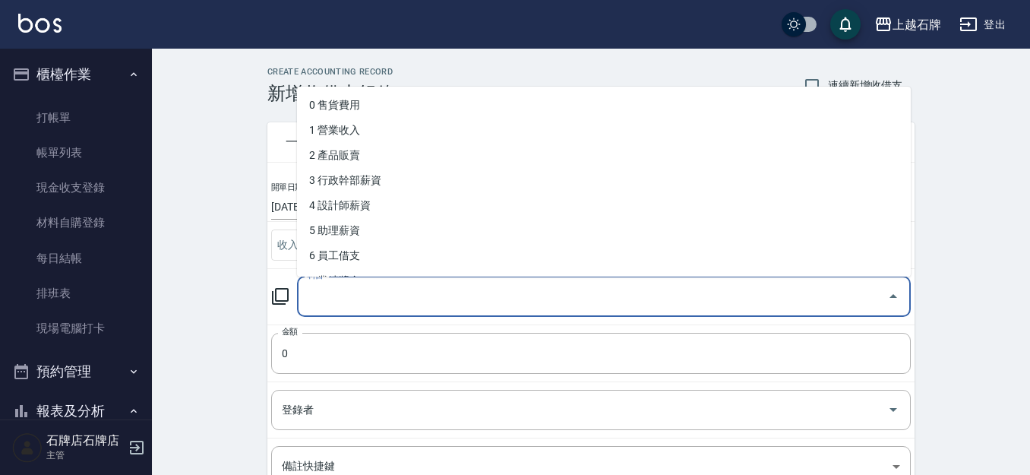
click at [433, 289] on input "科目" at bounding box center [592, 296] width 577 height 27
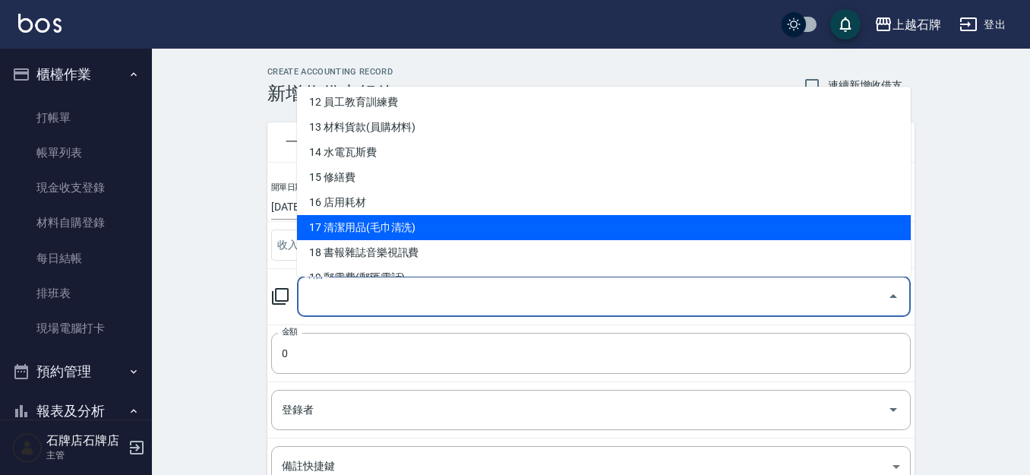
scroll to position [380, 0]
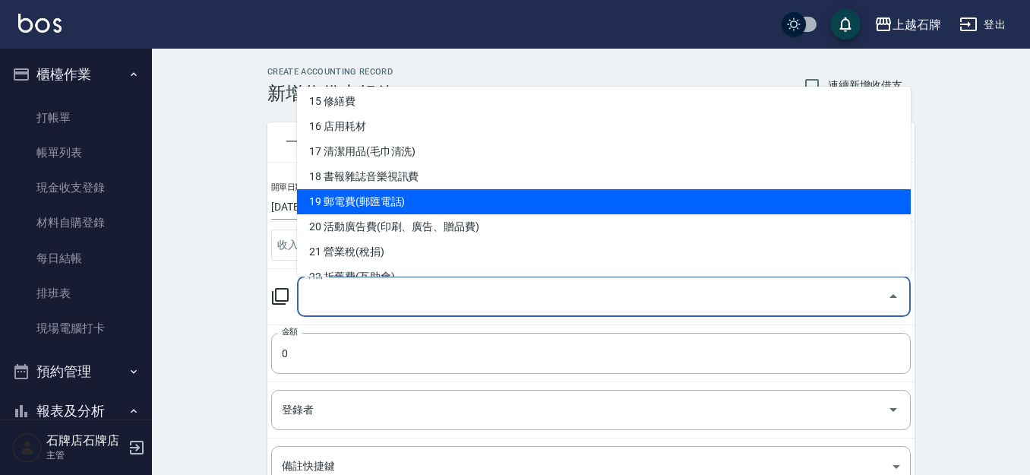
click at [500, 211] on li "19 郵電費(郵匯電話)" at bounding box center [604, 201] width 614 height 25
type input "19 郵電費(郵匯電話)"
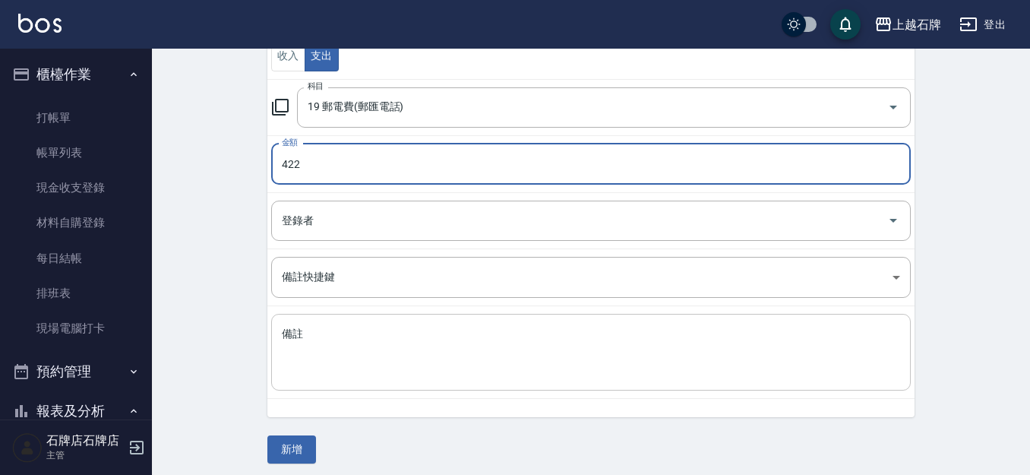
scroll to position [196, 0]
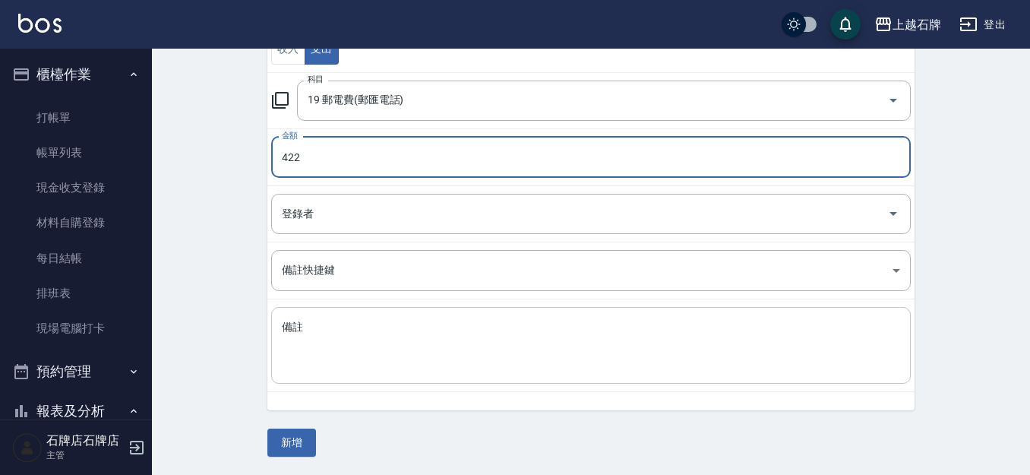
type input "422"
click at [424, 357] on textarea "備註" at bounding box center [591, 346] width 618 height 52
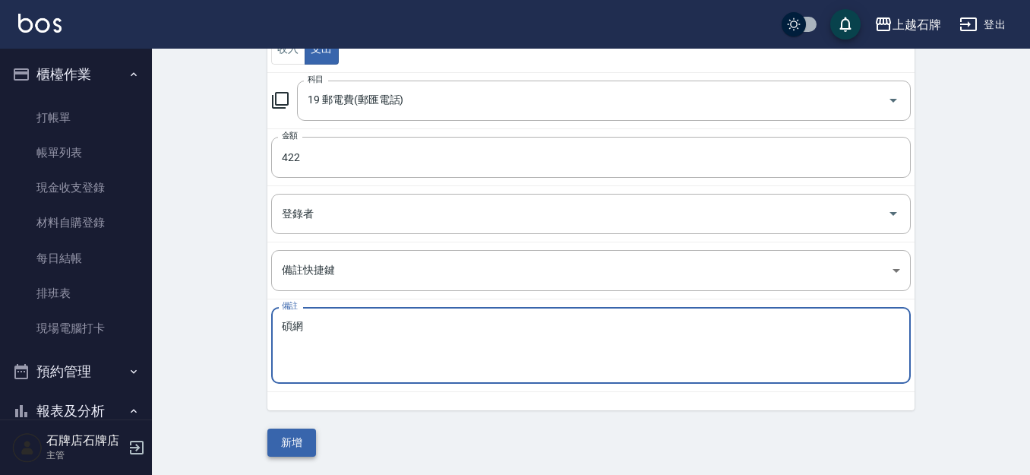
type textarea "碩網"
click at [299, 437] on button "新增" at bounding box center [291, 442] width 49 height 28
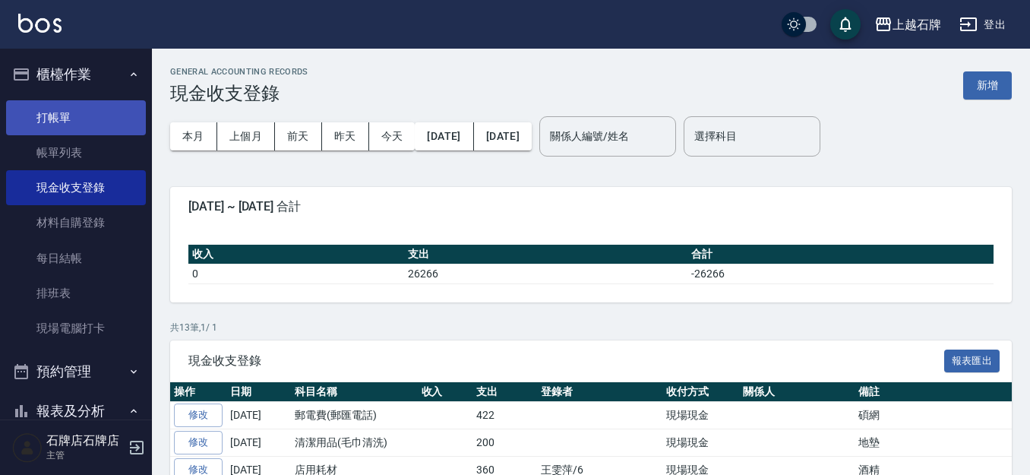
click at [117, 121] on link "打帳單" at bounding box center [76, 117] width 140 height 35
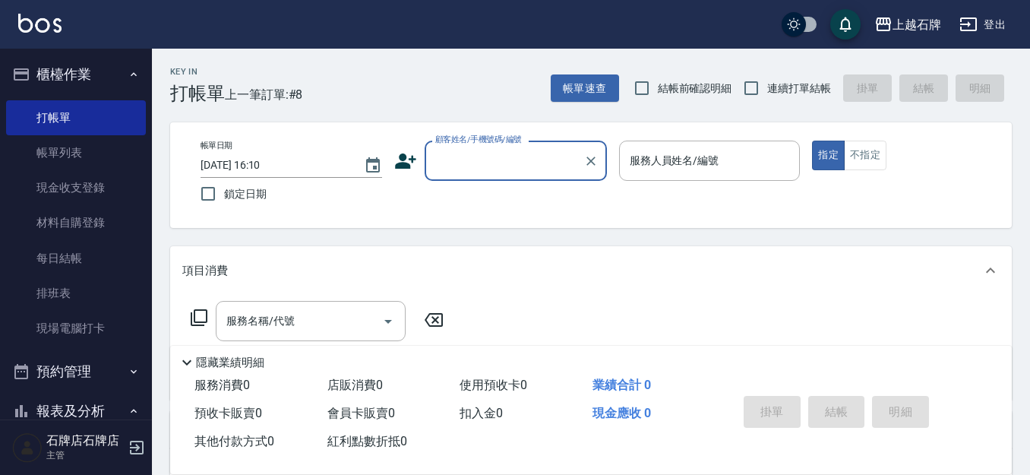
click at [457, 72] on div "Key In 打帳單 上一筆訂單:#8 帳單速查 結帳前確認明細 連續打單結帳 掛單 結帳 明細" at bounding box center [582, 76] width 860 height 55
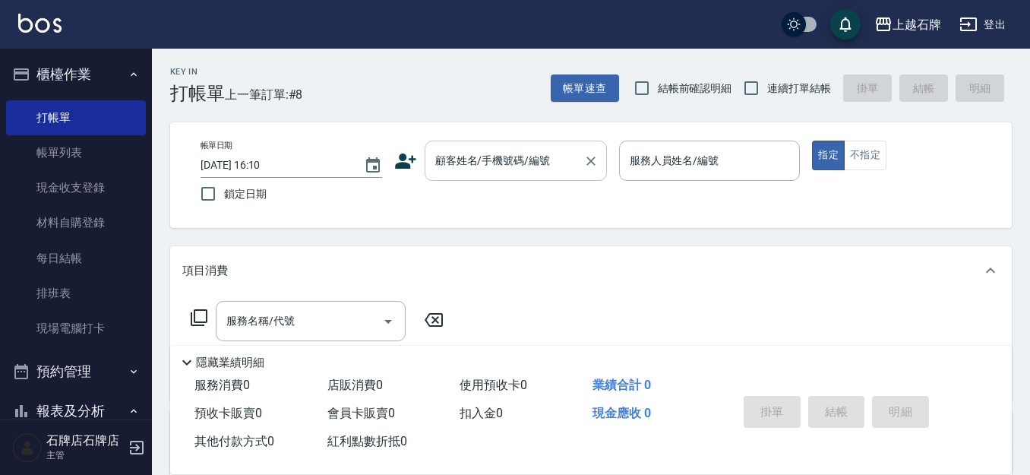
click at [526, 160] on input "顧客姓名/手機號碼/編號" at bounding box center [504, 160] width 146 height 27
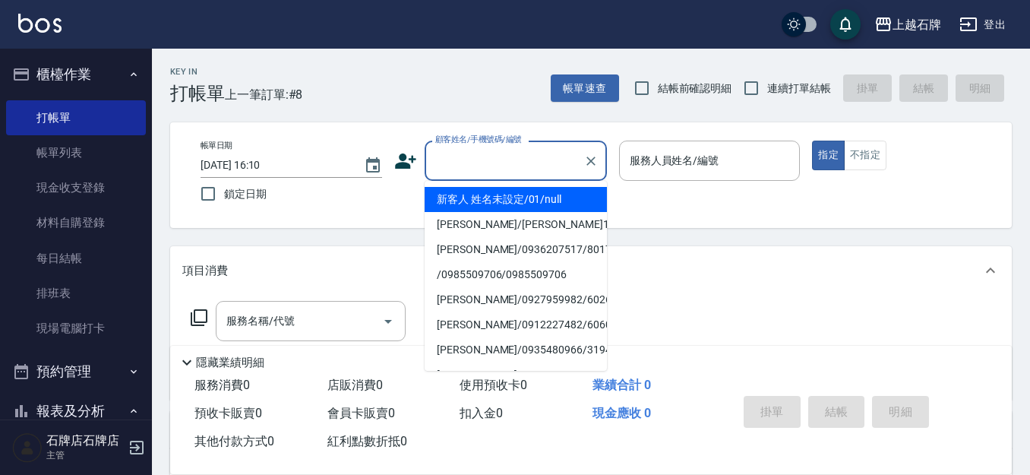
drag, startPoint x: 537, startPoint y: 200, endPoint x: 668, endPoint y: 165, distance: 136.1
click at [540, 200] on li "新客人 姓名未設定/01/null" at bounding box center [515, 199] width 182 height 25
type input "新客人 姓名未設定/01/null"
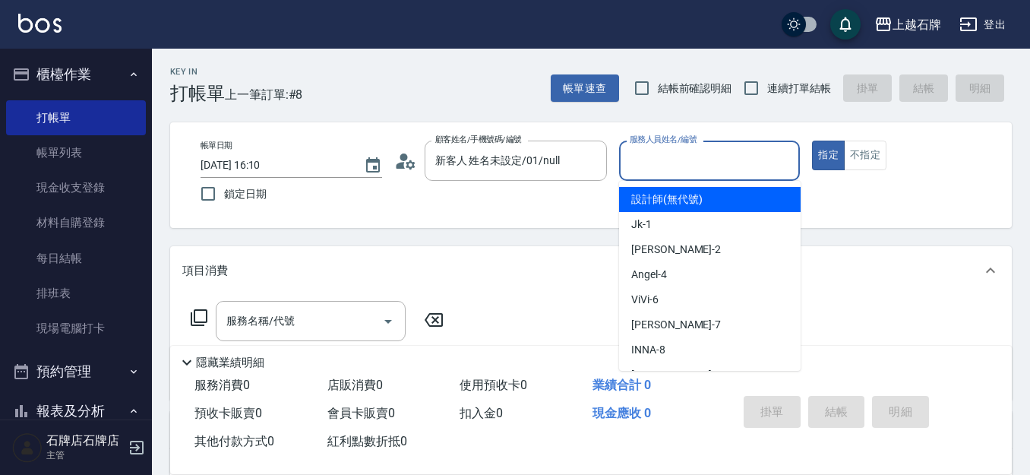
click at [711, 166] on input "服務人員姓名/編號" at bounding box center [710, 160] width 168 height 27
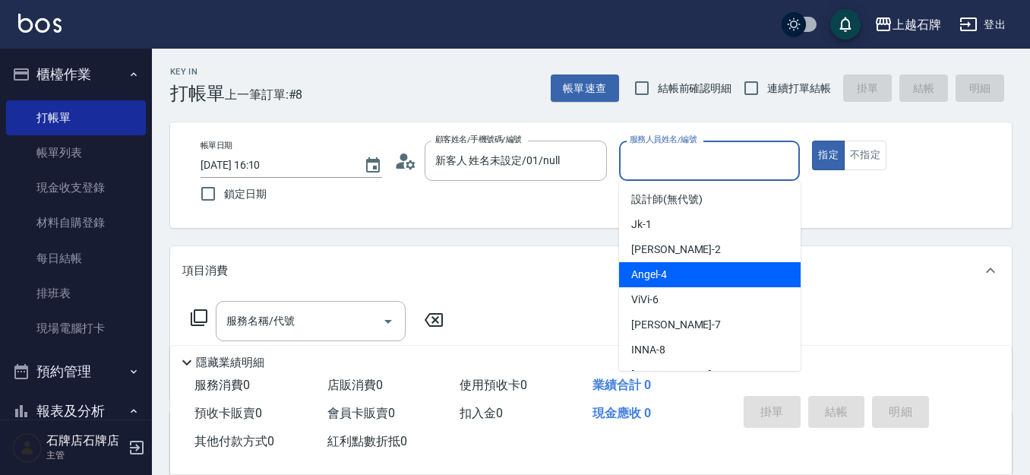
click at [730, 277] on div "[PERSON_NAME] -4" at bounding box center [709, 274] width 181 height 25
type input "[PERSON_NAME]-4"
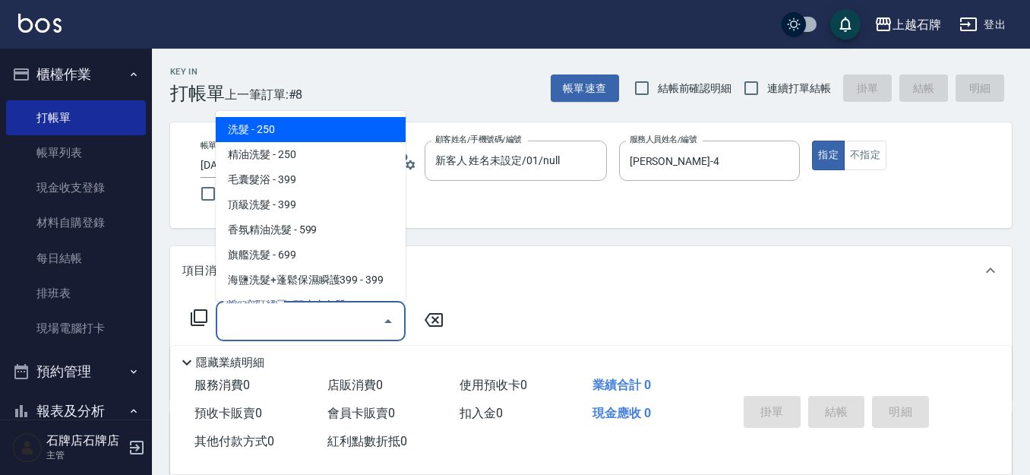
click at [346, 330] on input "服務名稱/代號" at bounding box center [298, 321] width 153 height 27
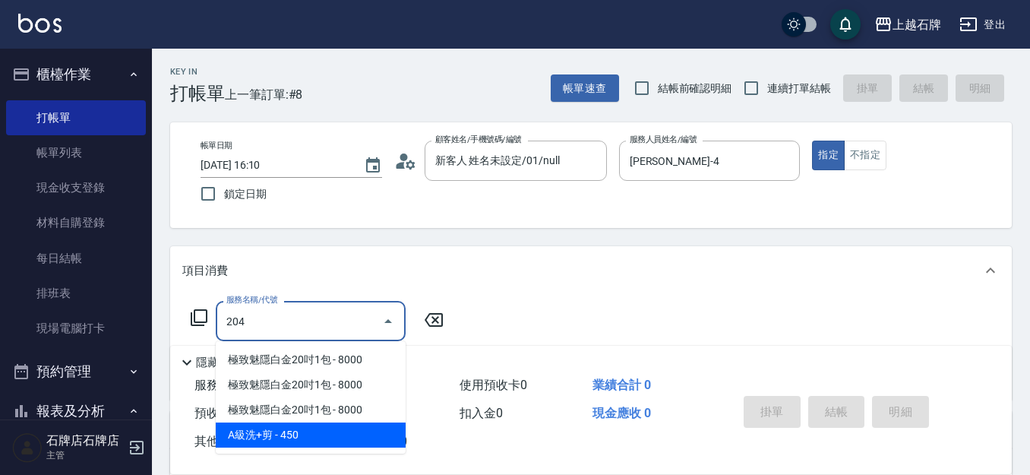
click at [312, 436] on span "A級洗+剪 - 450" at bounding box center [311, 434] width 190 height 25
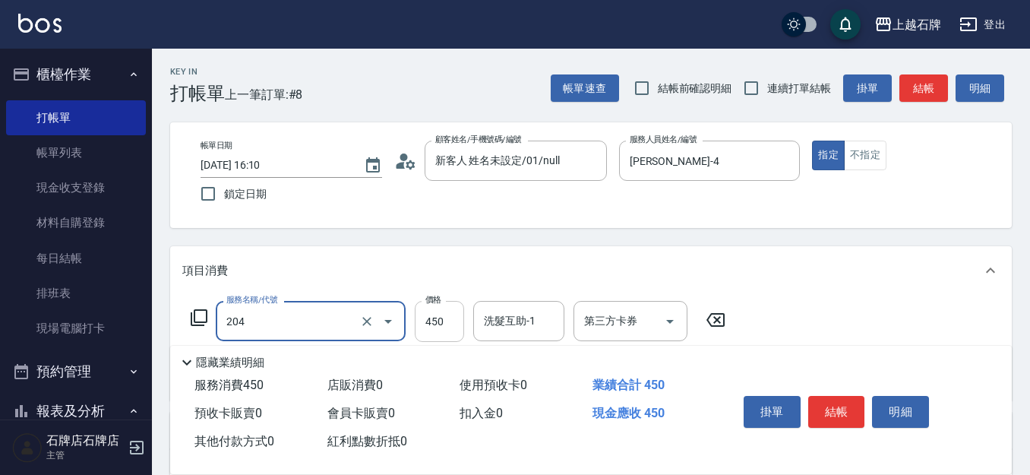
type input "A級洗+剪(204)"
click at [443, 320] on input "450" at bounding box center [439, 321] width 49 height 41
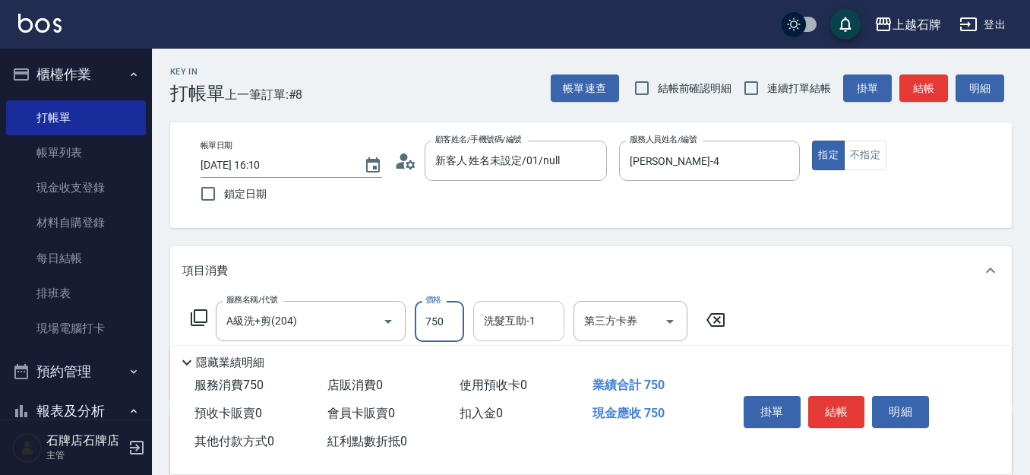
type input "750"
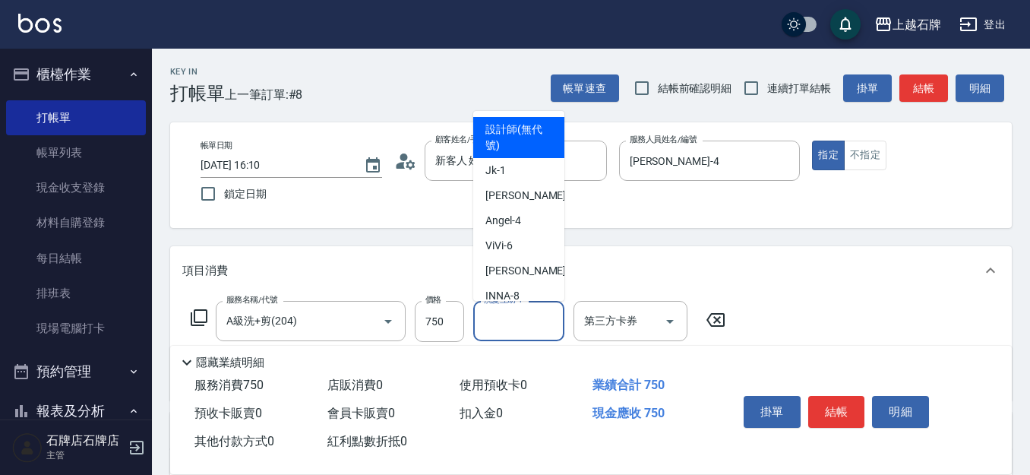
click at [504, 322] on input "洗髮互助-1" at bounding box center [518, 321] width 77 height 27
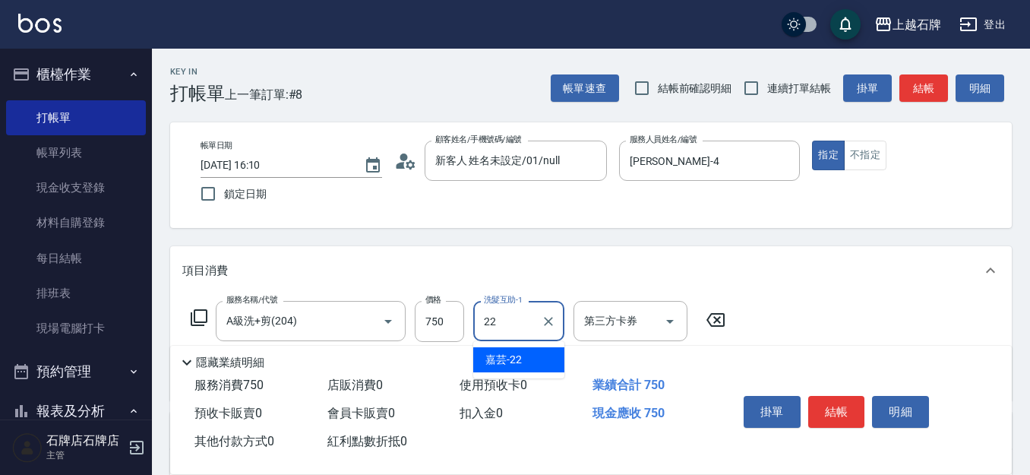
click at [545, 359] on div "嘉芸 -22" at bounding box center [518, 359] width 91 height 25
type input "嘉芸-22"
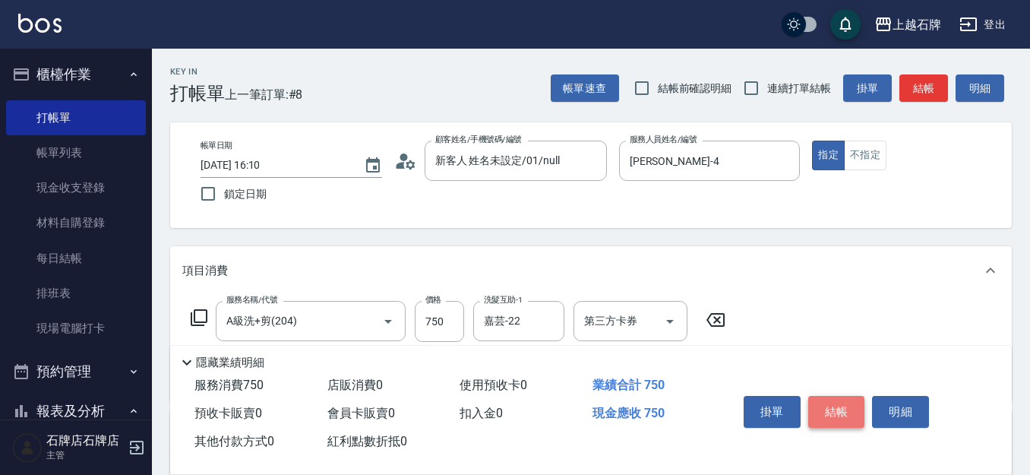
click at [844, 397] on button "結帳" at bounding box center [836, 412] width 57 height 32
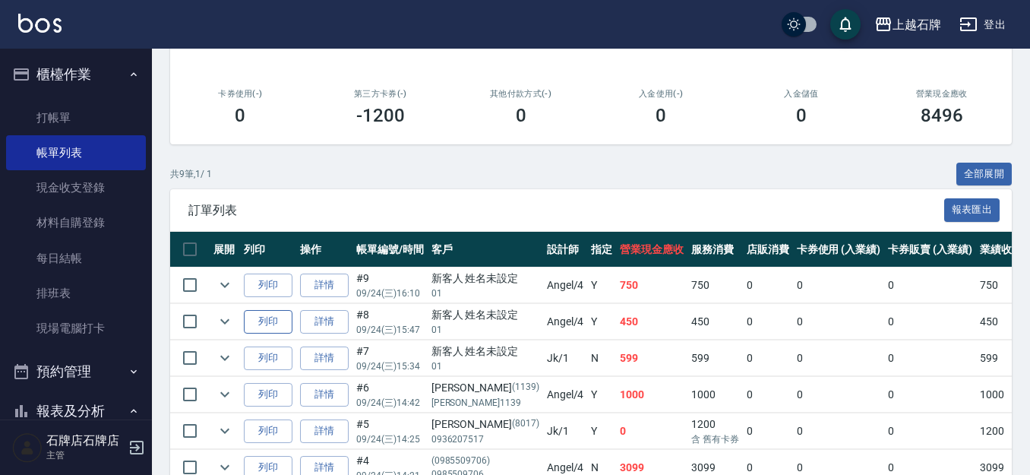
scroll to position [304, 0]
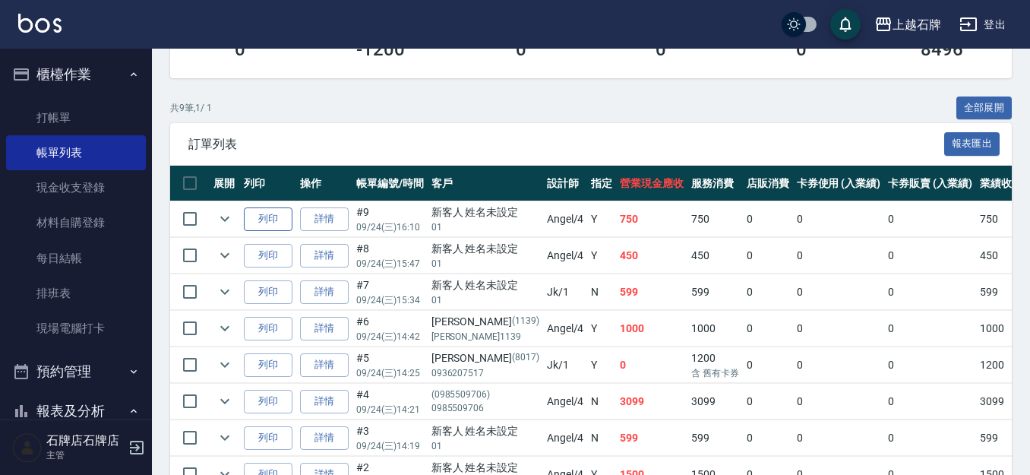
click at [266, 215] on button "列印" at bounding box center [268, 219] width 49 height 24
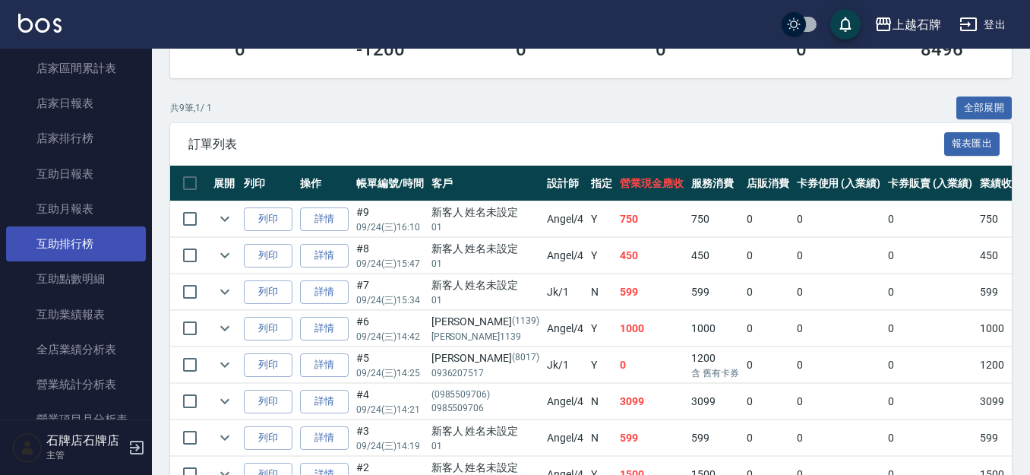
scroll to position [683, 0]
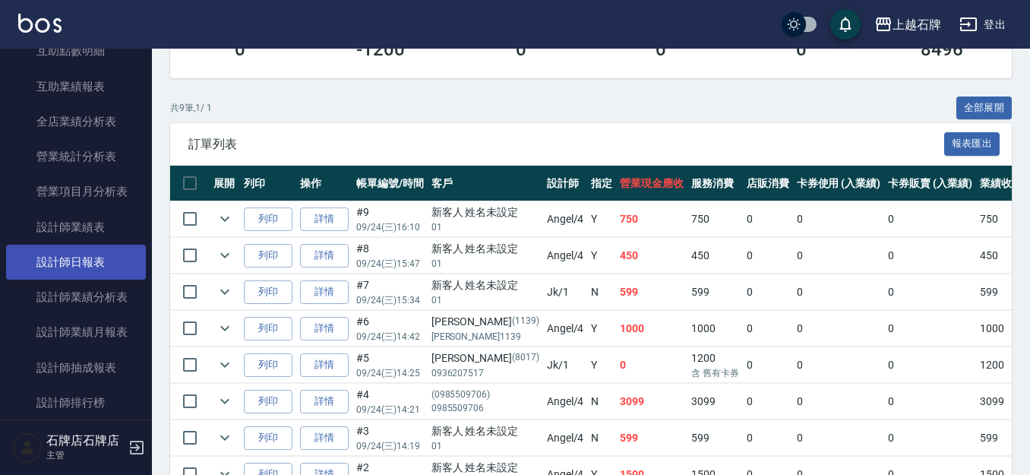
drag, startPoint x: 58, startPoint y: 260, endPoint x: 67, endPoint y: 259, distance: 9.2
click at [58, 260] on link "設計師日報表" at bounding box center [76, 262] width 140 height 35
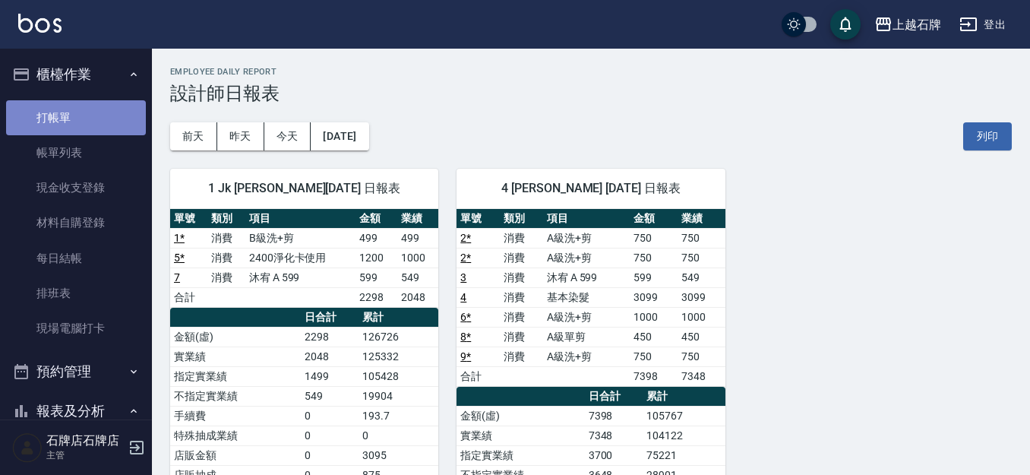
drag, startPoint x: 79, startPoint y: 120, endPoint x: 86, endPoint y: 113, distance: 9.7
click at [80, 119] on link "打帳單" at bounding box center [76, 117] width 140 height 35
